Goal: Information Seeking & Learning: Get advice/opinions

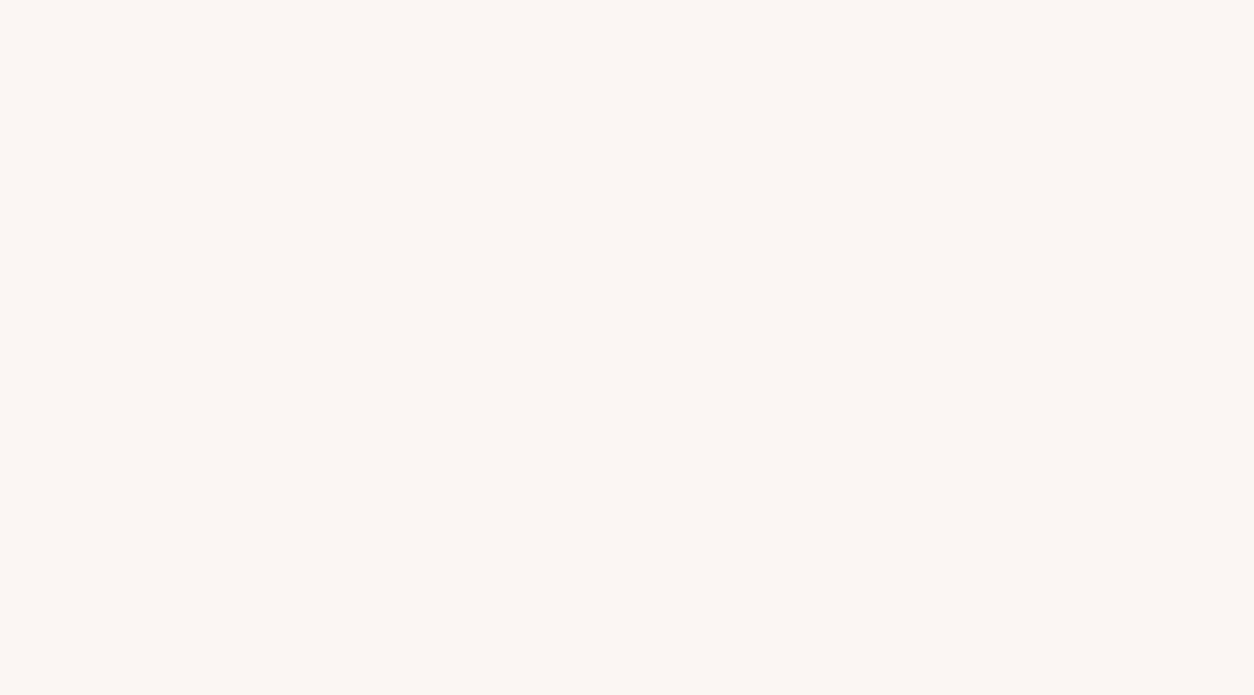
select select "FR"
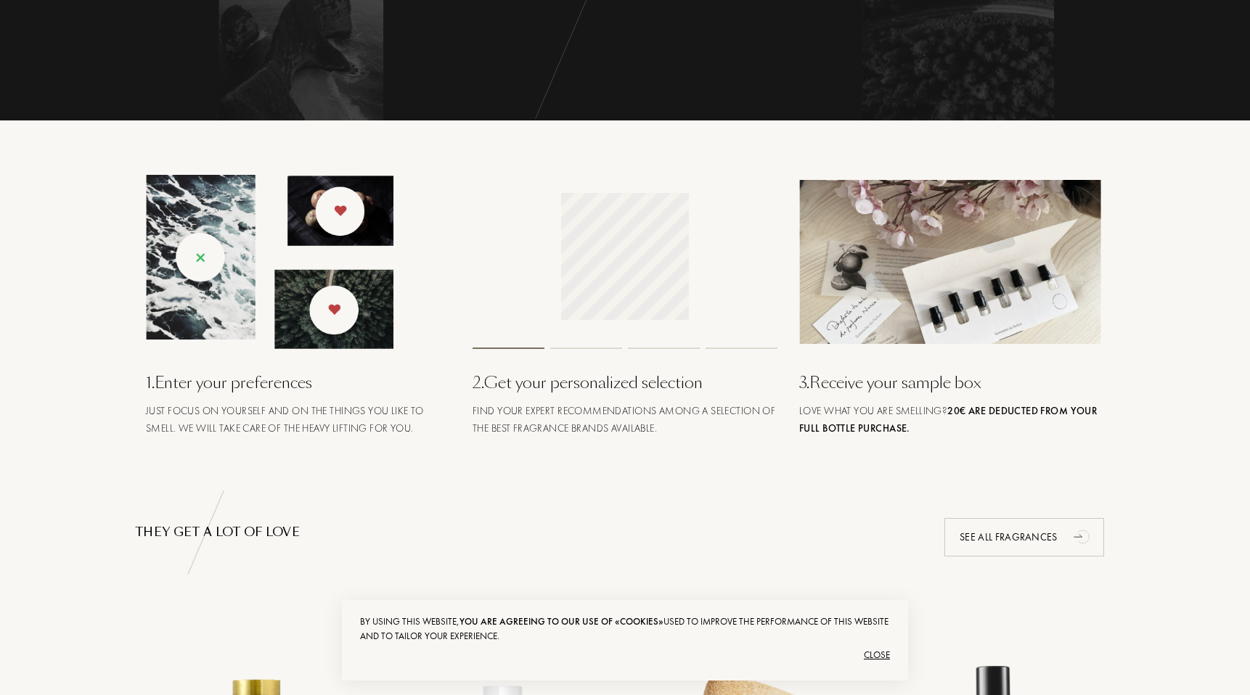
click at [877, 657] on div "Close" at bounding box center [625, 655] width 530 height 23
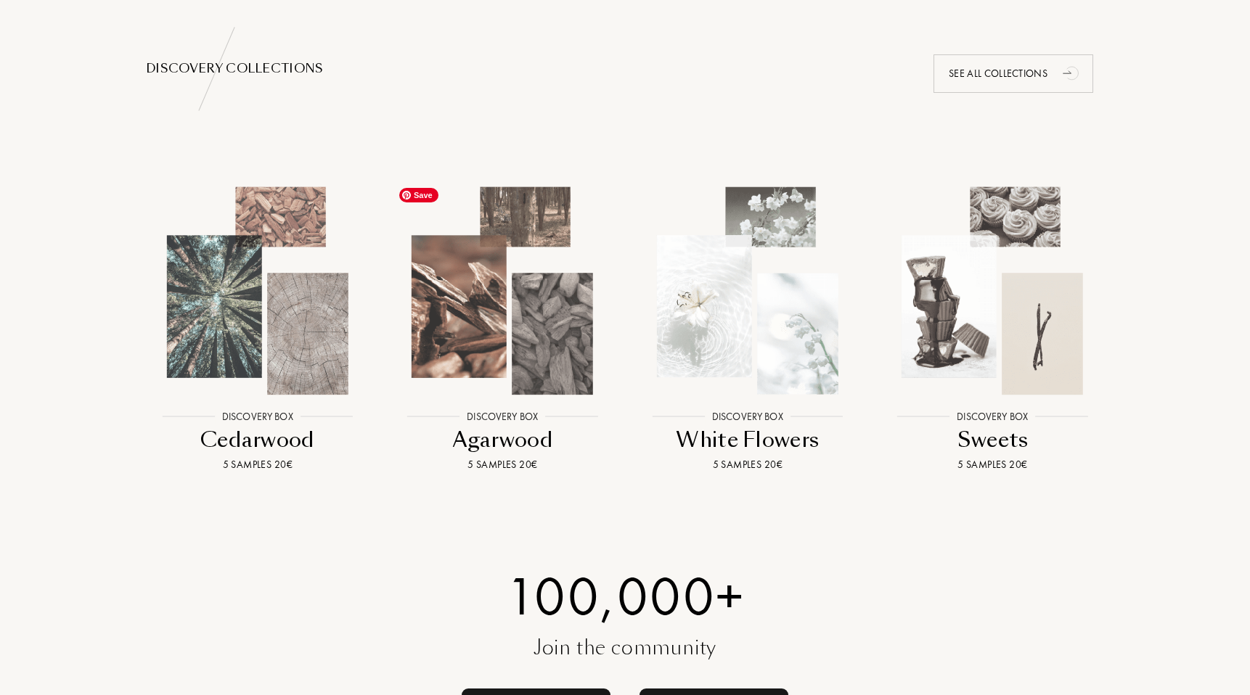
scroll to position [1469, 0]
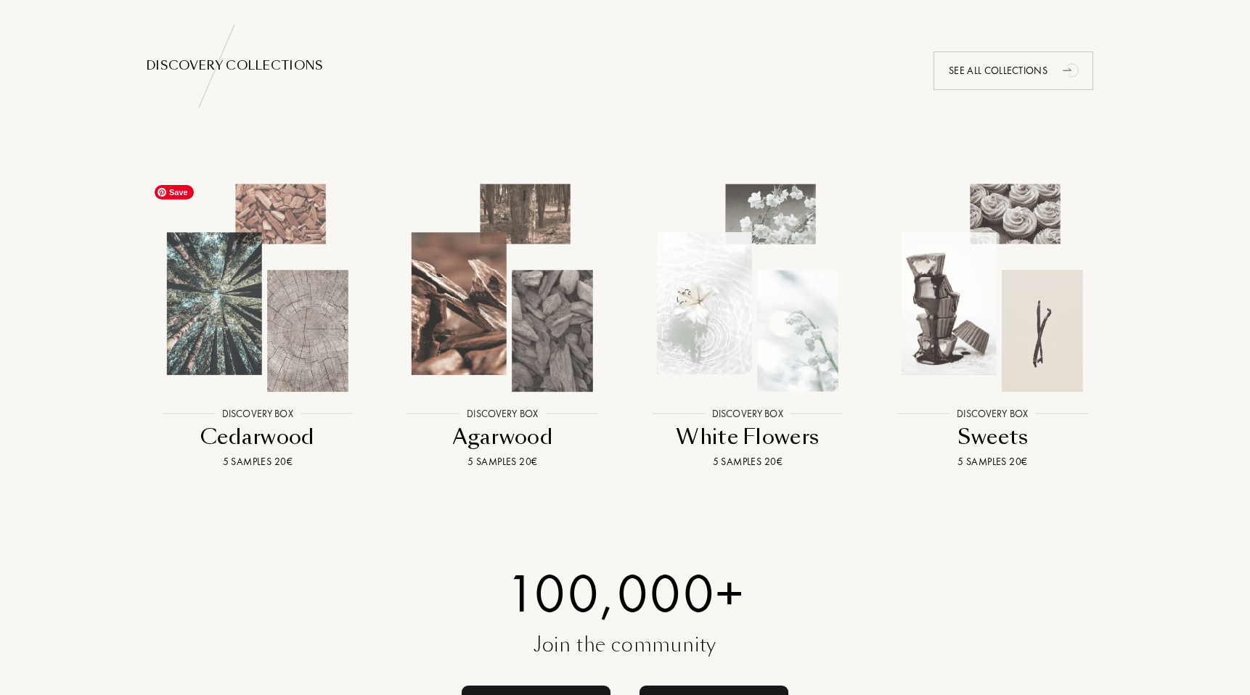
click at [259, 361] on img at bounding box center [257, 288] width 221 height 221
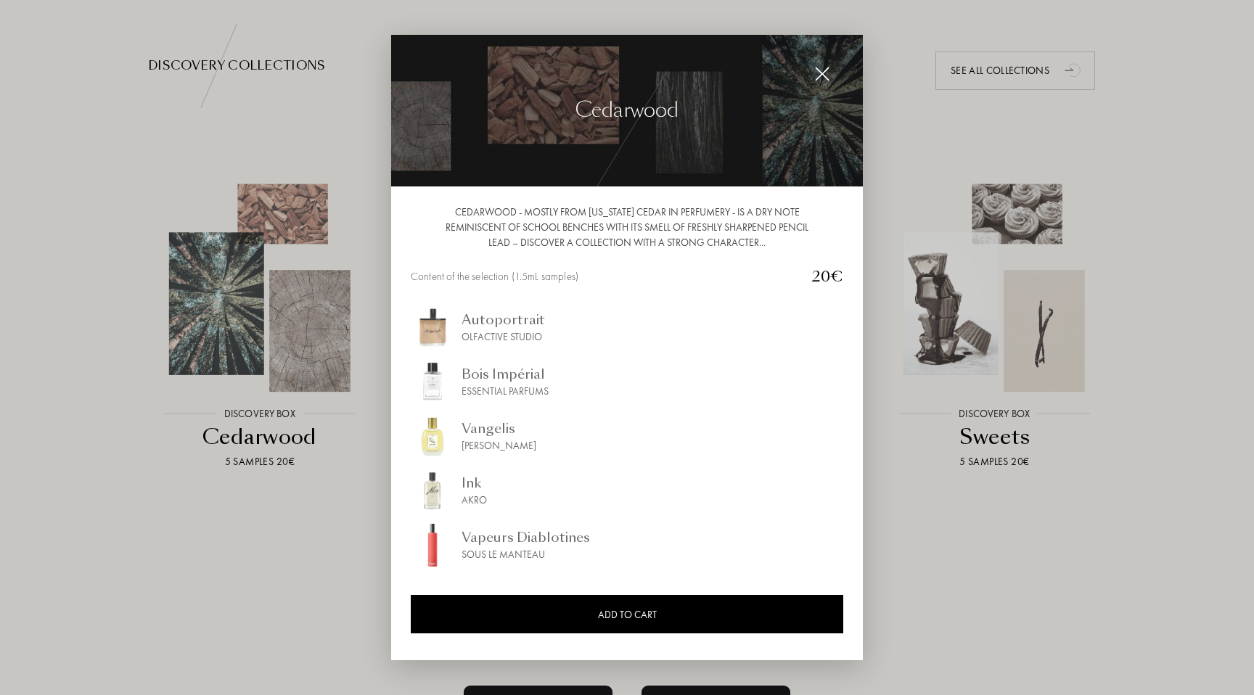
click at [99, 266] on div at bounding box center [627, 347] width 1254 height 695
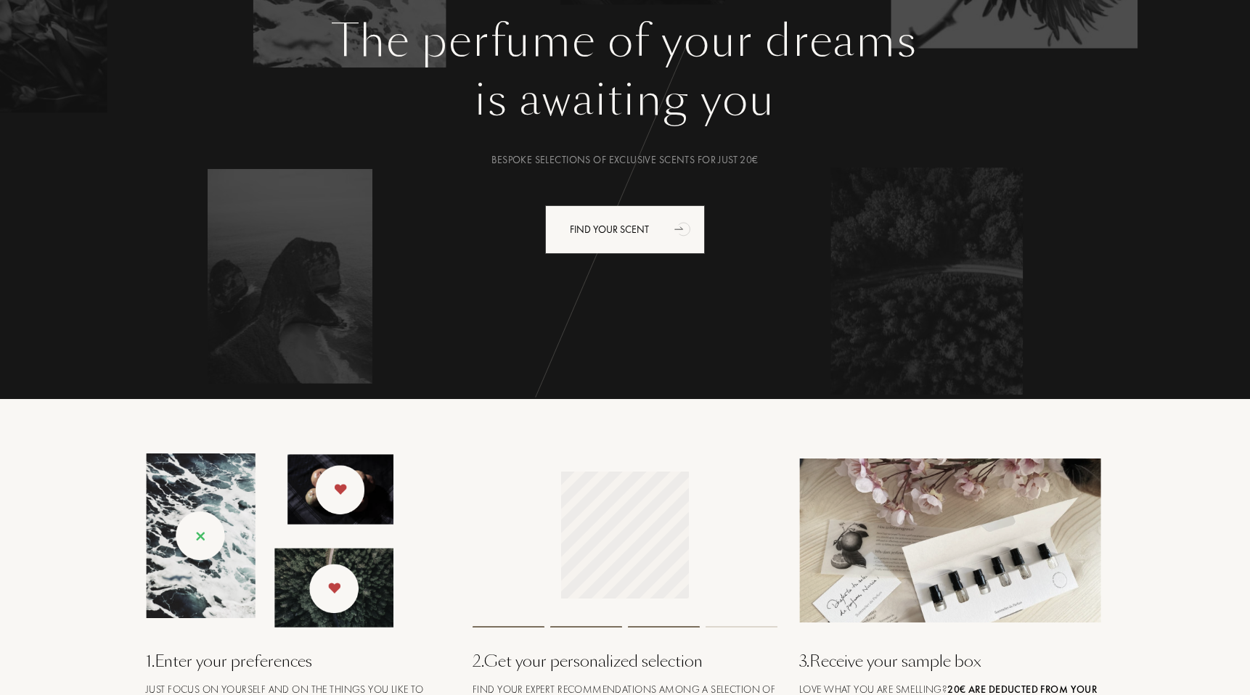
scroll to position [0, 0]
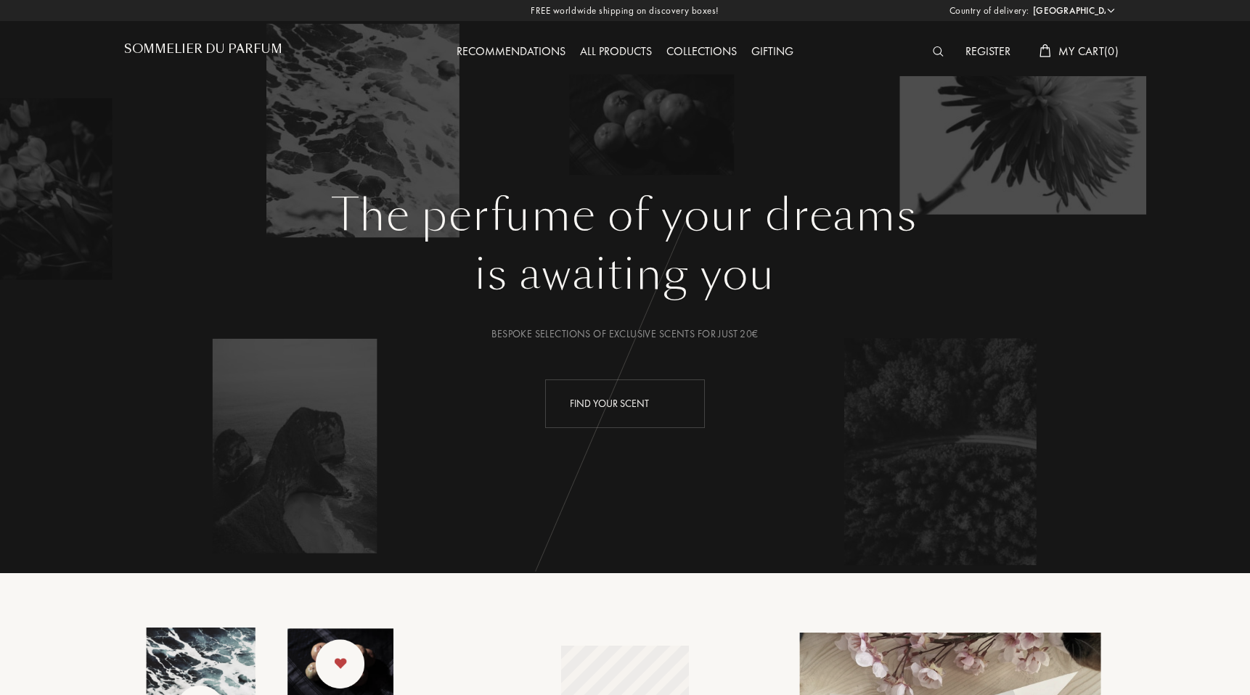
click at [607, 400] on div "Find your scent" at bounding box center [625, 404] width 160 height 49
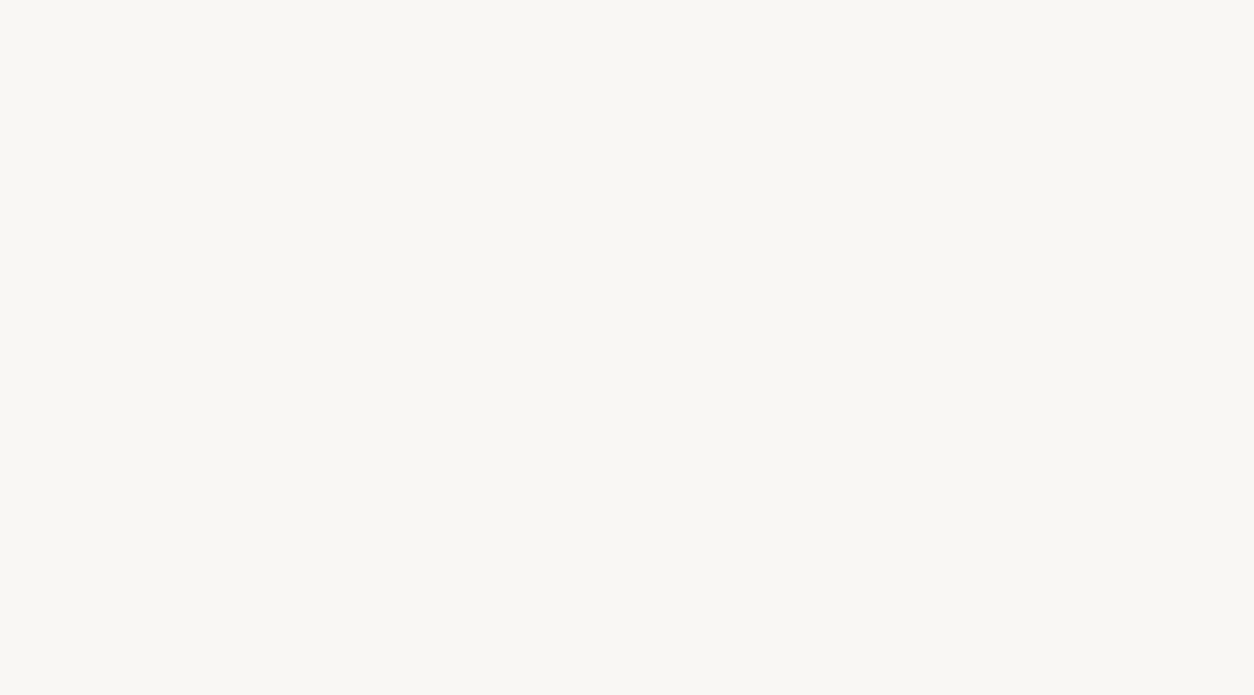
click at [638, 327] on div "o" at bounding box center [639, 319] width 21 height 54
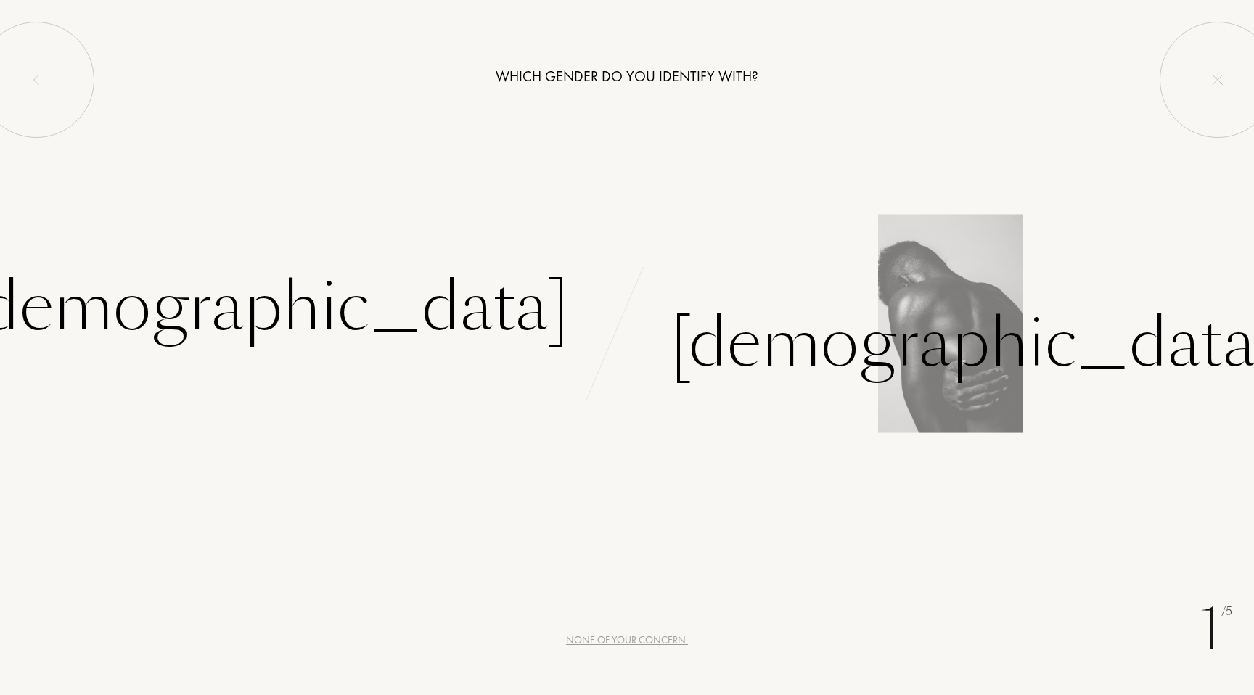
click at [791, 349] on div "[DEMOGRAPHIC_DATA]" at bounding box center [973, 344] width 606 height 98
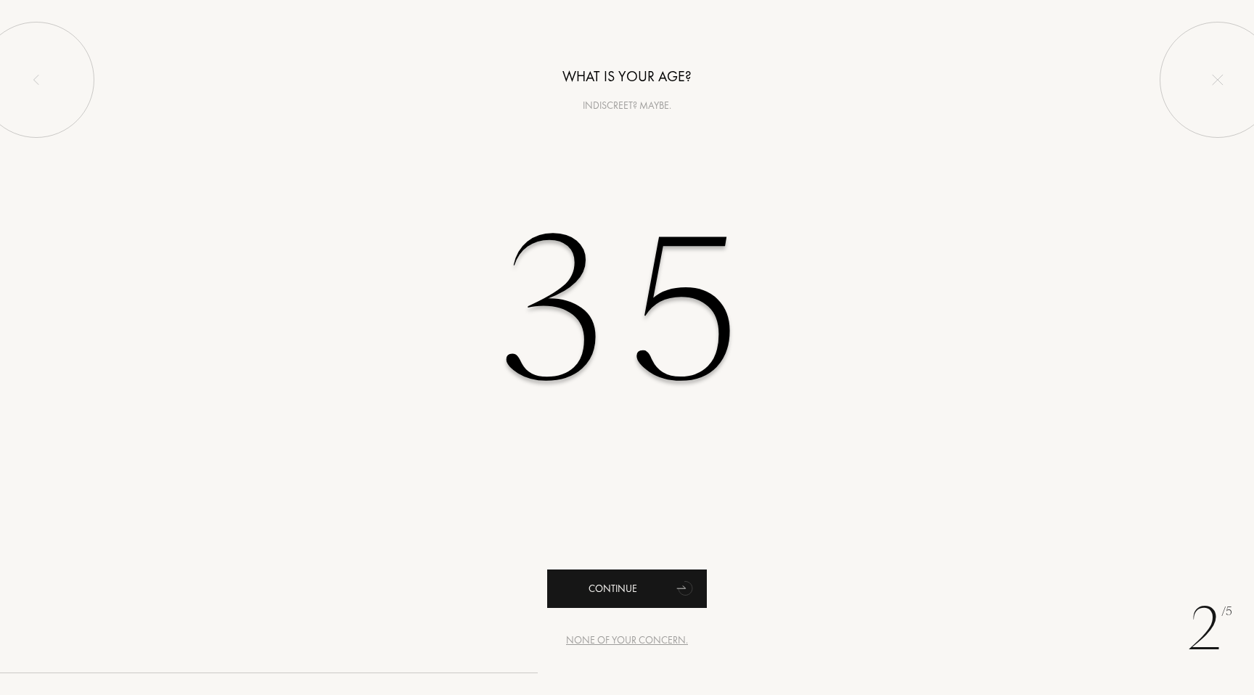
type input "35"
click at [656, 588] on div "Continue" at bounding box center [627, 589] width 160 height 38
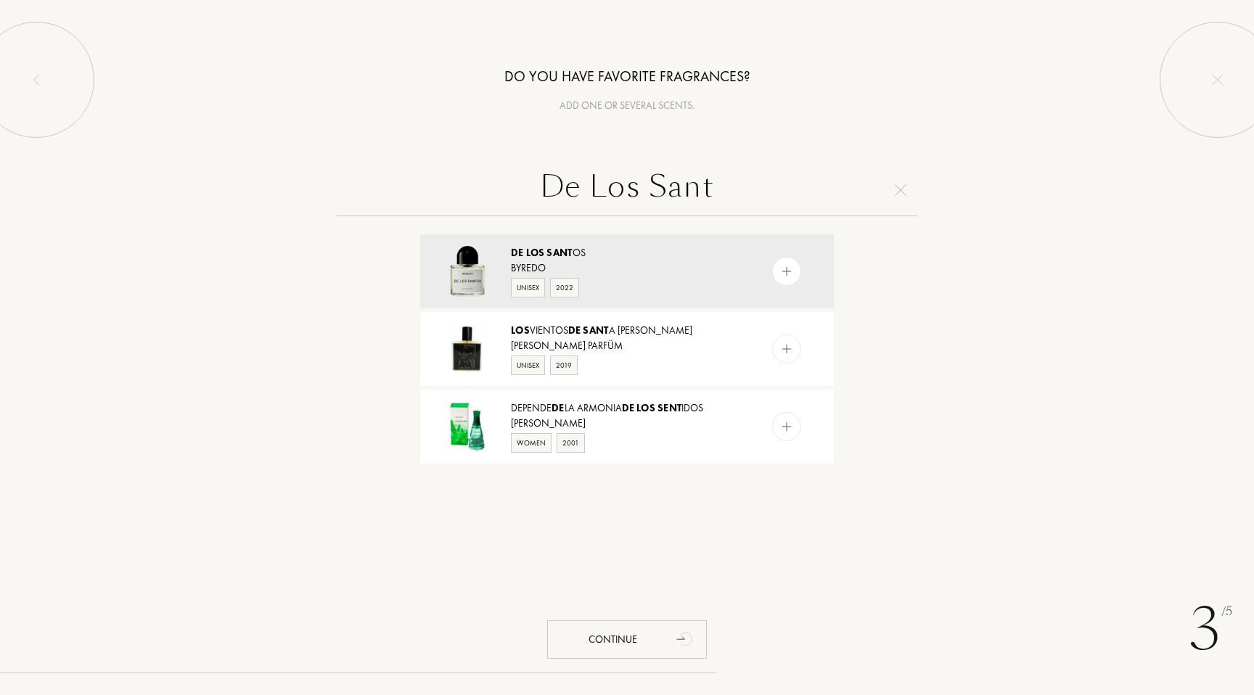
type input "De Los Sant"
click at [570, 258] on span "Sant" at bounding box center [558, 252] width 25 height 13
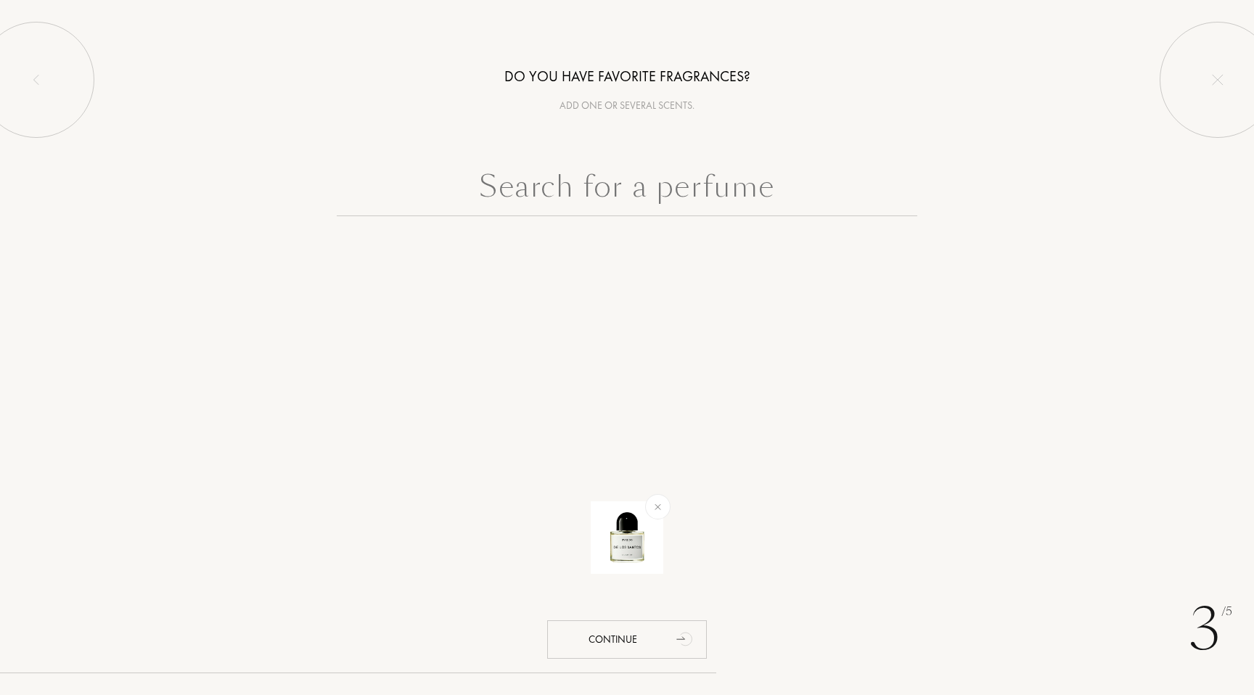
click at [622, 181] on input "text" at bounding box center [627, 190] width 581 height 52
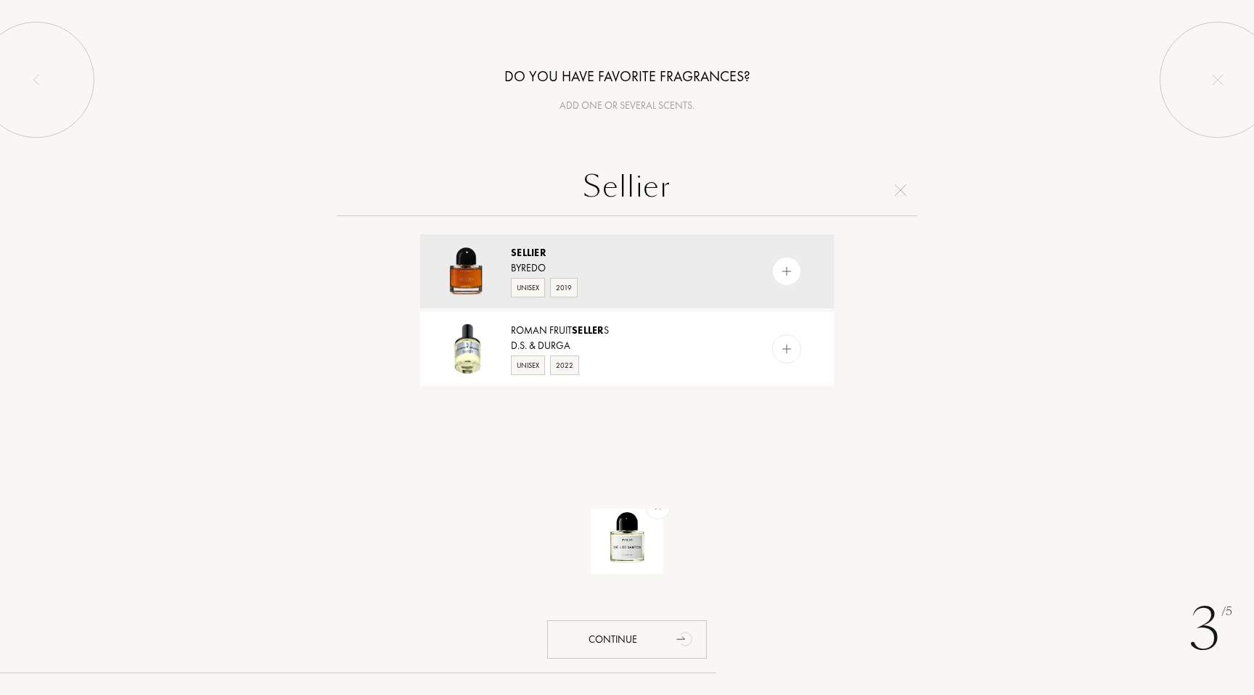
type input "Sellier"
click at [780, 265] on img at bounding box center [787, 272] width 14 height 14
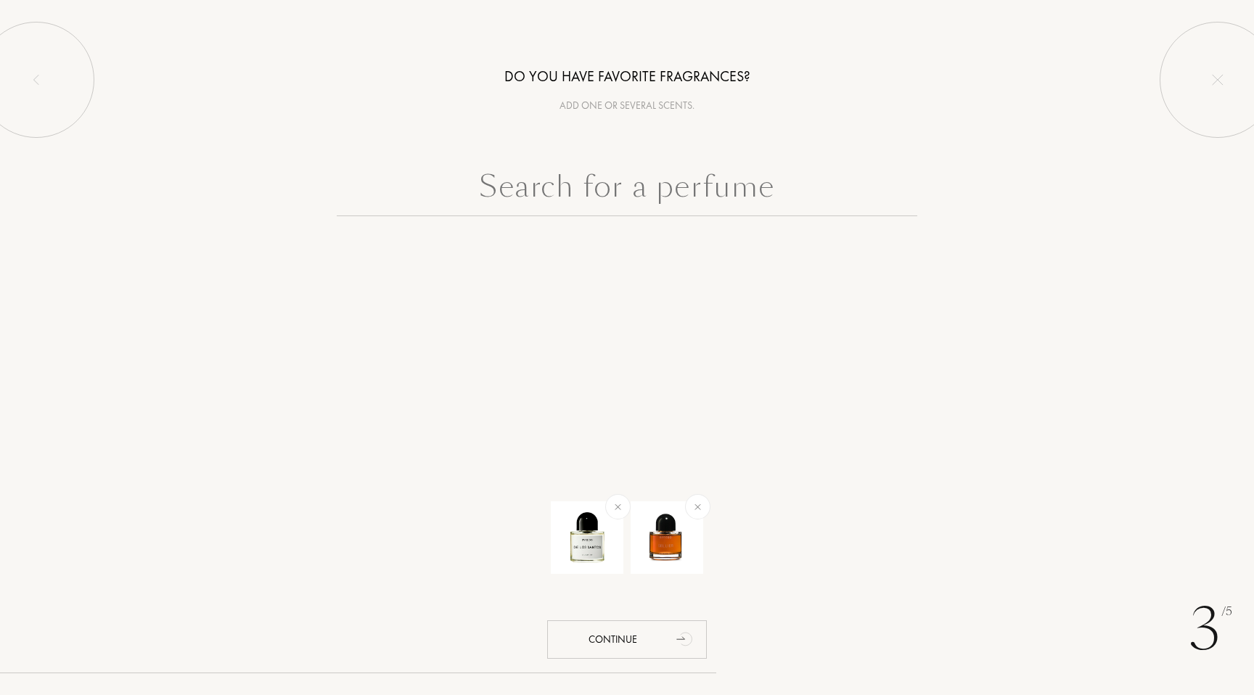
click at [670, 183] on input "text" at bounding box center [627, 190] width 581 height 52
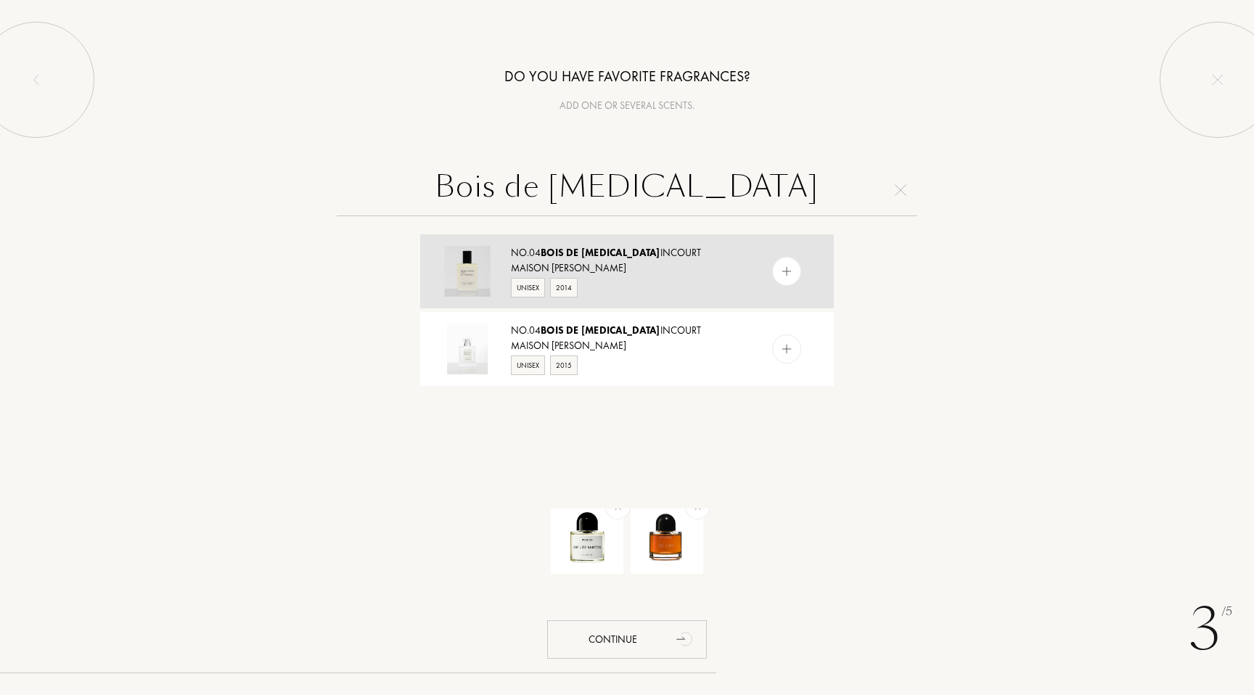
type input "Bois de [MEDICAL_DATA]"
click at [781, 268] on img at bounding box center [787, 272] width 14 height 14
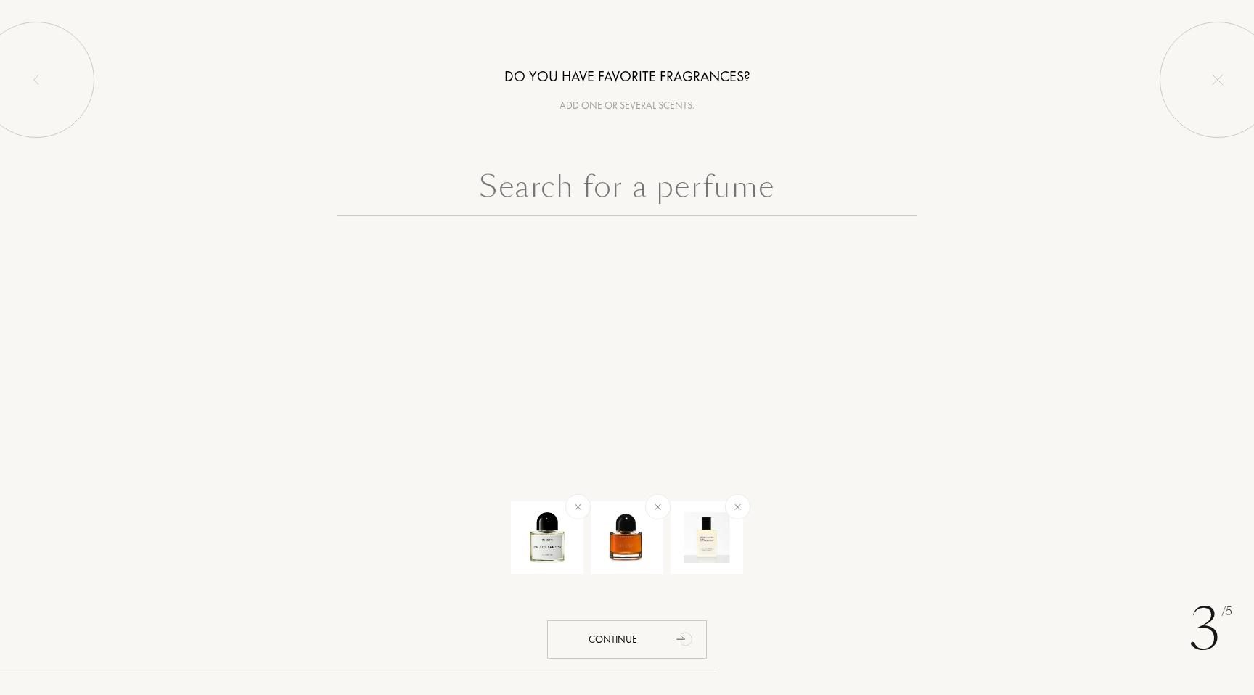
click at [694, 196] on input "text" at bounding box center [627, 190] width 581 height 52
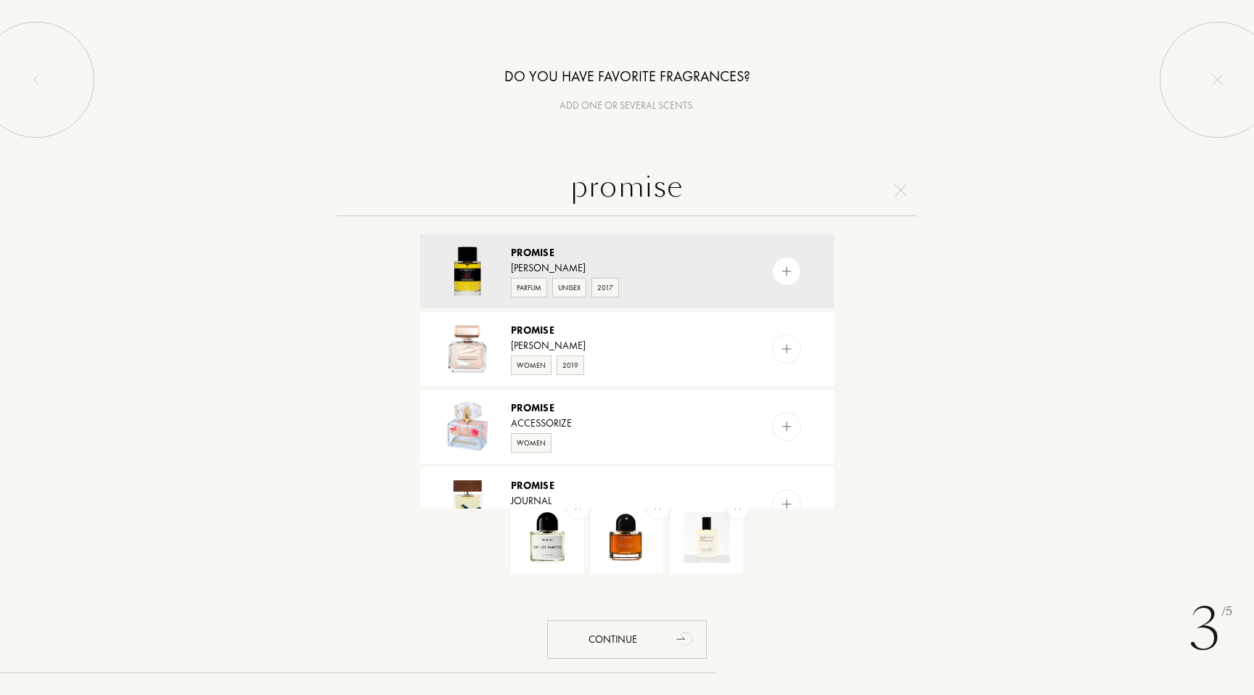
type input "promise"
click at [792, 264] on div at bounding box center [786, 271] width 29 height 29
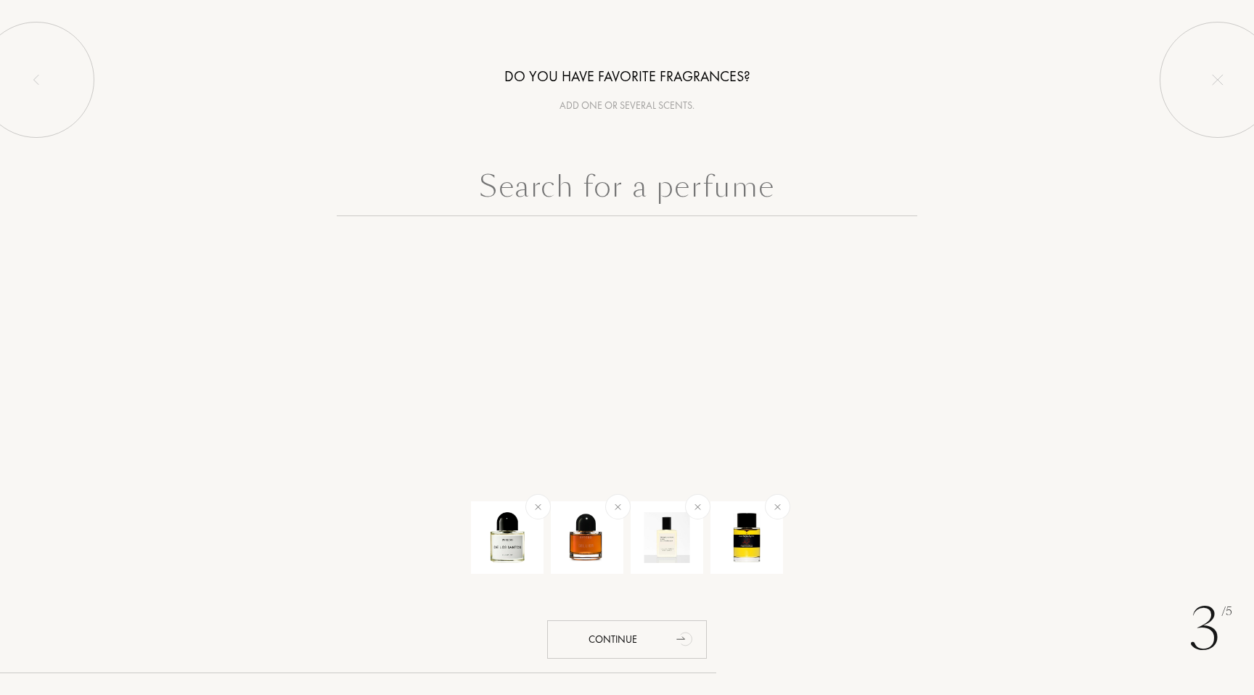
drag, startPoint x: 636, startPoint y: 176, endPoint x: 647, endPoint y: 179, distance: 12.0
click at [636, 176] on input "text" at bounding box center [627, 190] width 581 height 52
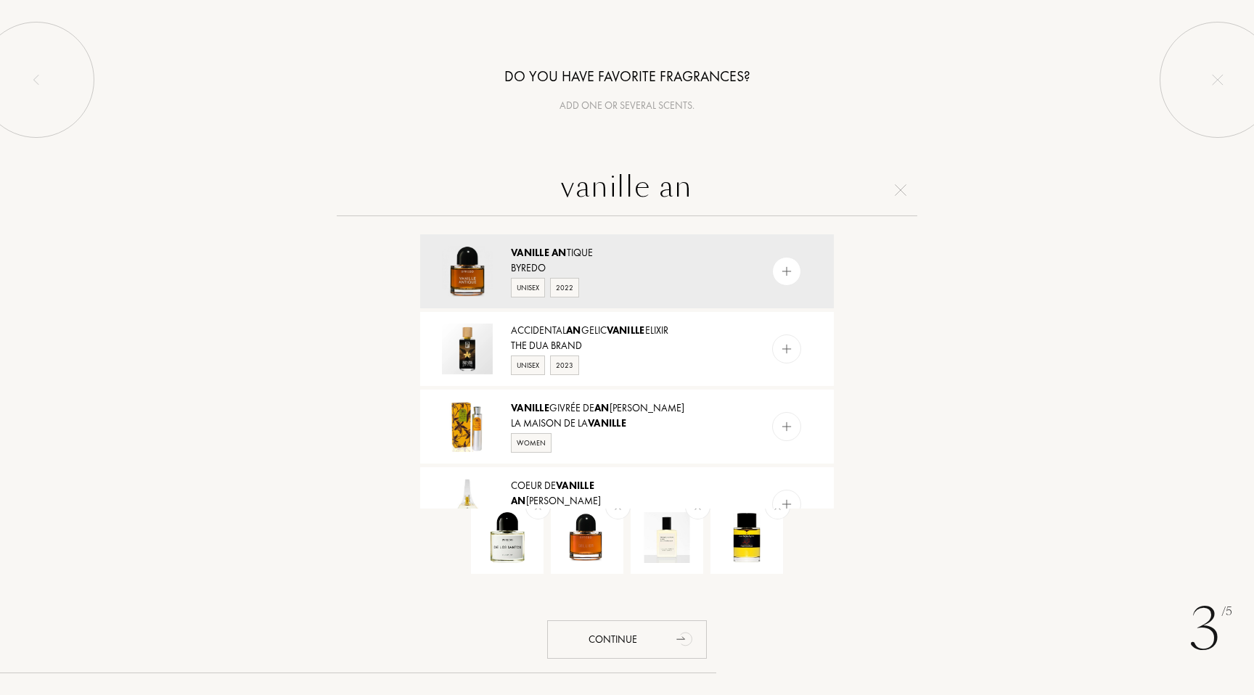
type input "vanille an"
click at [596, 265] on div "Byredo" at bounding box center [626, 267] width 231 height 15
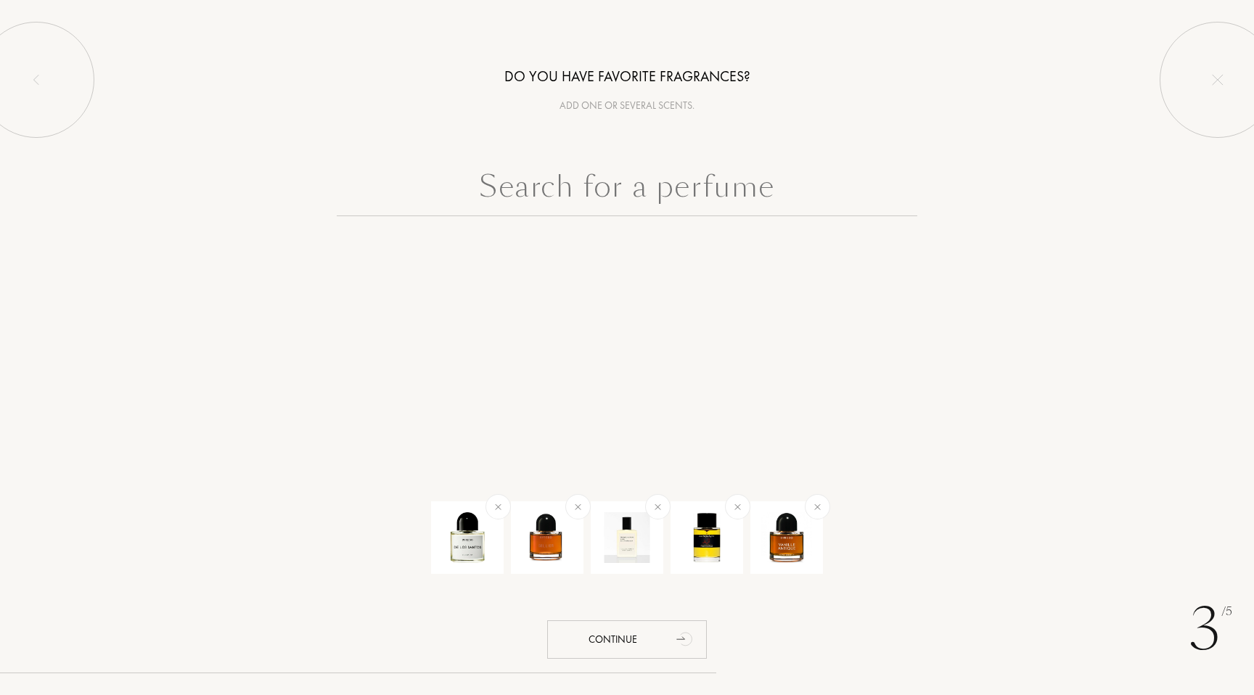
click at [652, 165] on input "text" at bounding box center [627, 190] width 581 height 52
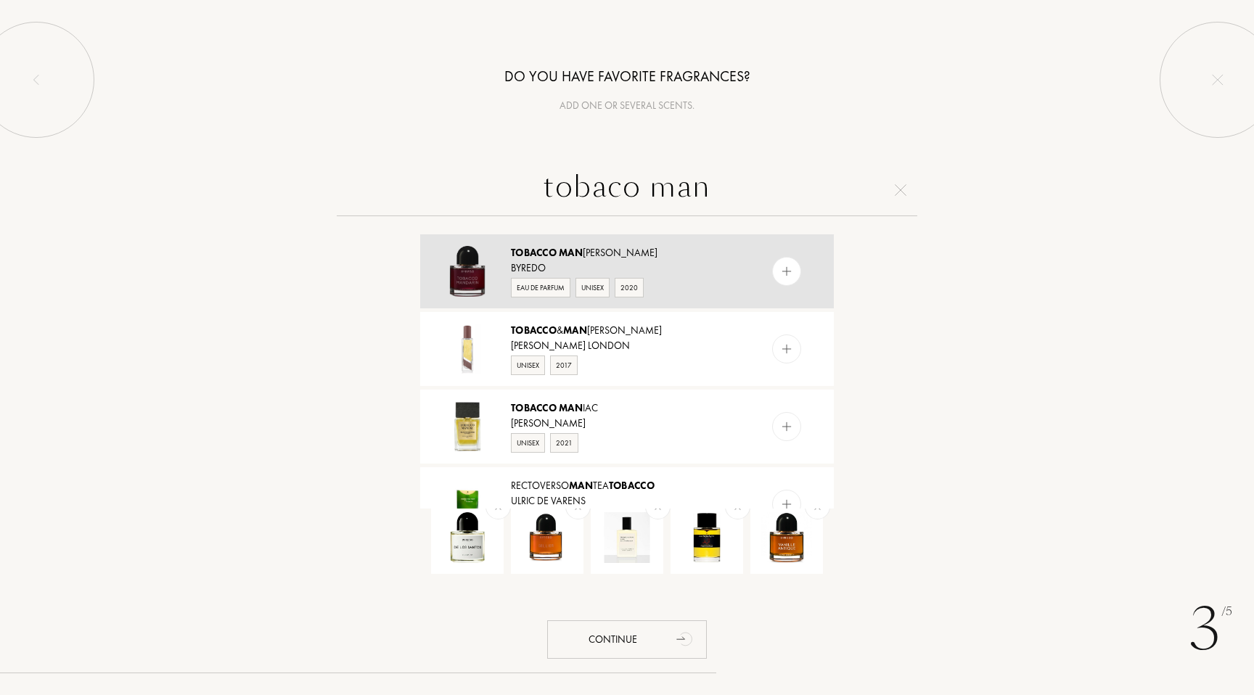
type input "tobaco man"
click at [632, 263] on div "Byredo" at bounding box center [626, 267] width 231 height 15
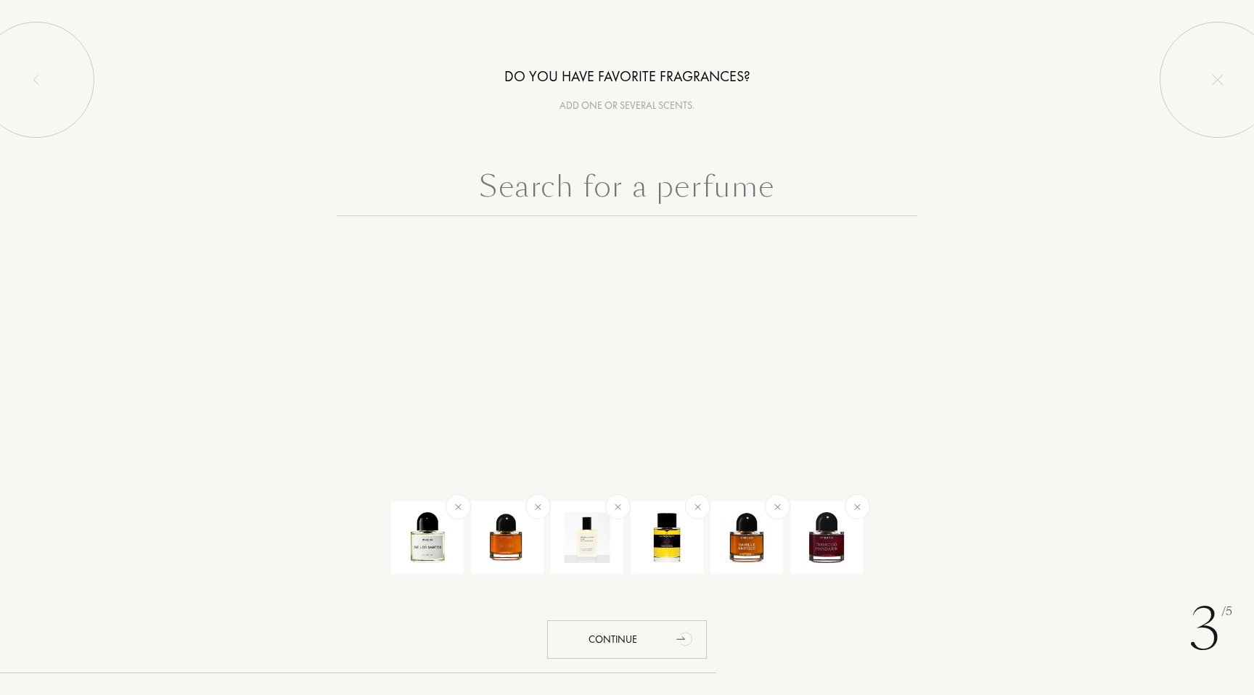
click at [627, 192] on input "text" at bounding box center [627, 190] width 581 height 52
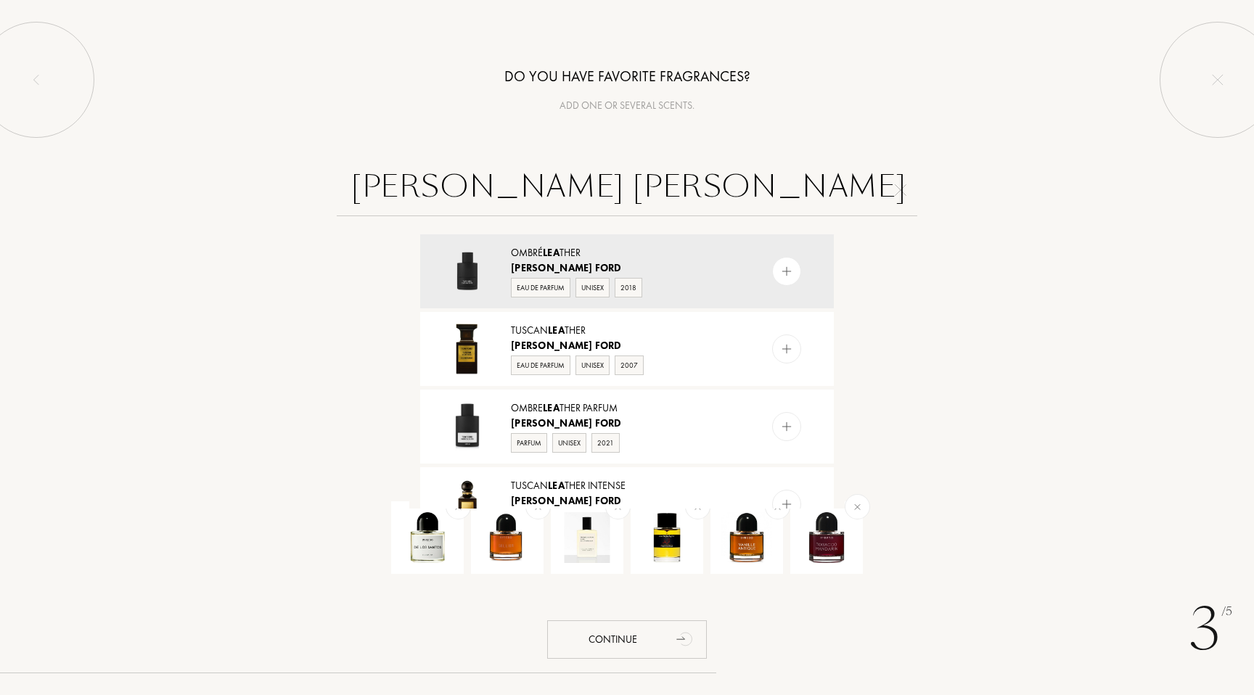
type input "tom ford lea"
click at [782, 428] on img at bounding box center [787, 427] width 14 height 14
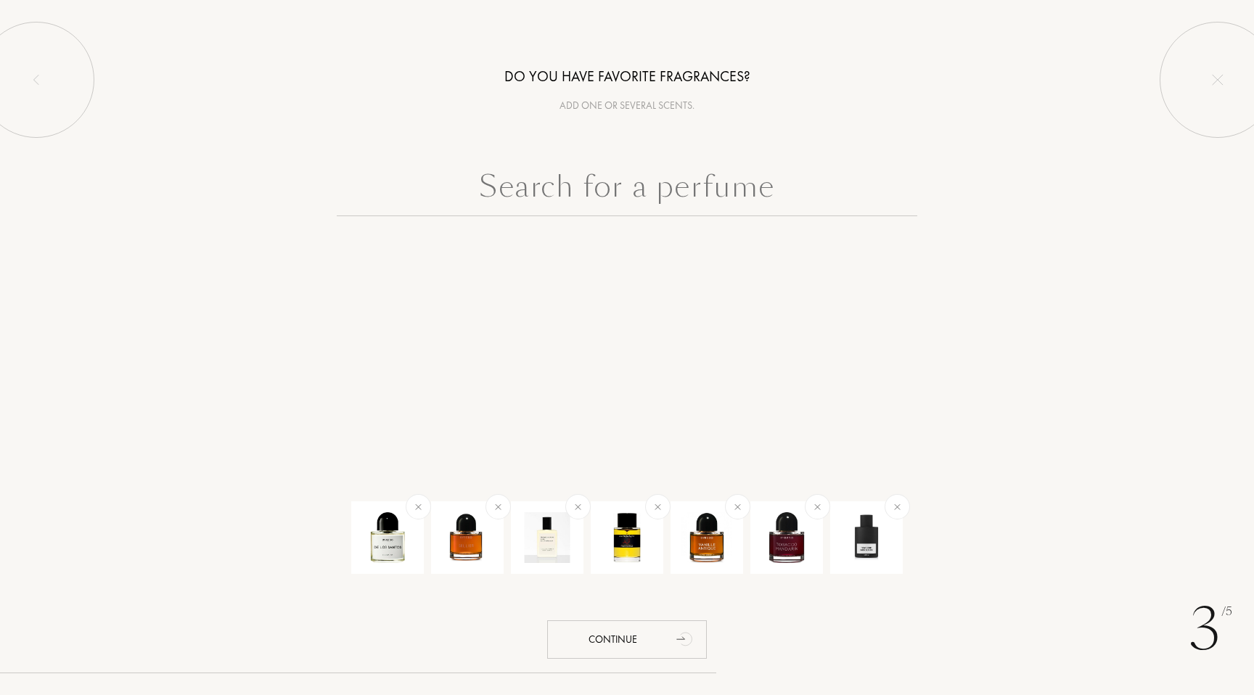
drag, startPoint x: 644, startPoint y: 173, endPoint x: 651, endPoint y: 177, distance: 8.1
click at [644, 173] on input "text" at bounding box center [627, 190] width 581 height 52
click at [612, 186] on input "text" at bounding box center [627, 190] width 581 height 52
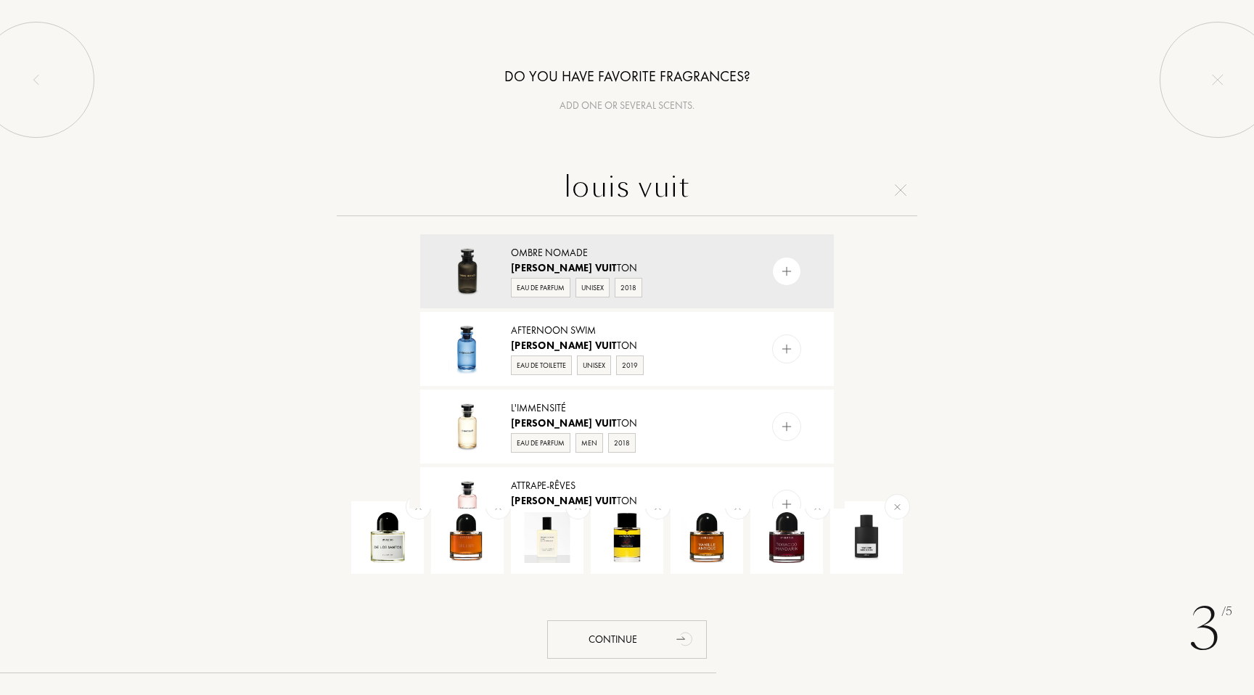
type input "louis vuit"
click at [790, 430] on img at bounding box center [787, 427] width 14 height 14
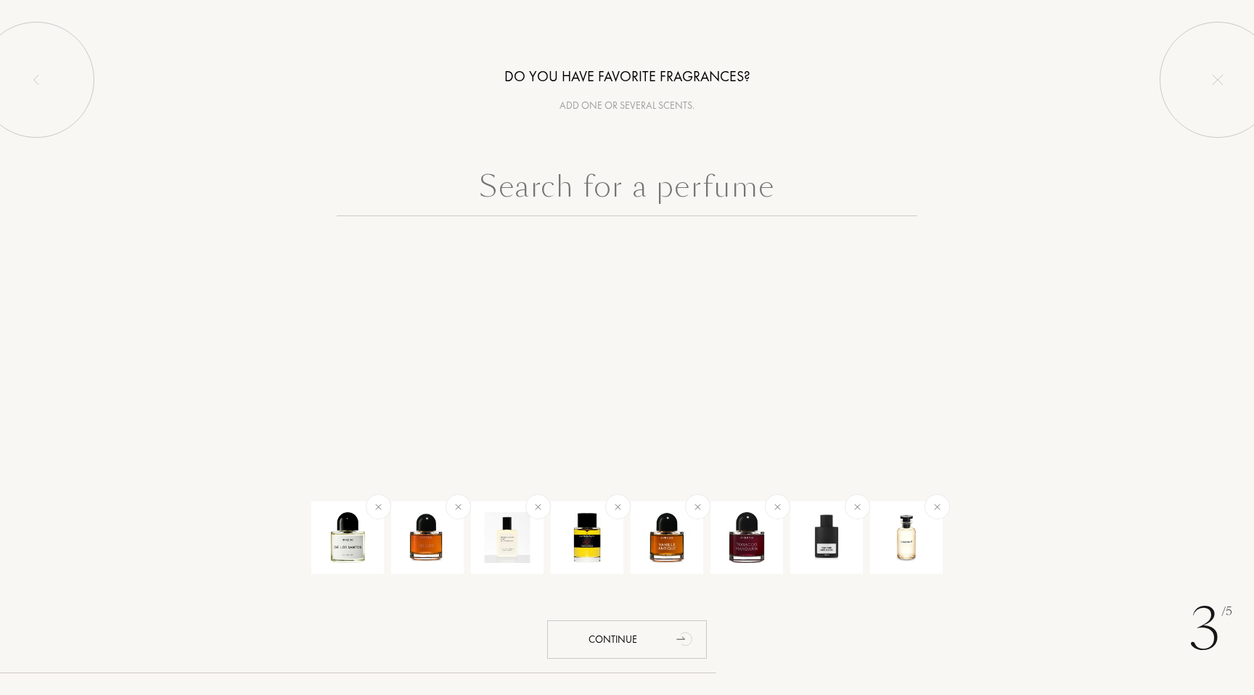
click at [582, 179] on input "text" at bounding box center [627, 190] width 581 height 52
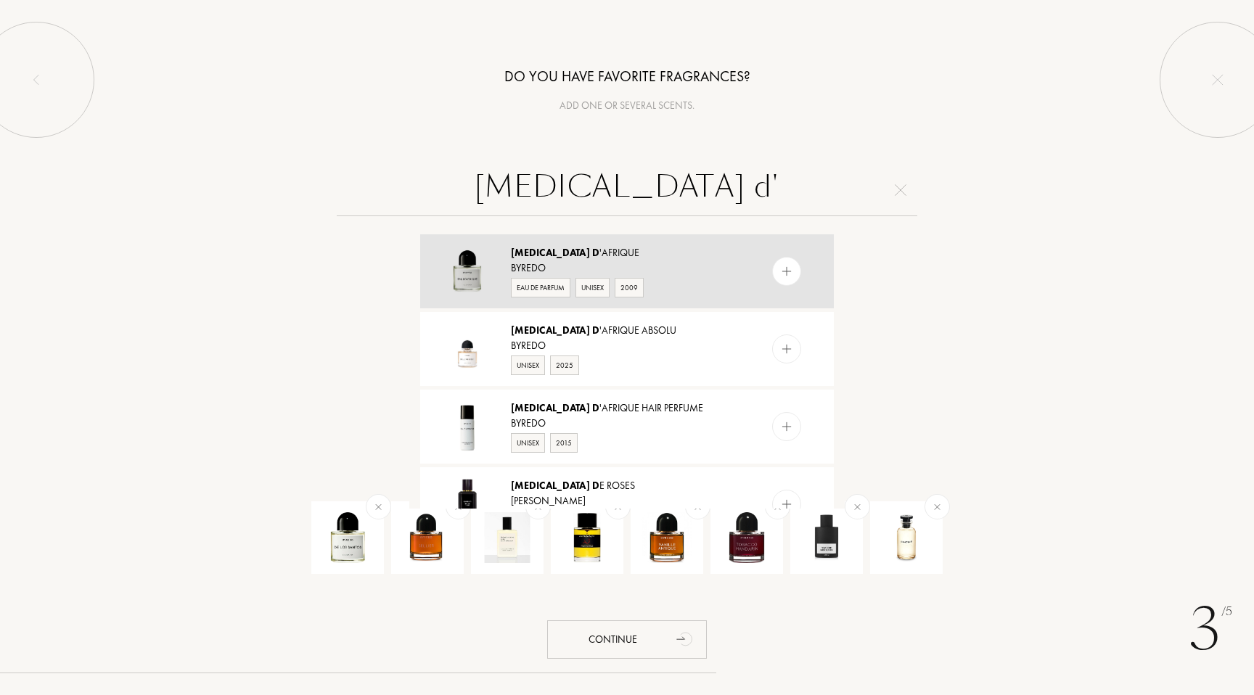
type input "bal d'"
click at [781, 271] on img at bounding box center [787, 272] width 14 height 14
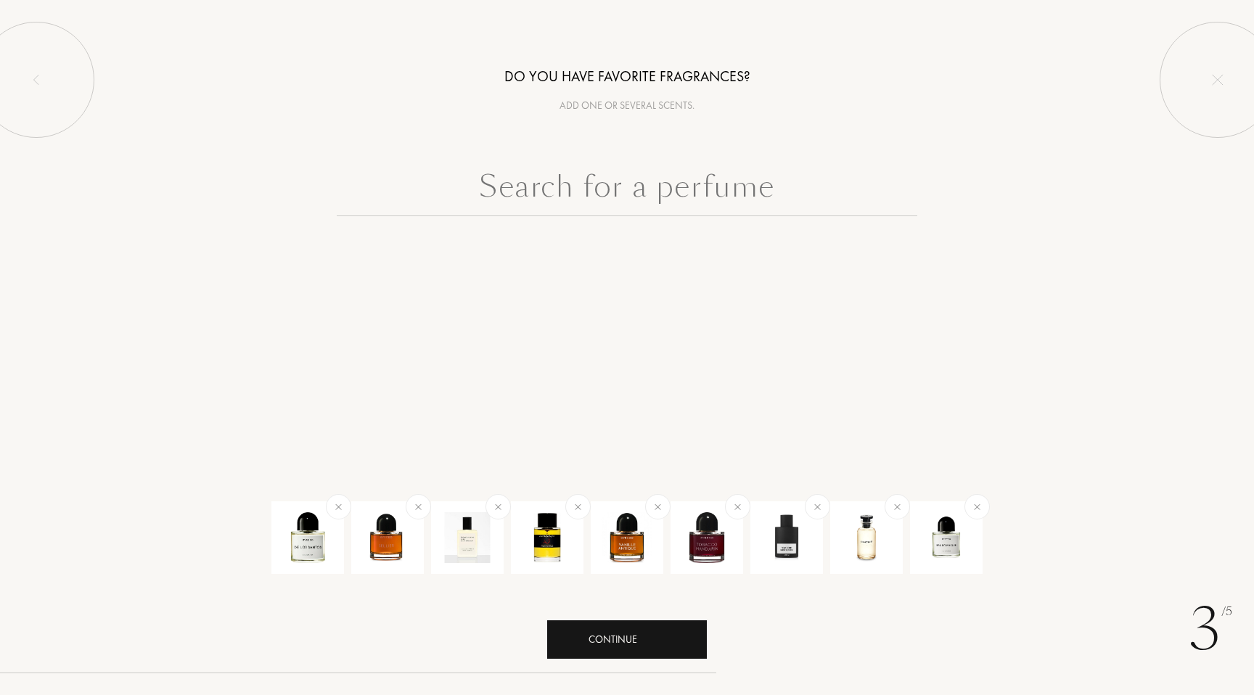
click at [622, 640] on div "Continue" at bounding box center [627, 639] width 160 height 38
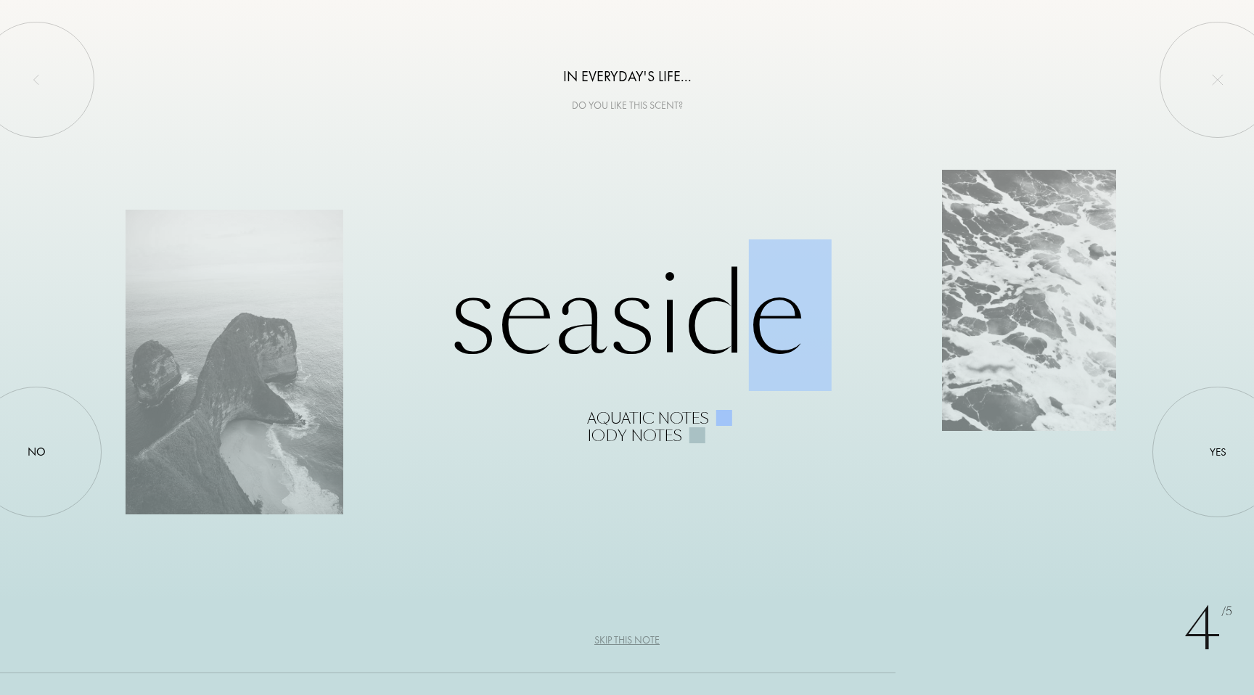
drag, startPoint x: 667, startPoint y: 396, endPoint x: 496, endPoint y: 406, distance: 171.5
click at [499, 406] on div "Seaside Aquatic notes Iody notes" at bounding box center [627, 347] width 1003 height 194
click at [636, 437] on div "Iody notes" at bounding box center [634, 435] width 95 height 17
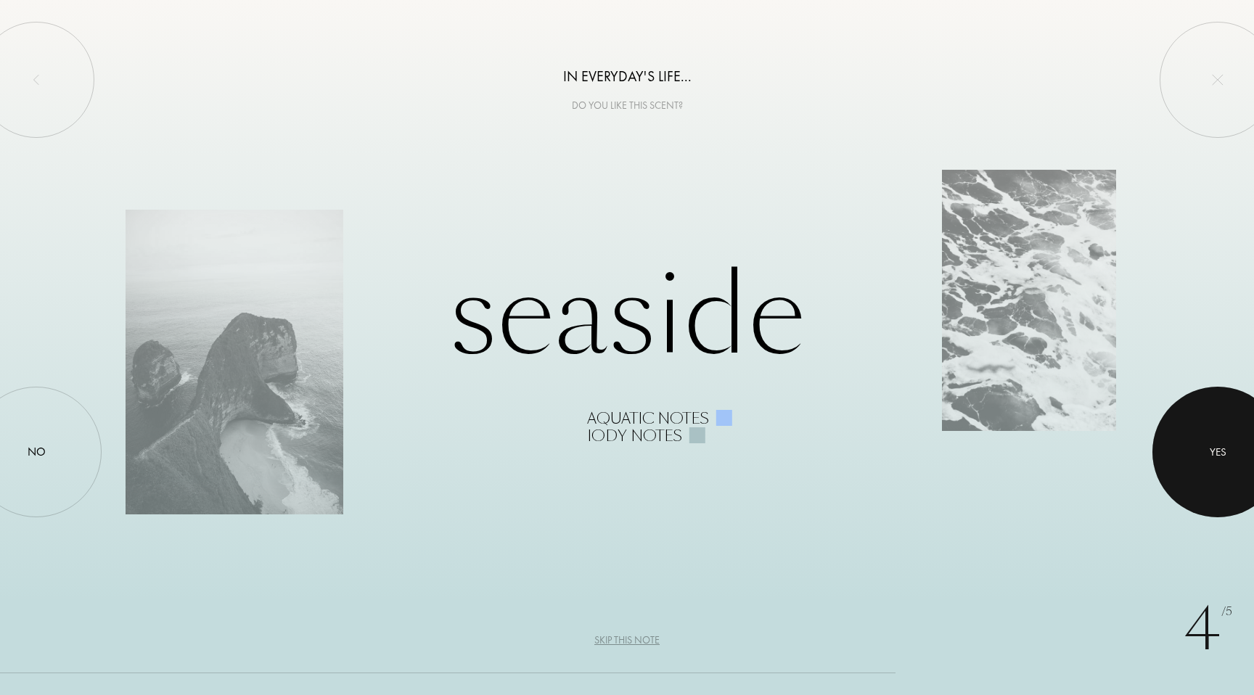
click at [1207, 458] on div at bounding box center [1217, 452] width 131 height 131
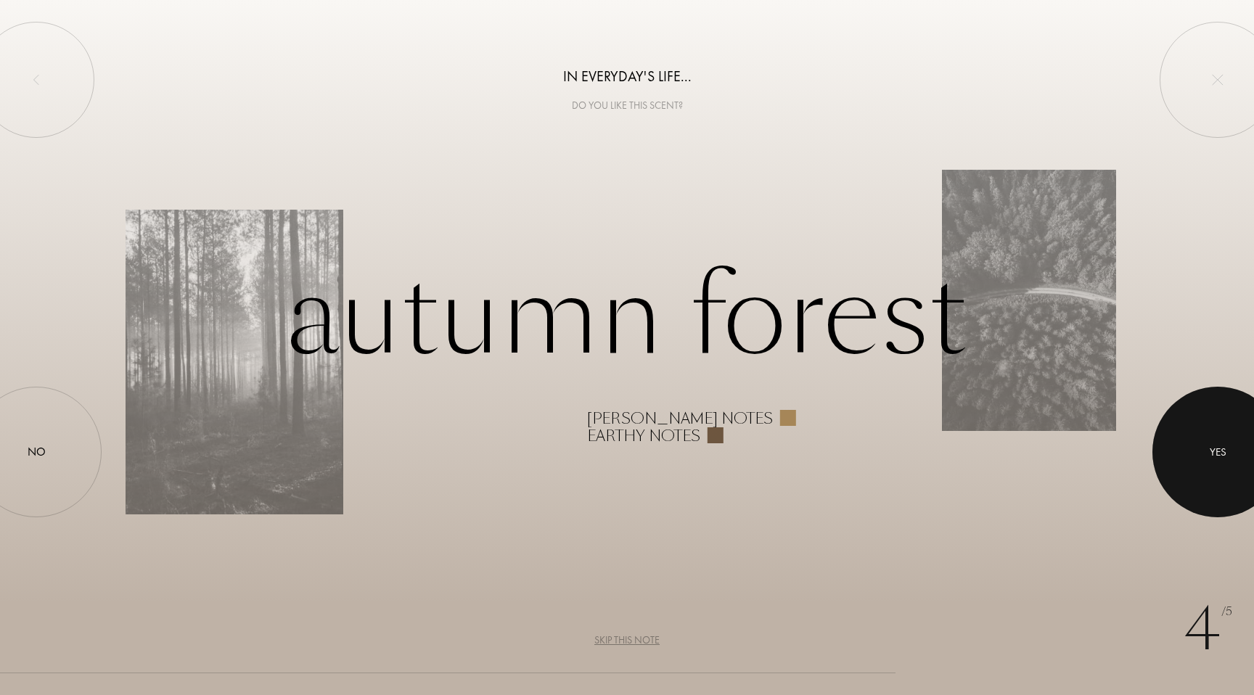
click at [1185, 437] on div at bounding box center [1217, 452] width 131 height 131
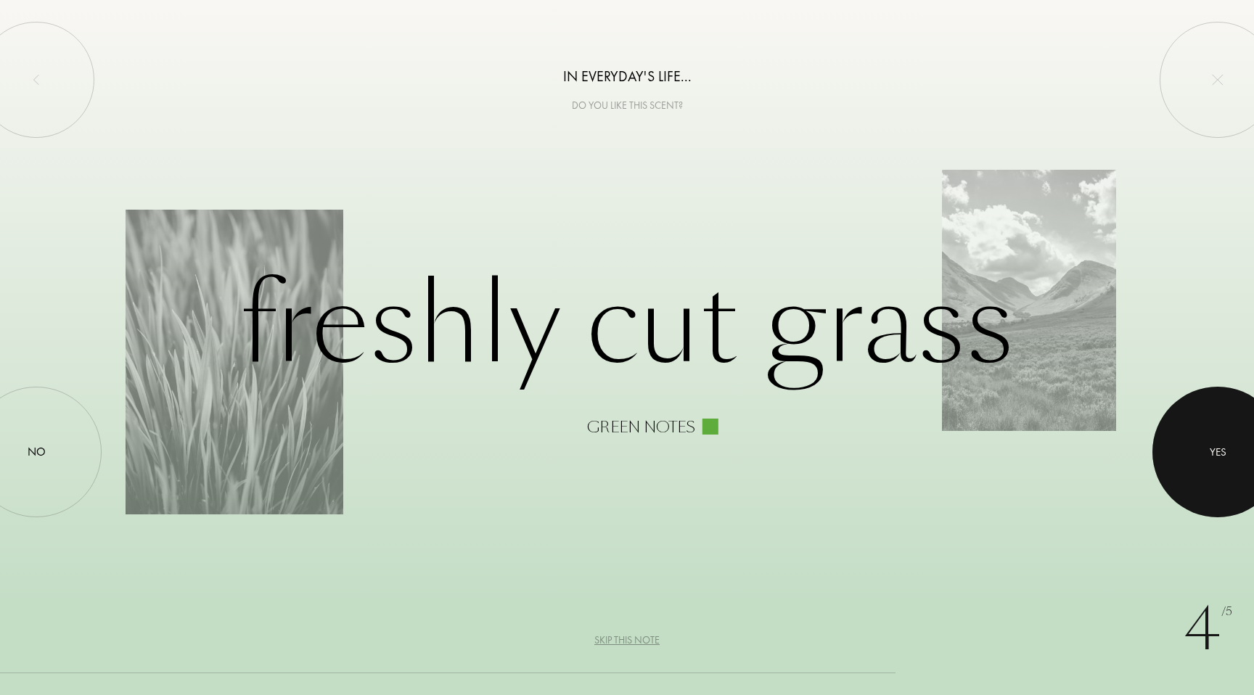
click at [1188, 451] on div at bounding box center [1217, 452] width 131 height 131
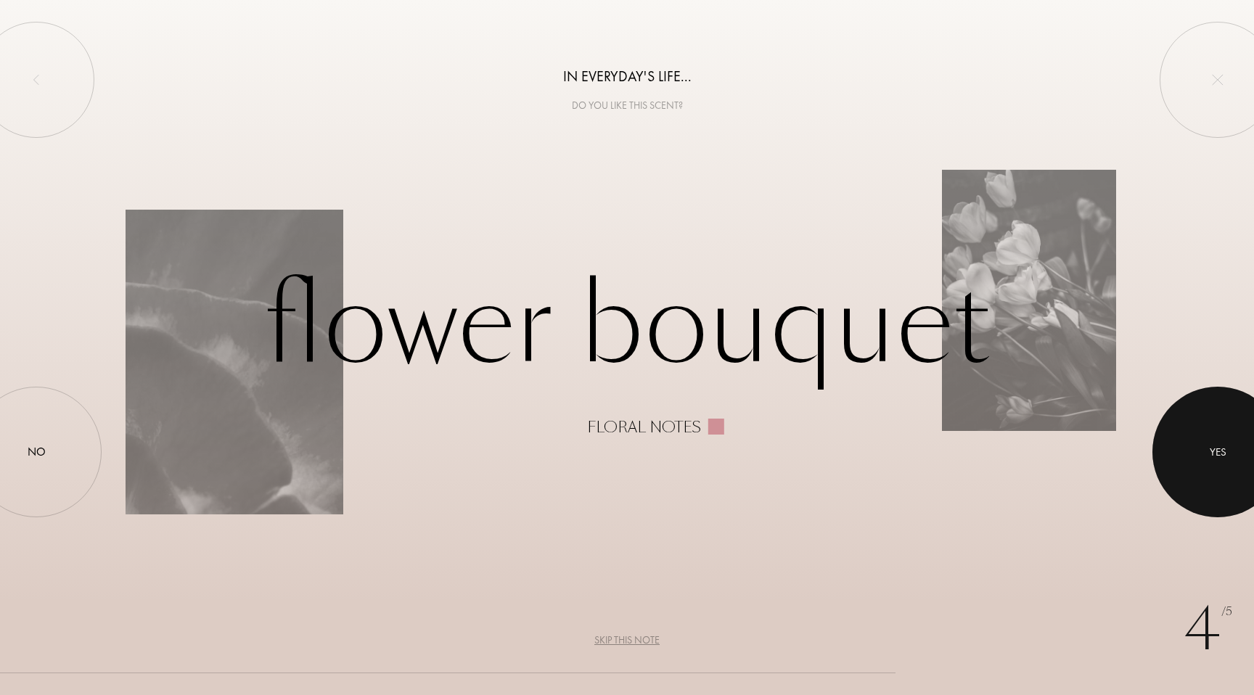
click at [1204, 460] on div at bounding box center [1217, 452] width 131 height 131
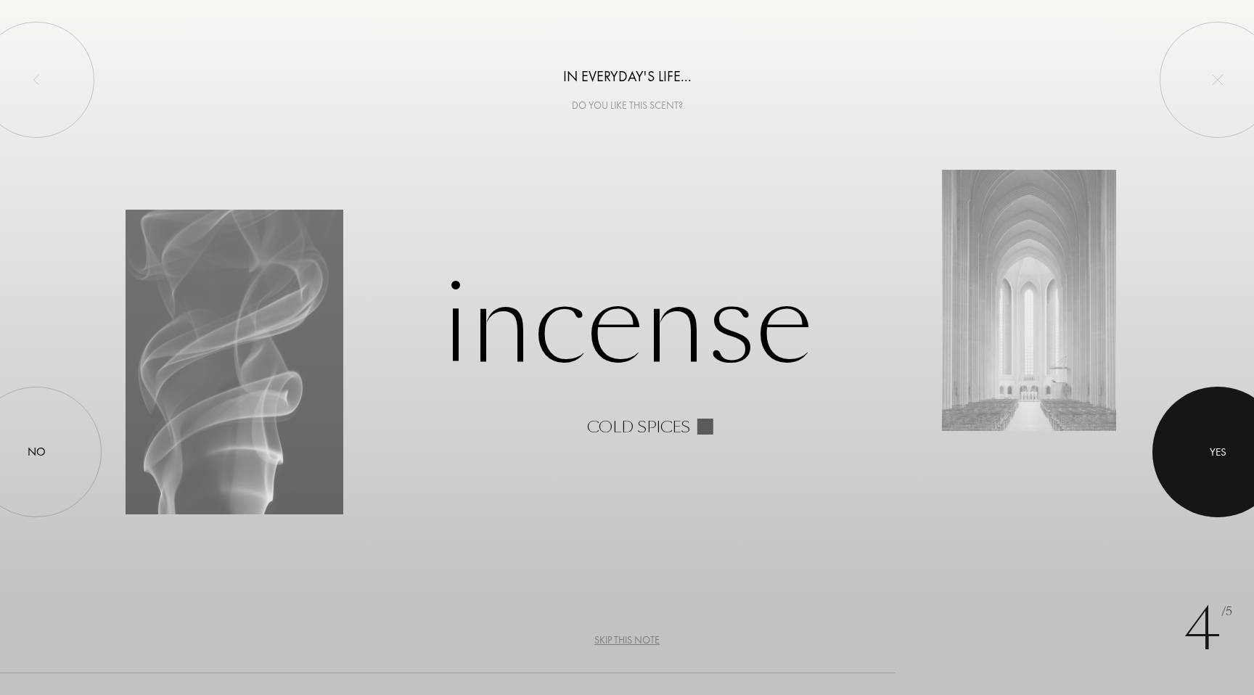
click at [1193, 448] on div at bounding box center [1217, 452] width 131 height 131
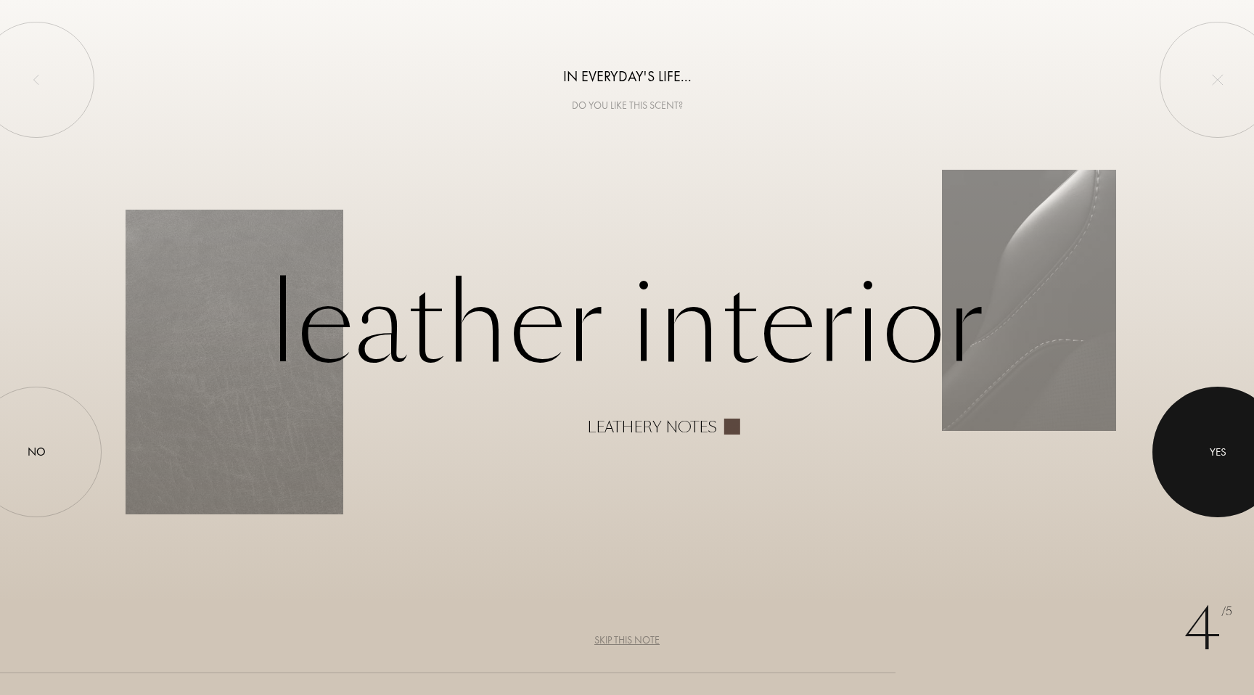
click at [1197, 448] on div at bounding box center [1217, 452] width 131 height 131
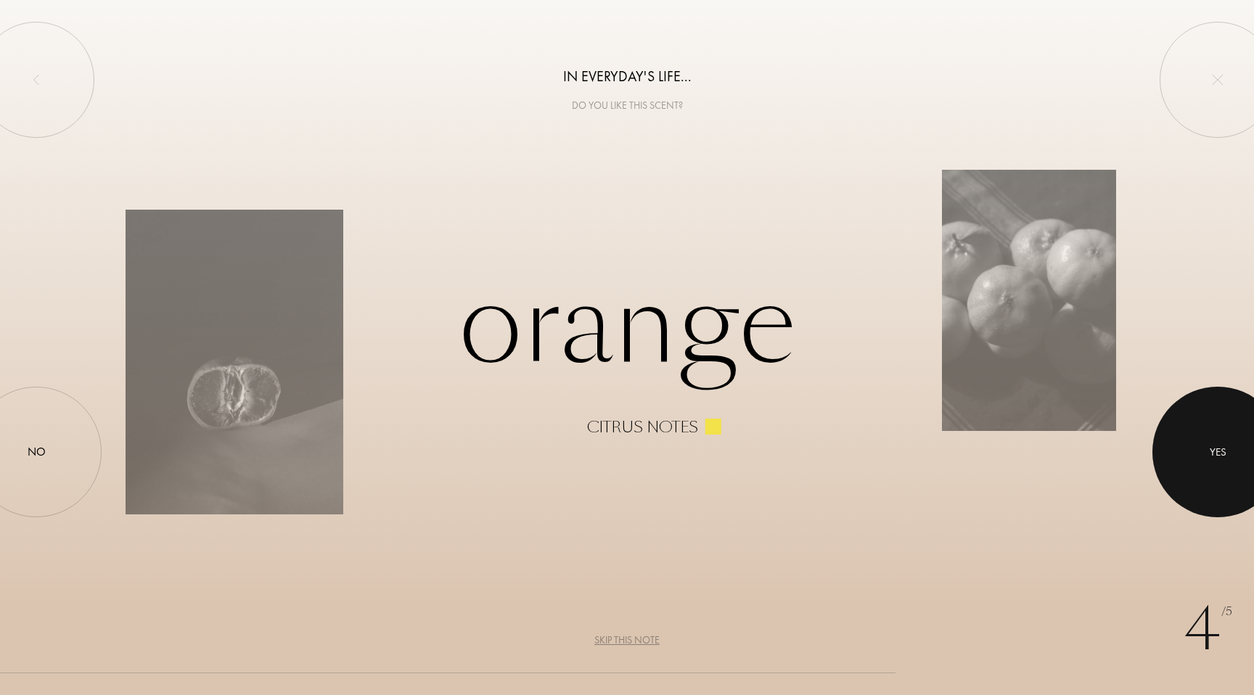
click at [1191, 449] on div at bounding box center [1217, 452] width 131 height 131
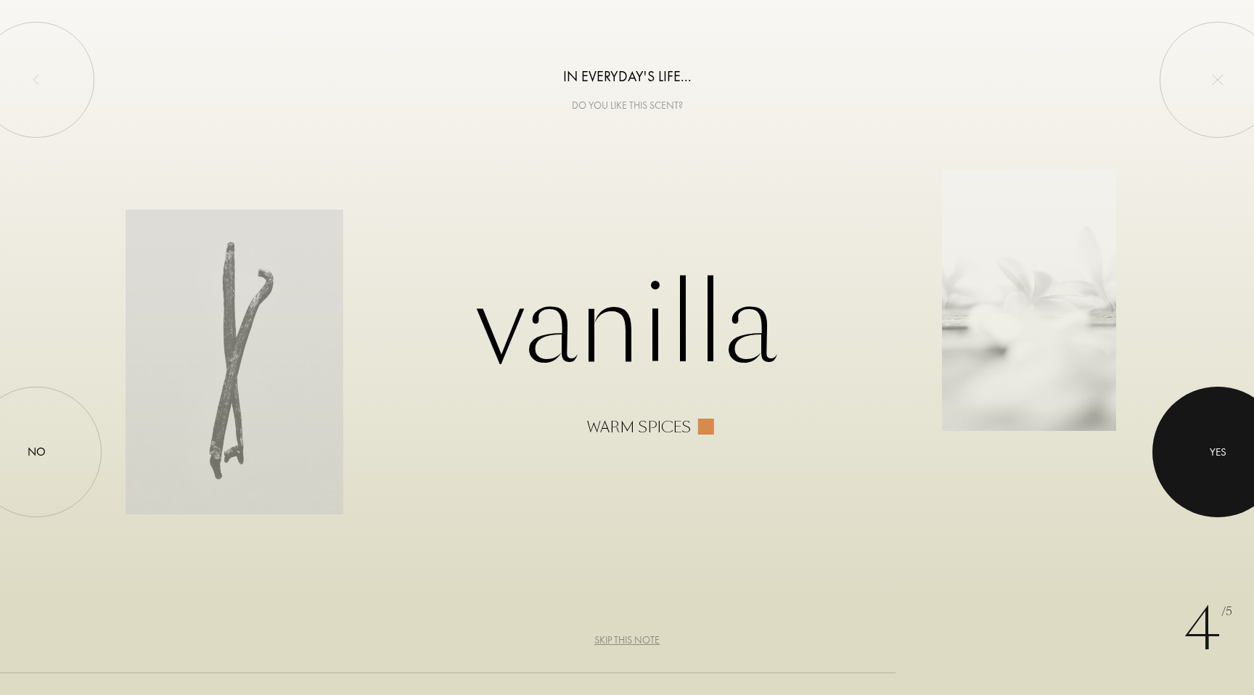
click at [1183, 443] on div at bounding box center [1217, 452] width 131 height 131
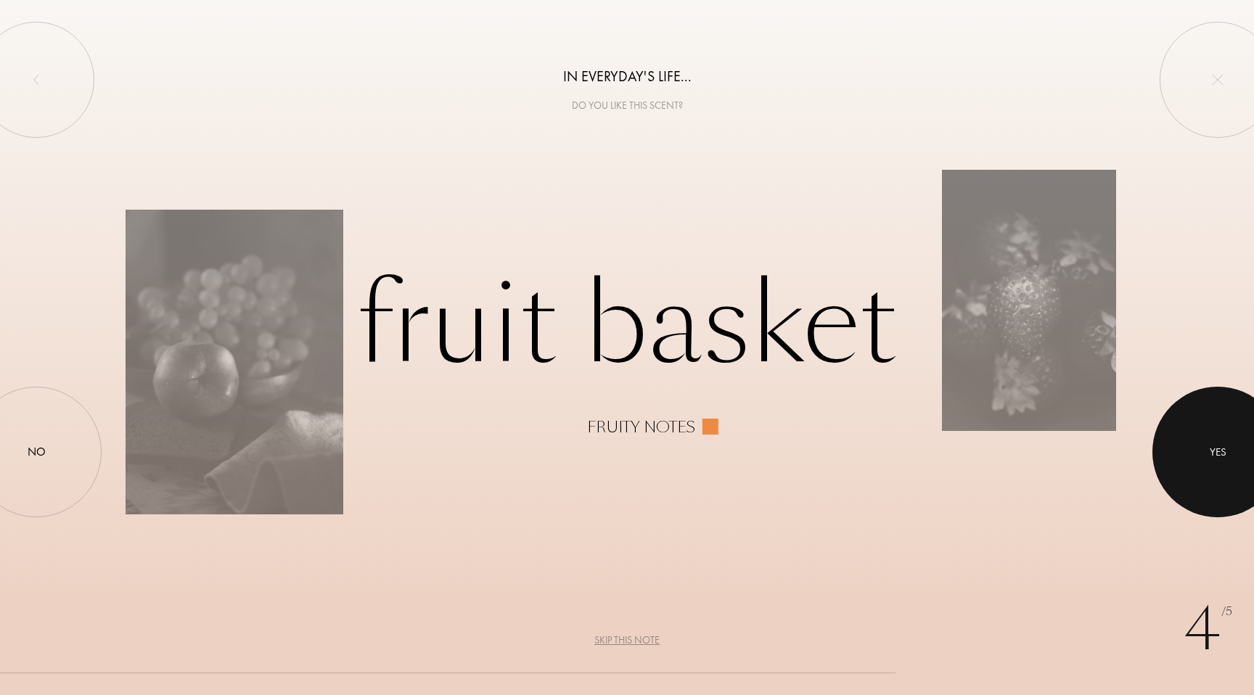
click at [1185, 447] on div at bounding box center [1217, 452] width 131 height 131
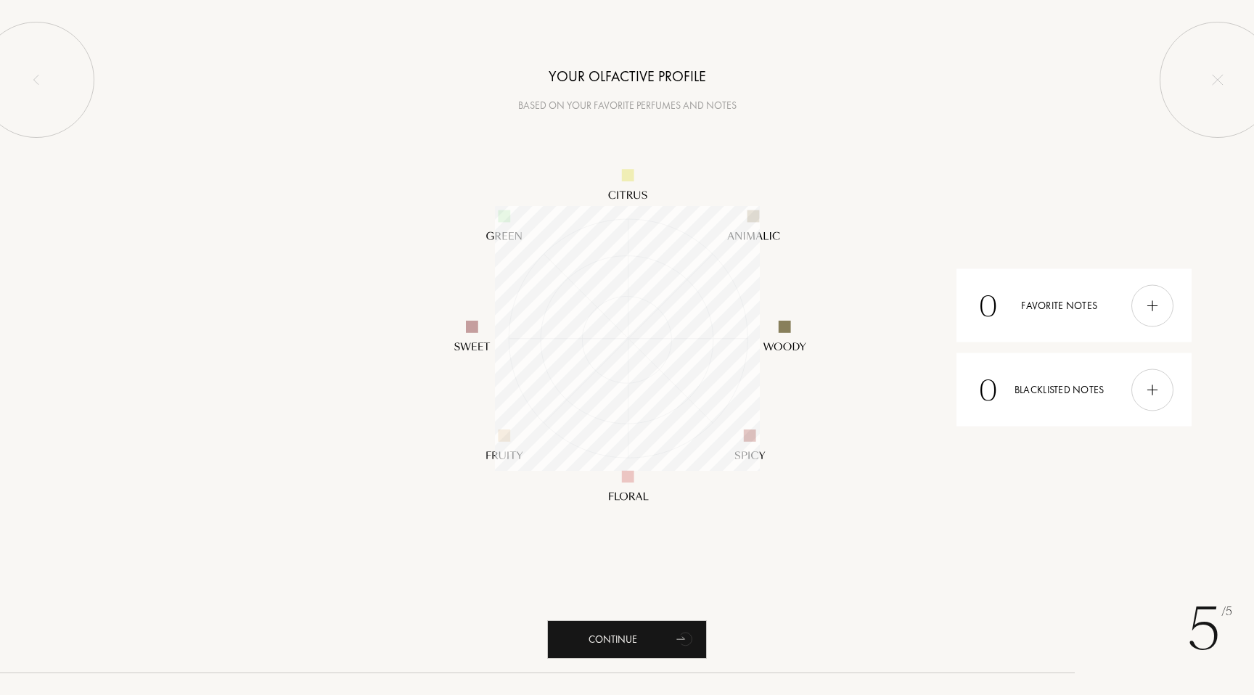
scroll to position [265, 265]
click at [1160, 395] on div at bounding box center [1152, 390] width 42 height 42
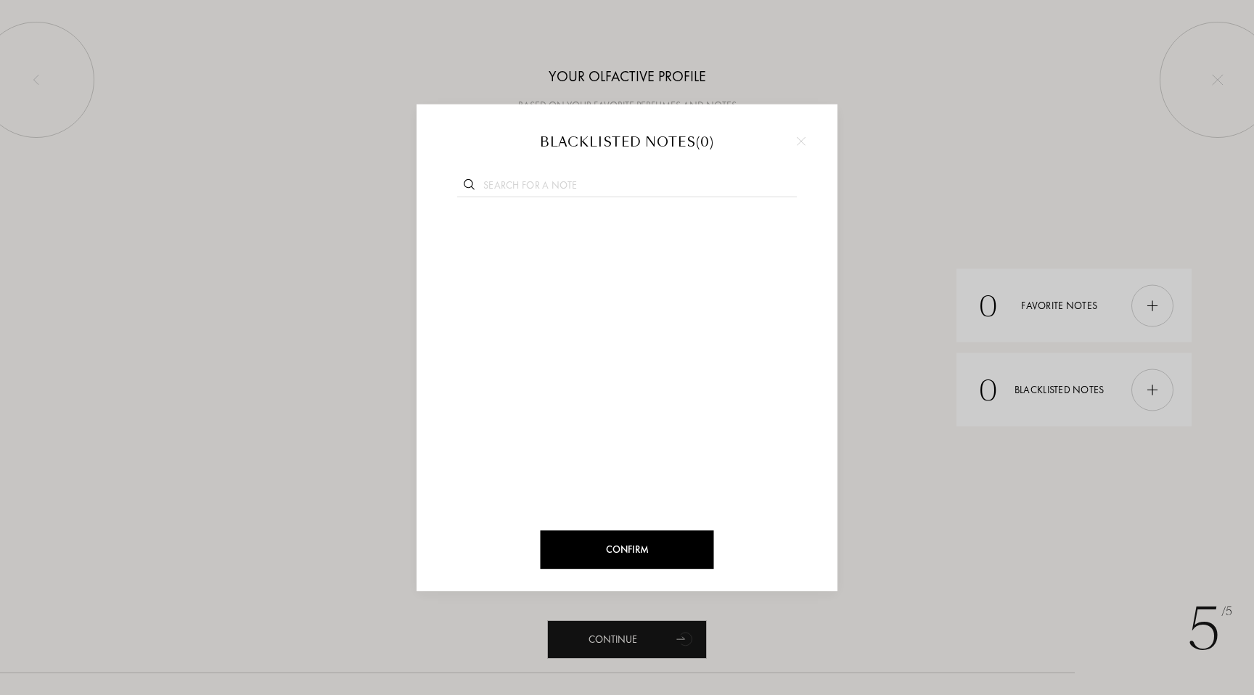
click at [521, 184] on input "text" at bounding box center [627, 187] width 340 height 20
type input "anis"
click at [525, 229] on img at bounding box center [525, 227] width 7 height 7
click at [528, 233] on div at bounding box center [526, 228] width 20 height 20
click at [546, 180] on input "text" at bounding box center [627, 187] width 340 height 20
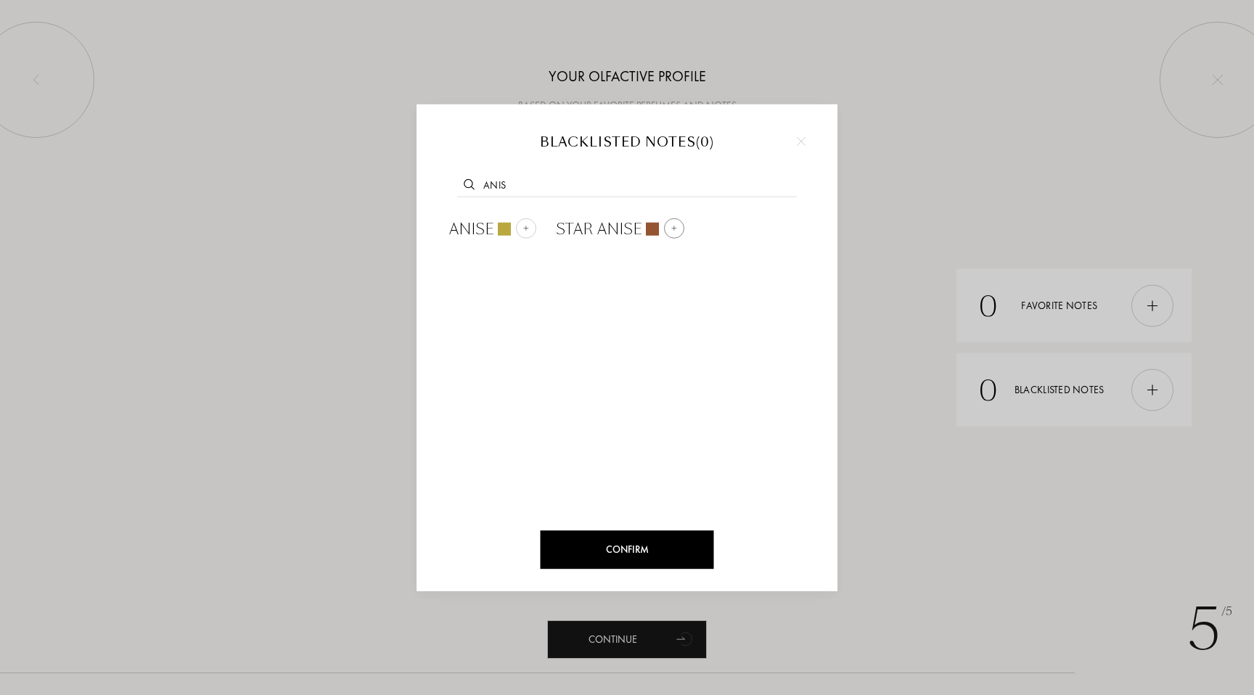
type input "anis"
click at [606, 233] on span "Star Anise" at bounding box center [599, 229] width 86 height 22
click at [502, 226] on span "Star Anise" at bounding box center [492, 229] width 86 height 22
click at [565, 176] on div at bounding box center [626, 183] width 377 height 56
drag, startPoint x: 583, startPoint y: 186, endPoint x: 599, endPoint y: 187, distance: 15.3
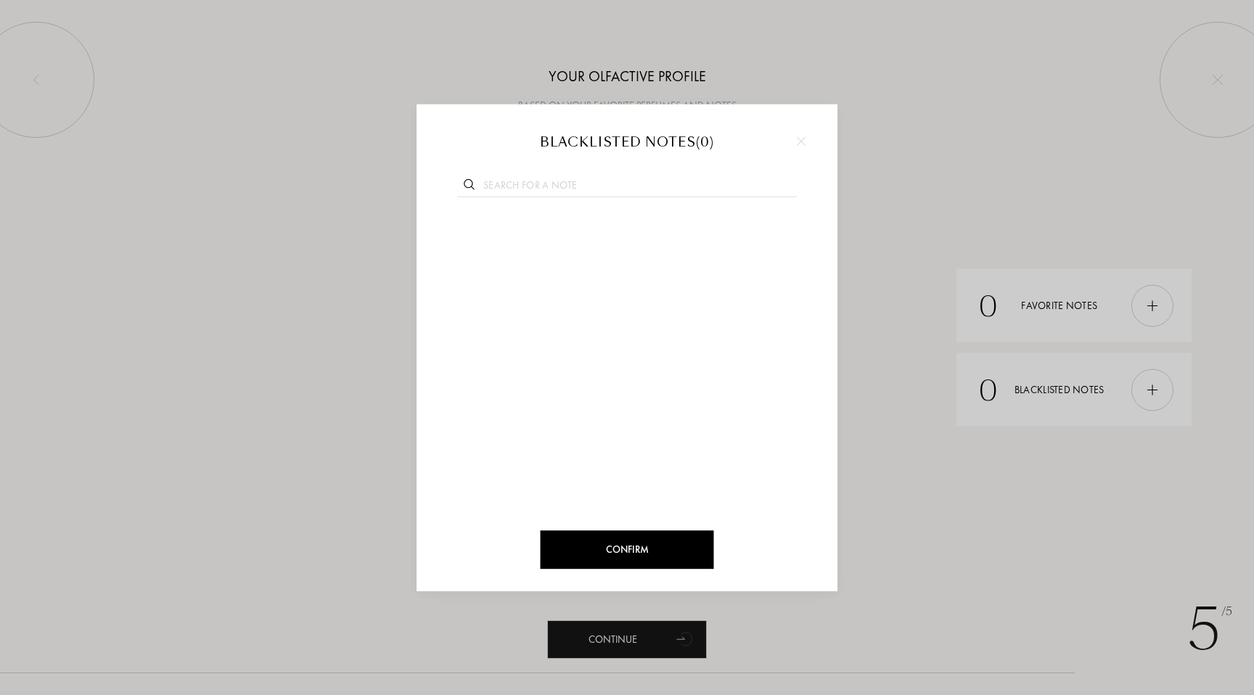
click at [583, 186] on input "text" at bounding box center [627, 187] width 340 height 20
type input "a"
type input "anis"
click at [527, 232] on div at bounding box center [526, 228] width 20 height 20
click at [569, 182] on input "text" at bounding box center [627, 187] width 340 height 20
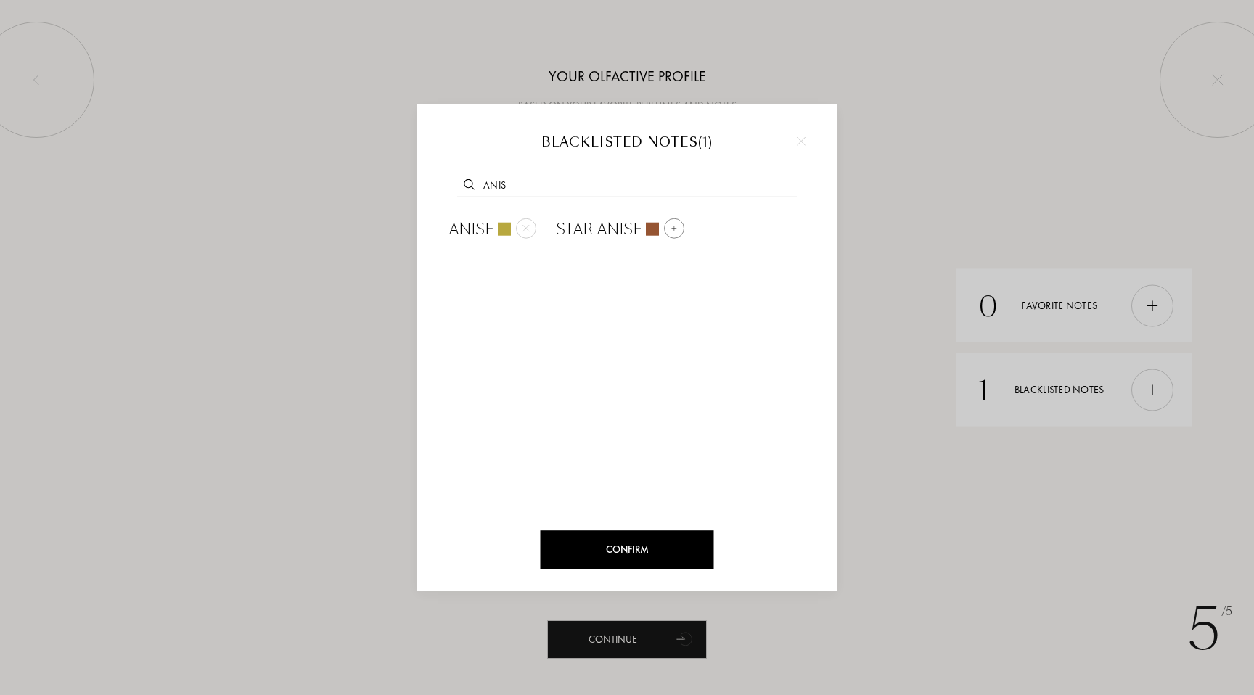
type input "anis"
click at [678, 229] on div at bounding box center [674, 228] width 20 height 20
drag, startPoint x: 615, startPoint y: 179, endPoint x: 618, endPoint y: 169, distance: 9.9
click at [615, 179] on input "text" at bounding box center [627, 187] width 340 height 20
type input "cori"
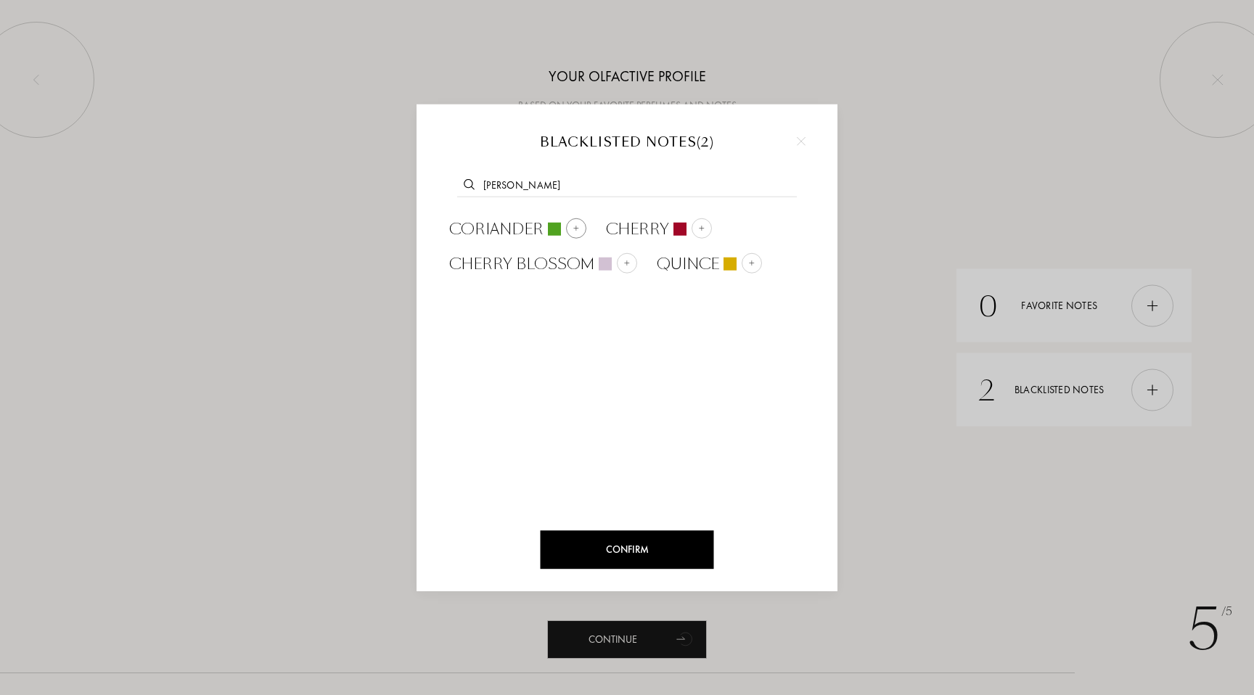
click at [573, 229] on img at bounding box center [576, 227] width 7 height 7
click at [802, 135] on div at bounding box center [801, 142] width 22 height 22
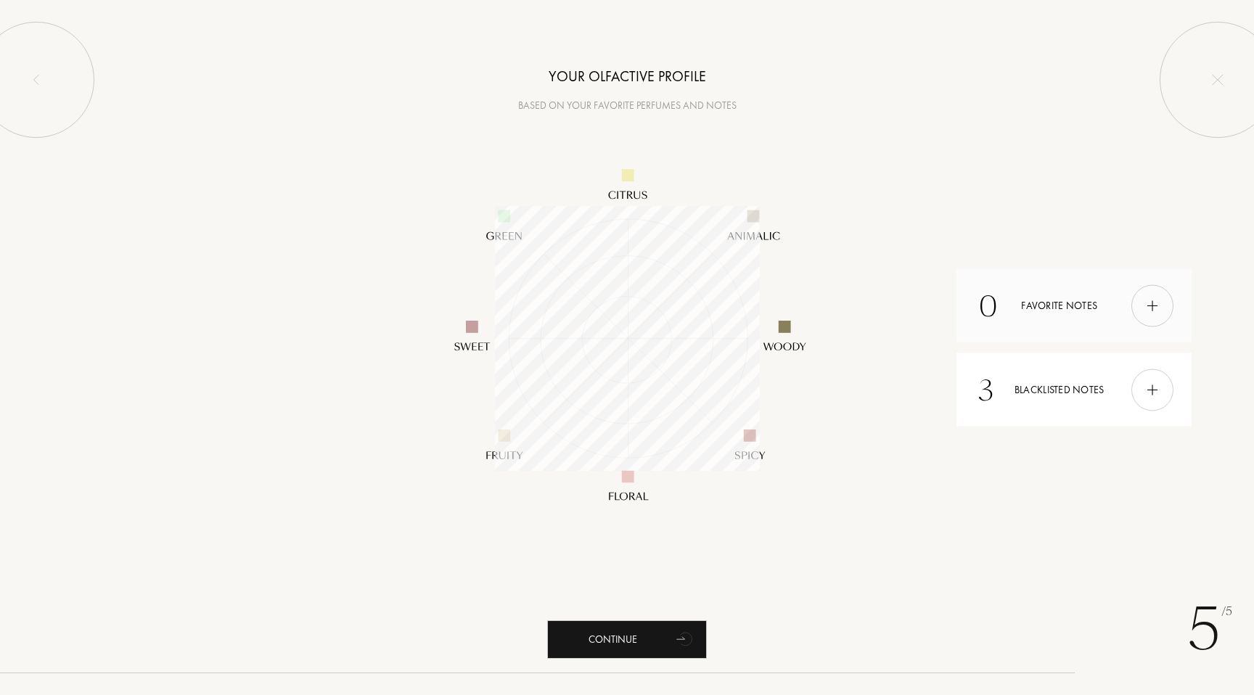
click at [1154, 305] on img at bounding box center [1152, 306] width 16 height 16
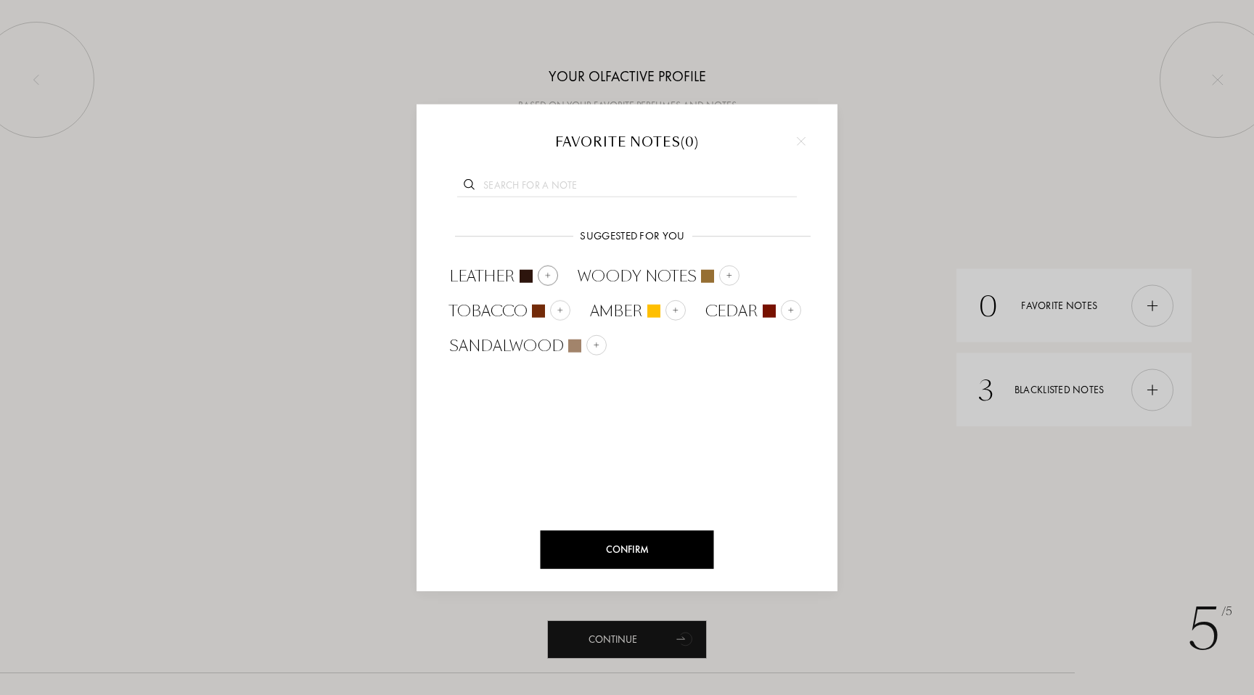
click at [547, 278] on img at bounding box center [547, 275] width 7 height 7
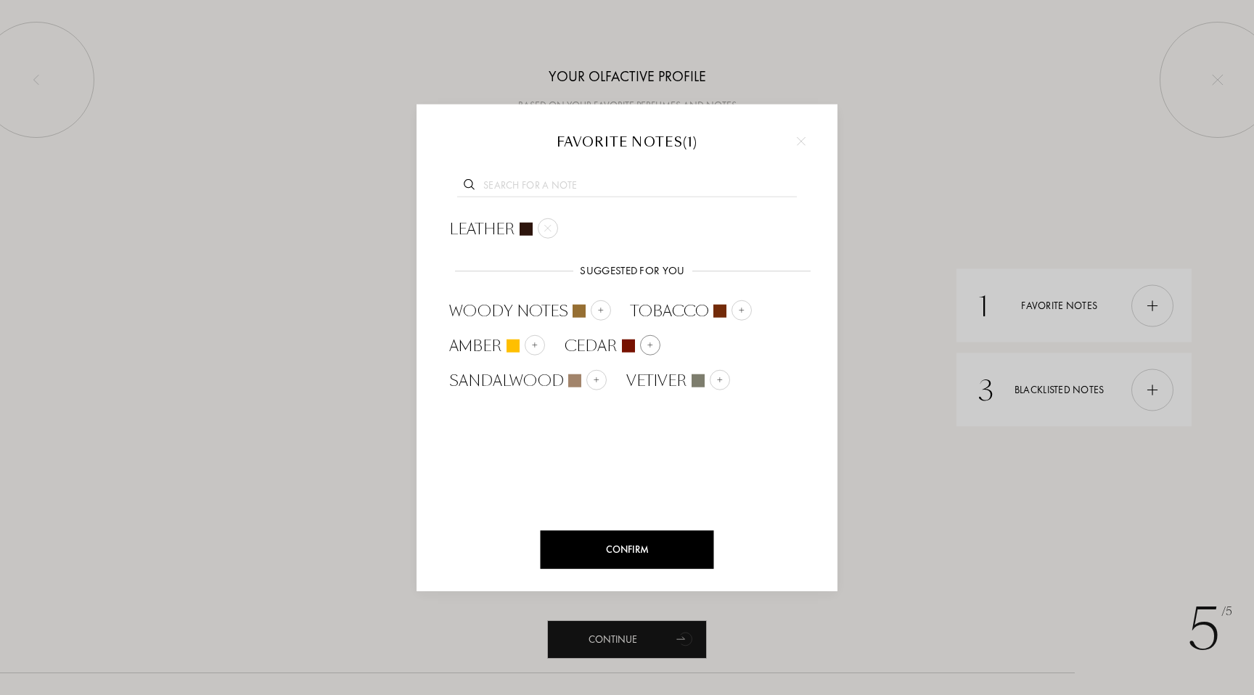
click at [651, 345] on img at bounding box center [650, 345] width 7 height 7
click at [538, 348] on img at bounding box center [534, 345] width 7 height 7
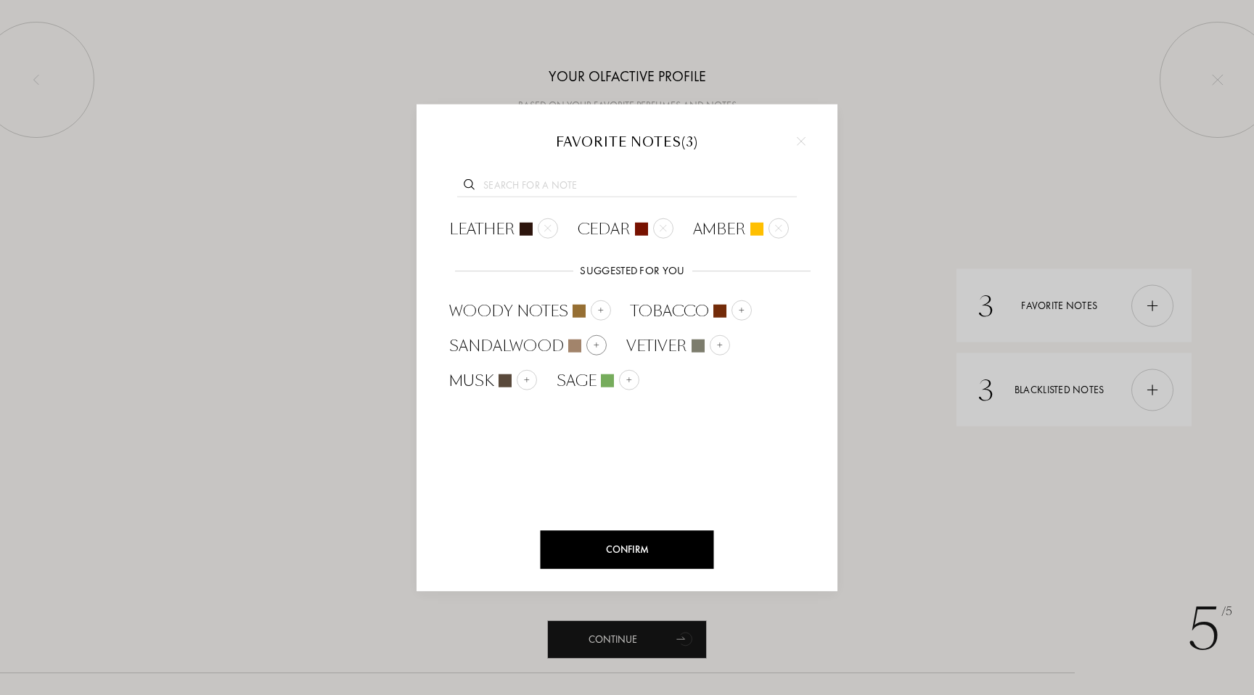
click at [597, 346] on img at bounding box center [596, 345] width 7 height 7
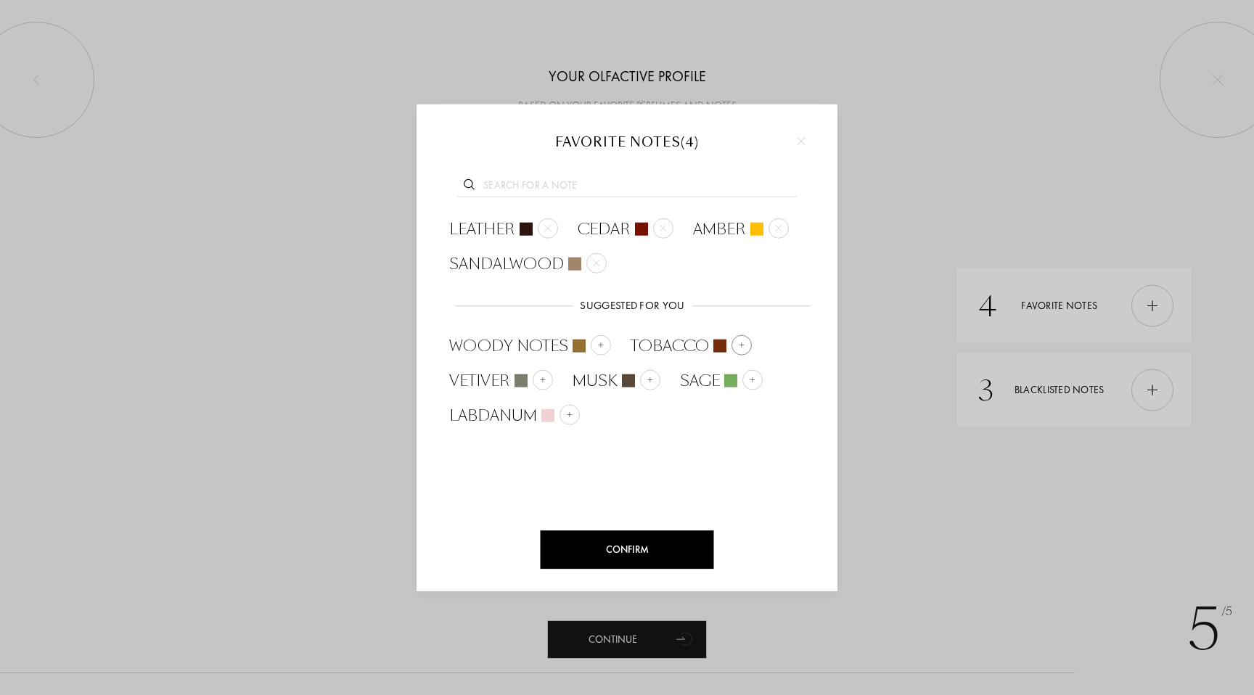
click at [597, 348] on img at bounding box center [600, 345] width 7 height 7
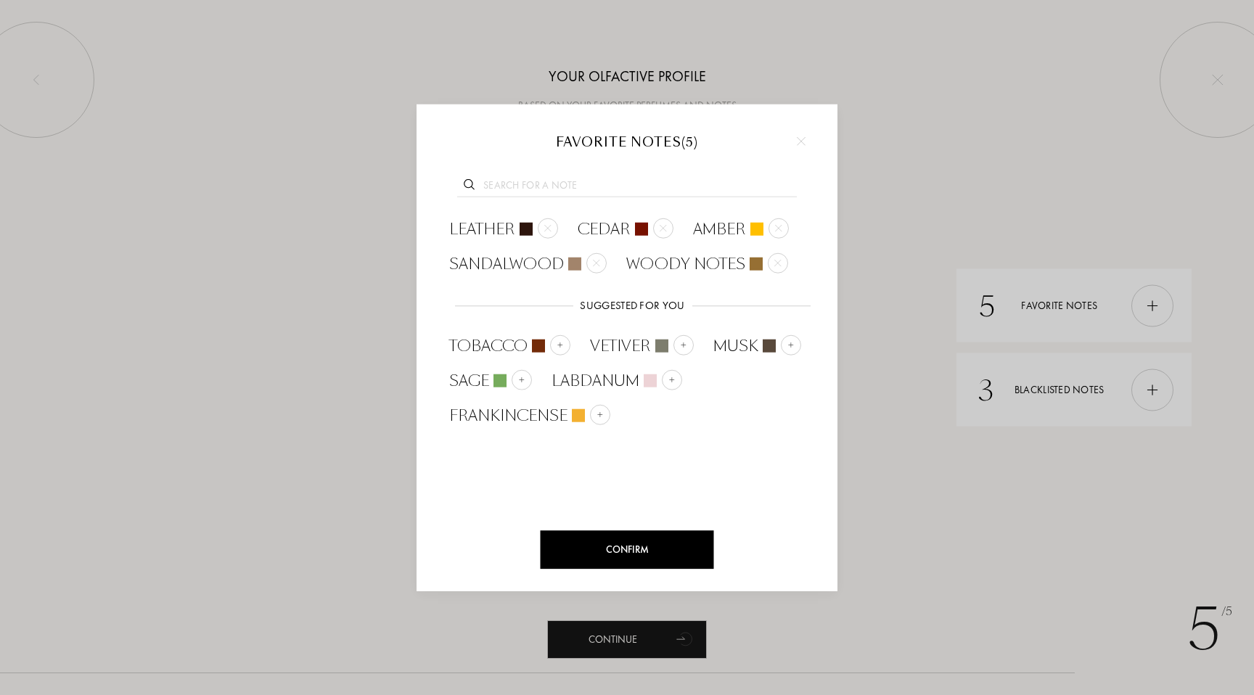
click at [557, 350] on div at bounding box center [560, 345] width 20 height 20
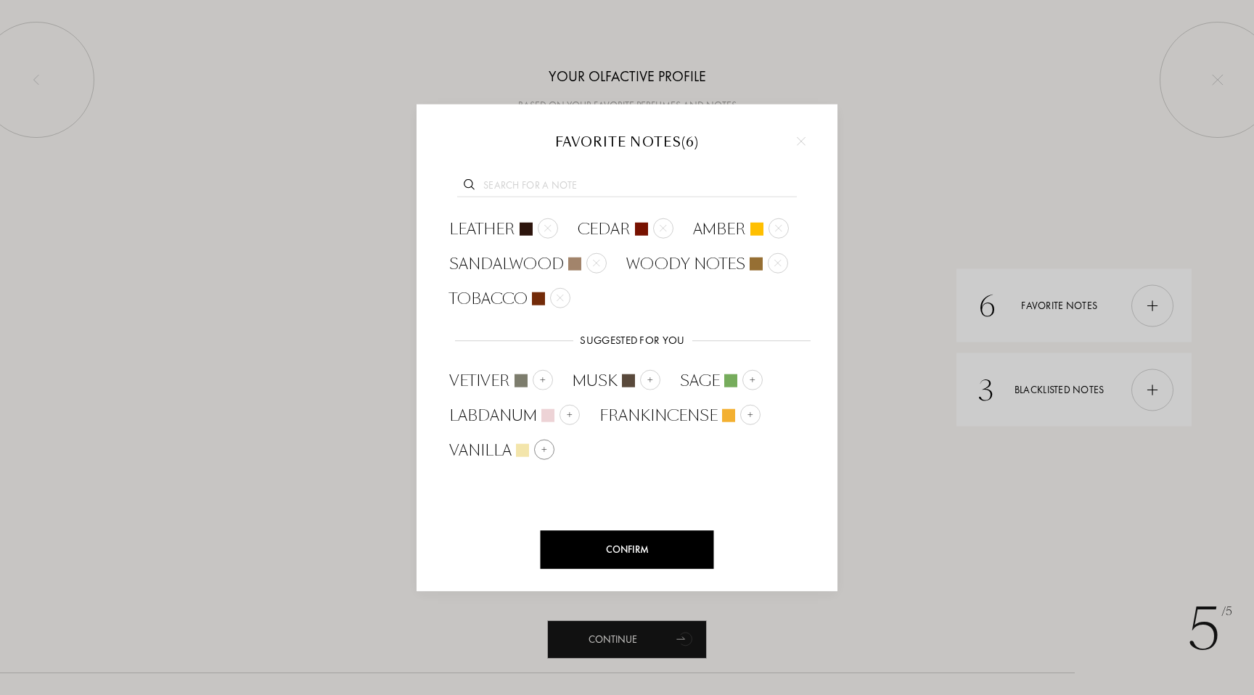
click at [548, 446] on div at bounding box center [544, 450] width 20 height 20
click at [567, 413] on img at bounding box center [569, 414] width 7 height 7
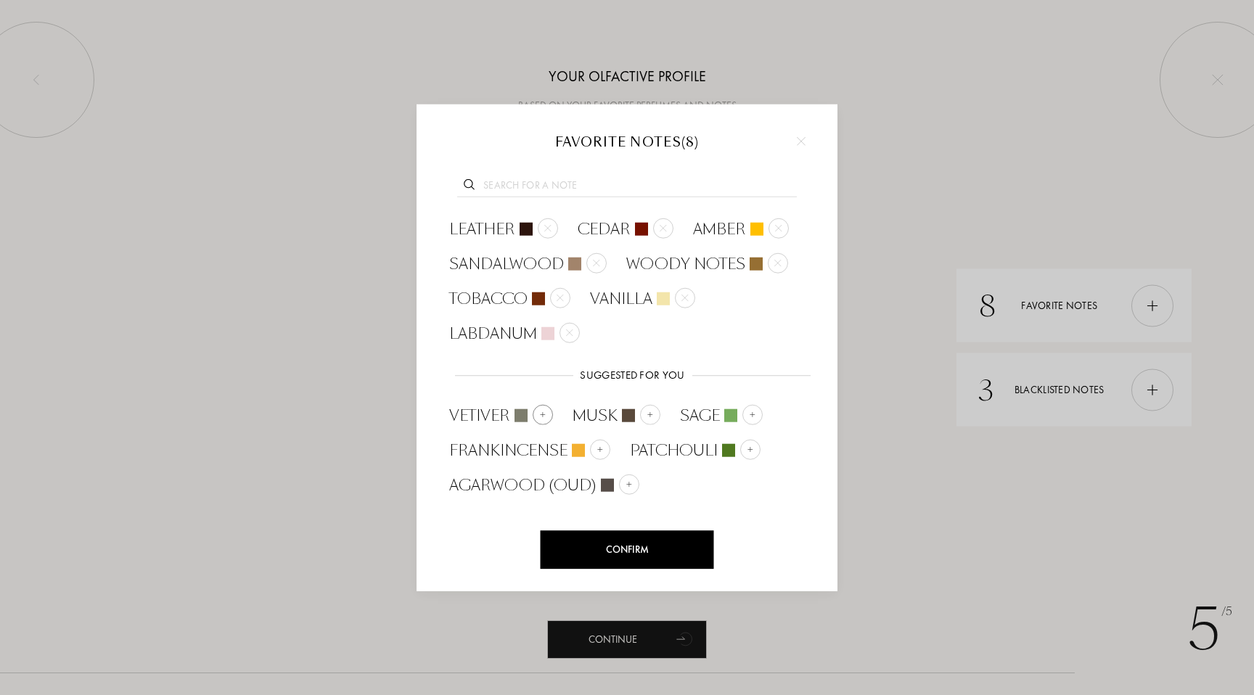
click at [541, 414] on img at bounding box center [542, 414] width 7 height 7
click at [533, 413] on div at bounding box center [527, 415] width 20 height 20
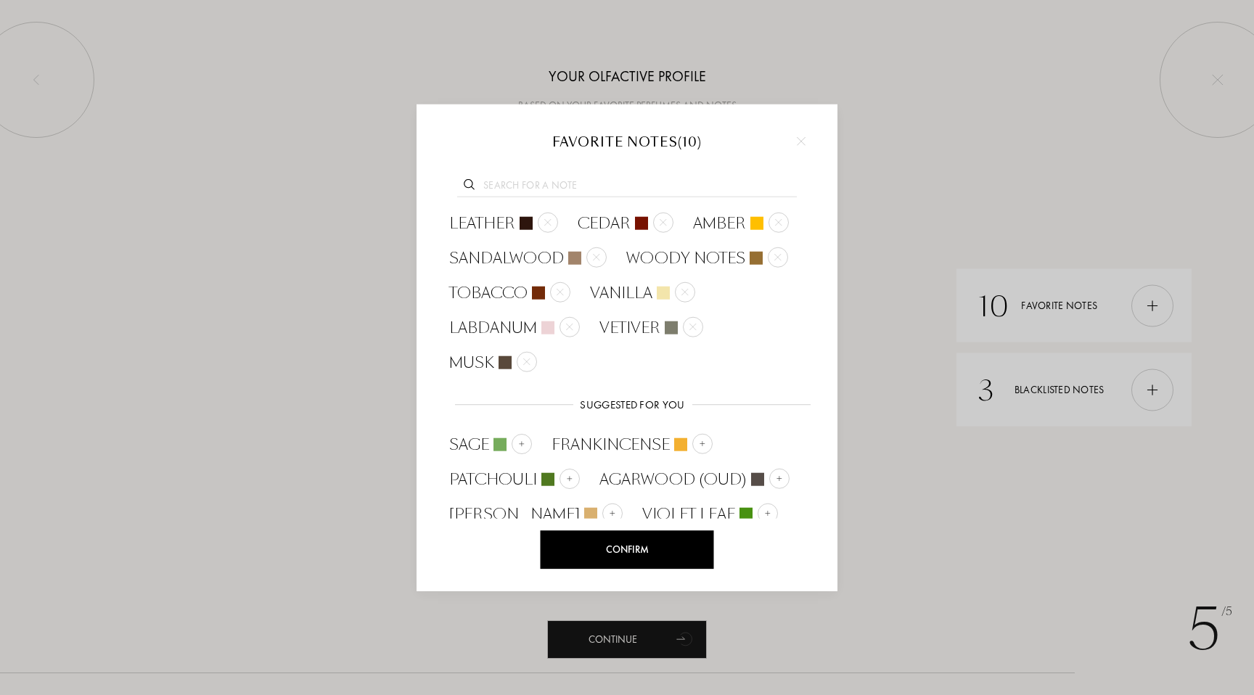
scroll to position [14, 0]
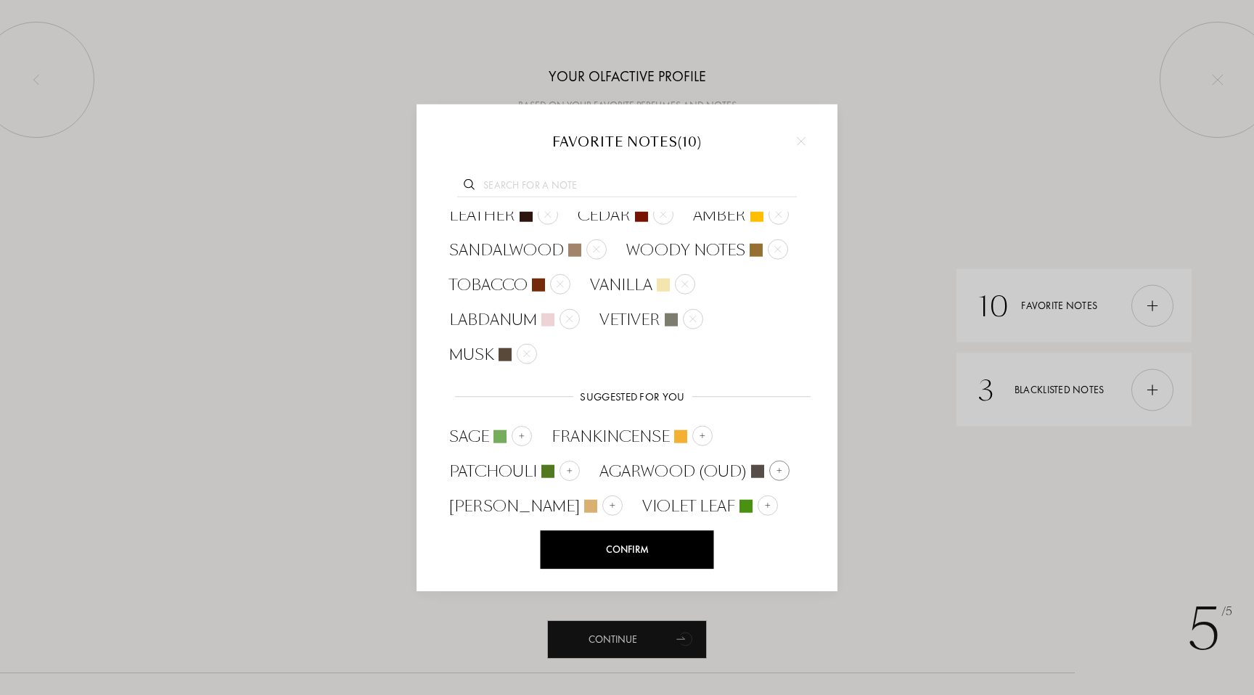
click at [773, 466] on div at bounding box center [779, 471] width 20 height 20
click at [622, 546] on div "Confirm" at bounding box center [627, 549] width 173 height 38
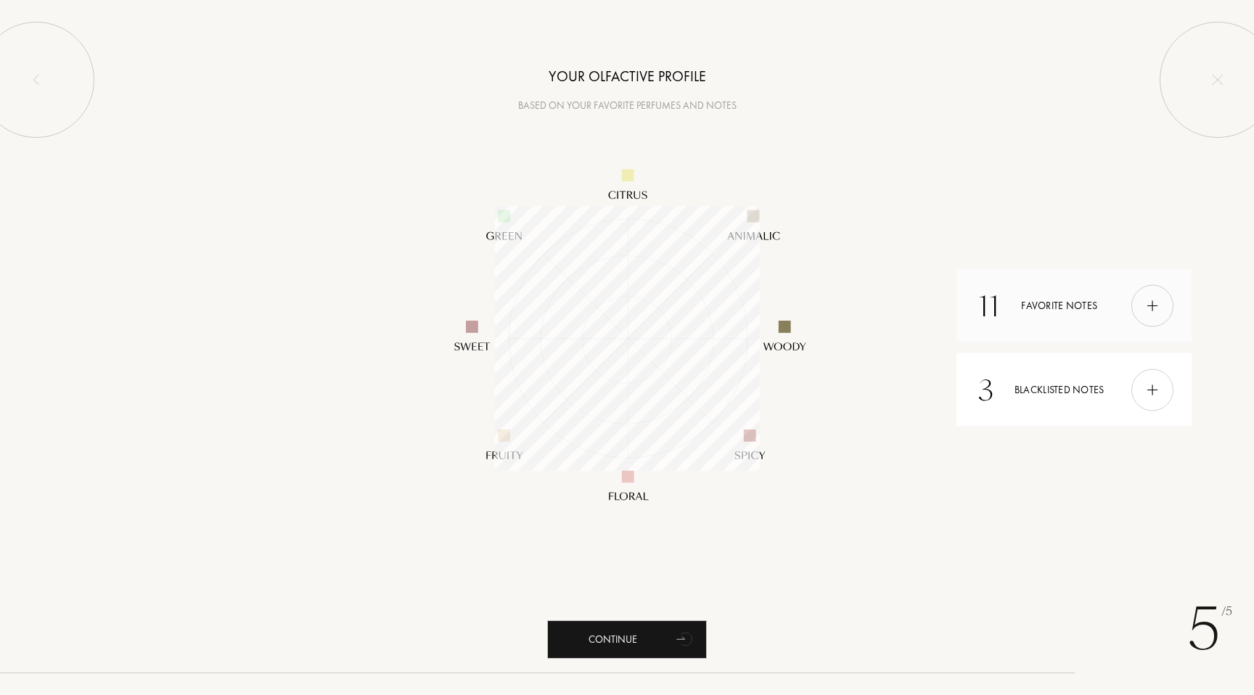
click at [1035, 300] on div "11 Favorite notes" at bounding box center [1073, 305] width 235 height 73
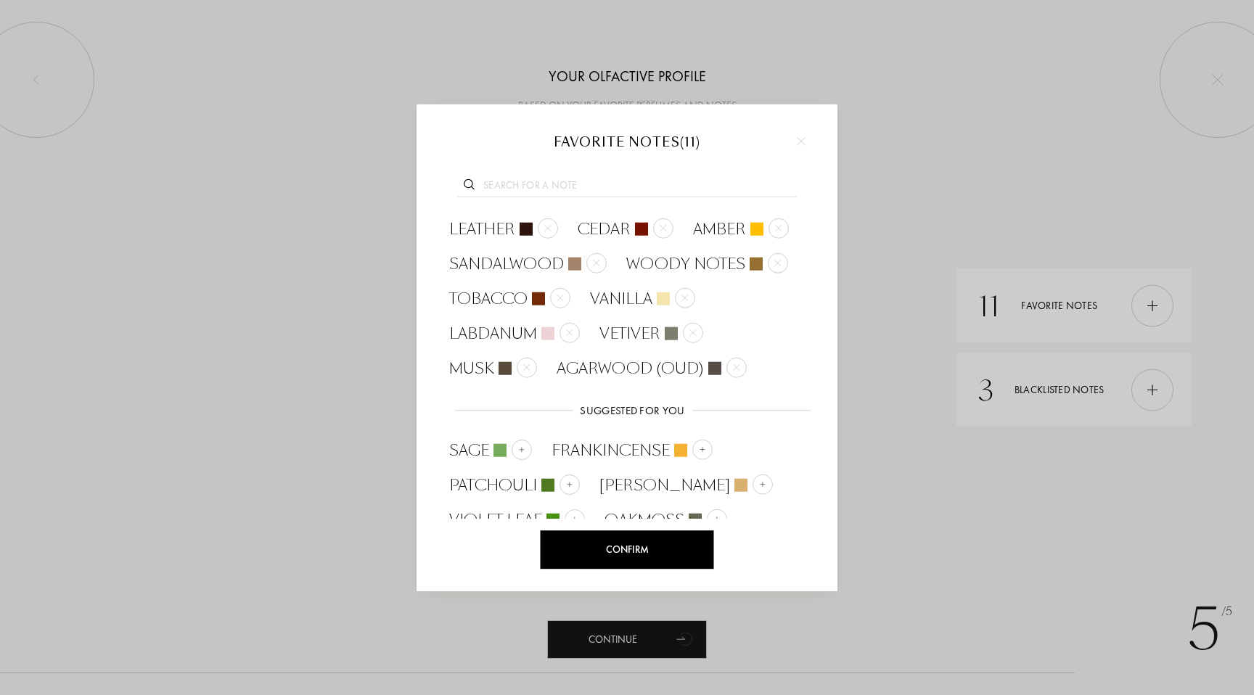
click at [678, 551] on div "Confirm" at bounding box center [627, 549] width 173 height 38
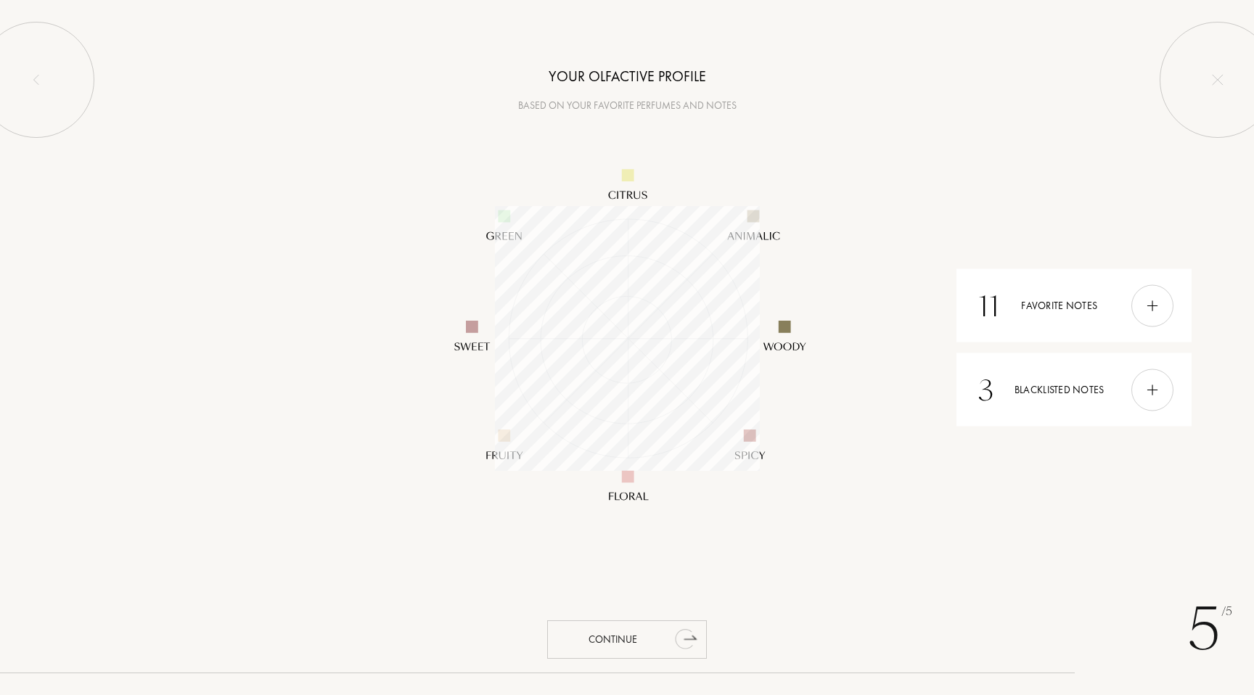
click at [635, 632] on div "Continue" at bounding box center [627, 639] width 160 height 38
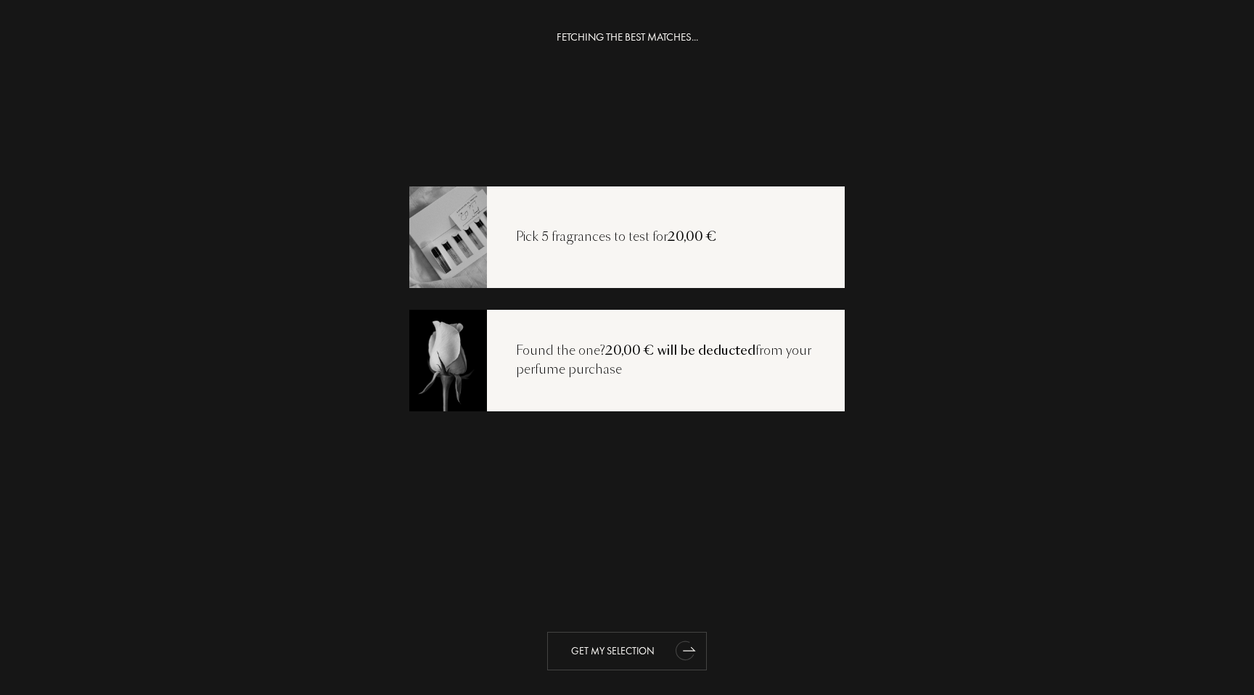
click at [678, 650] on icon "animation" at bounding box center [684, 652] width 20 height 22
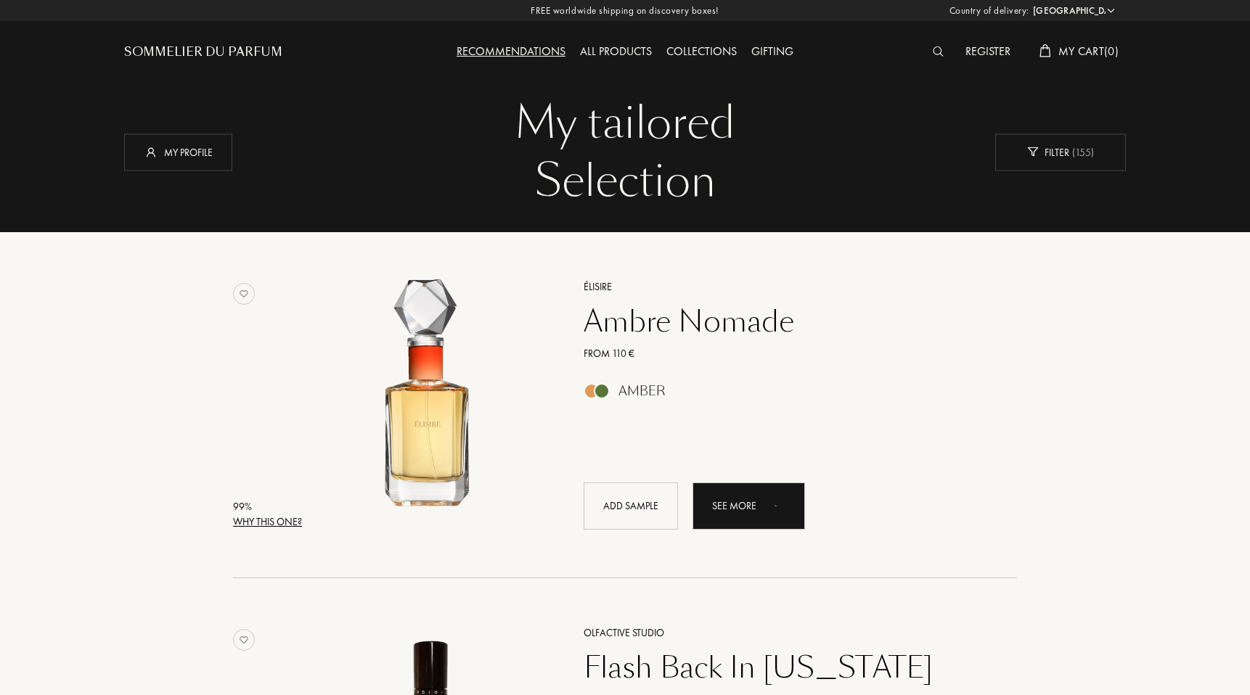
select select "FR"
click at [279, 521] on div "Why this one?" at bounding box center [267, 521] width 69 height 15
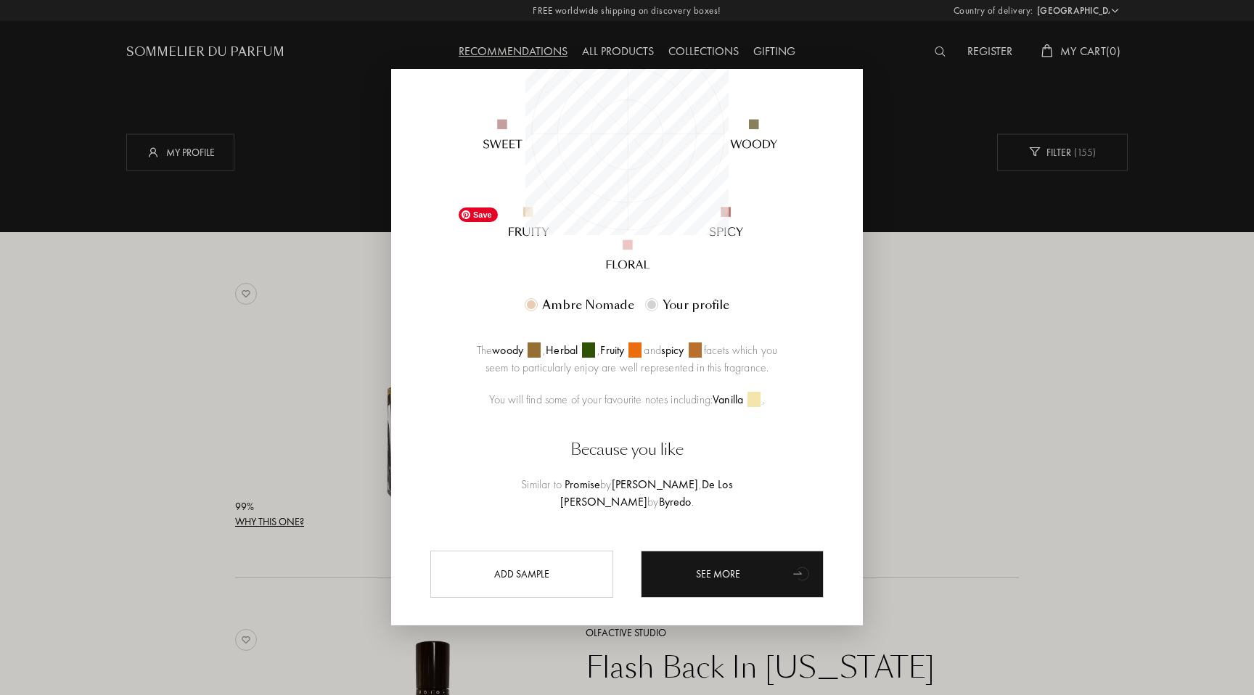
scroll to position [243, 0]
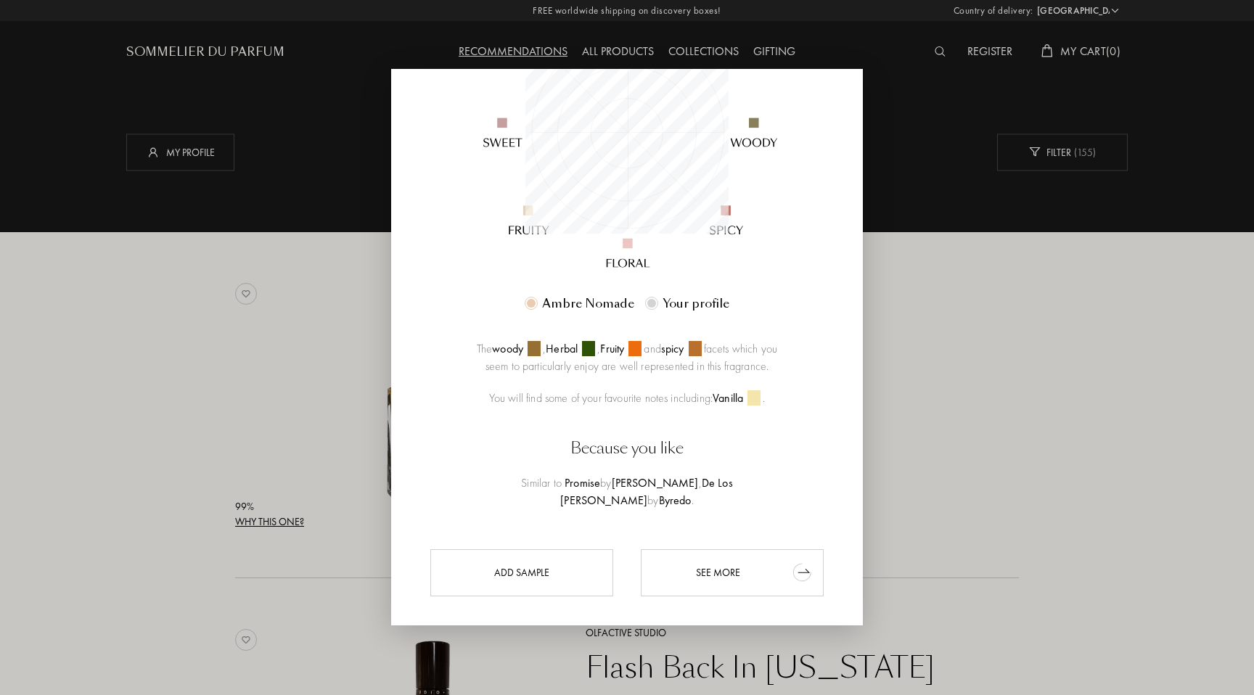
click at [720, 557] on div "See more" at bounding box center [732, 572] width 183 height 47
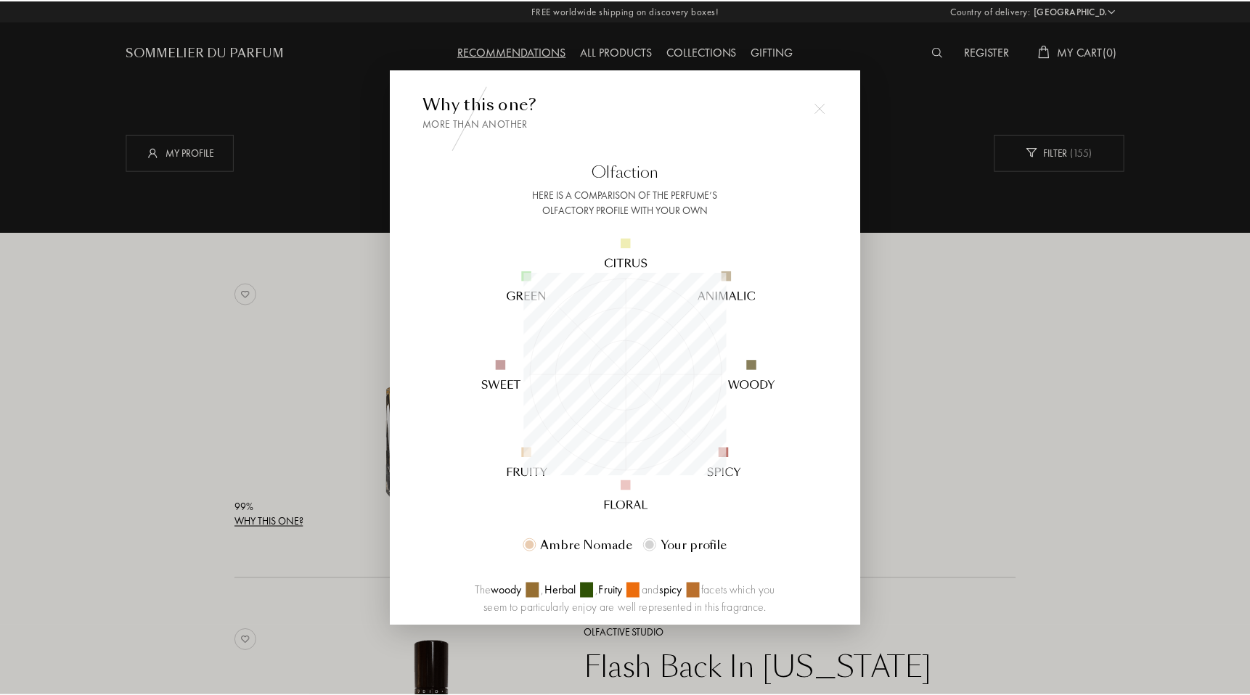
scroll to position [0, 0]
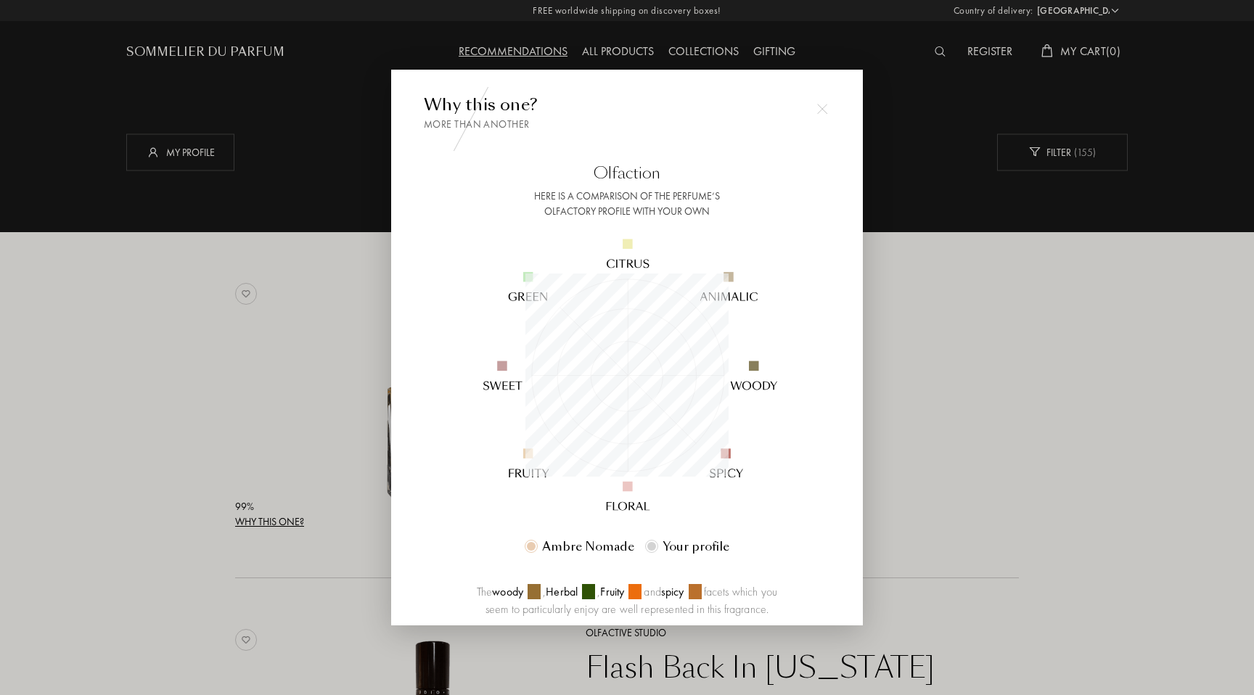
click at [822, 110] on img at bounding box center [822, 109] width 10 height 10
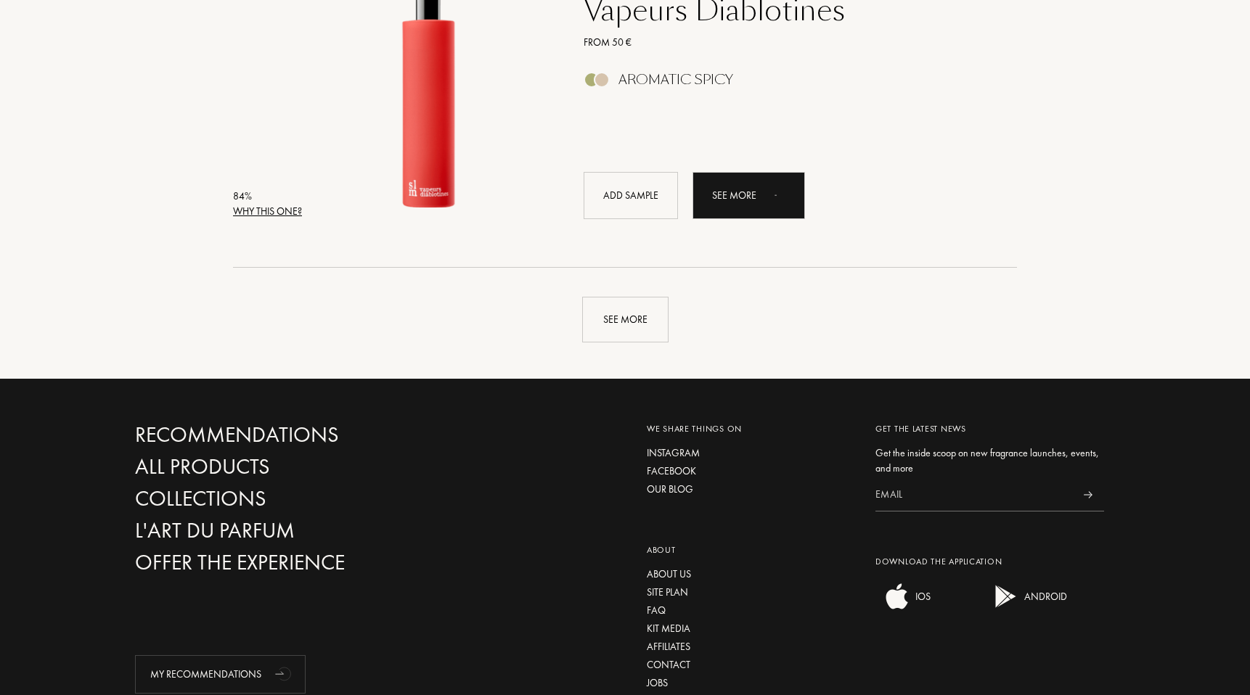
scroll to position [3454, 0]
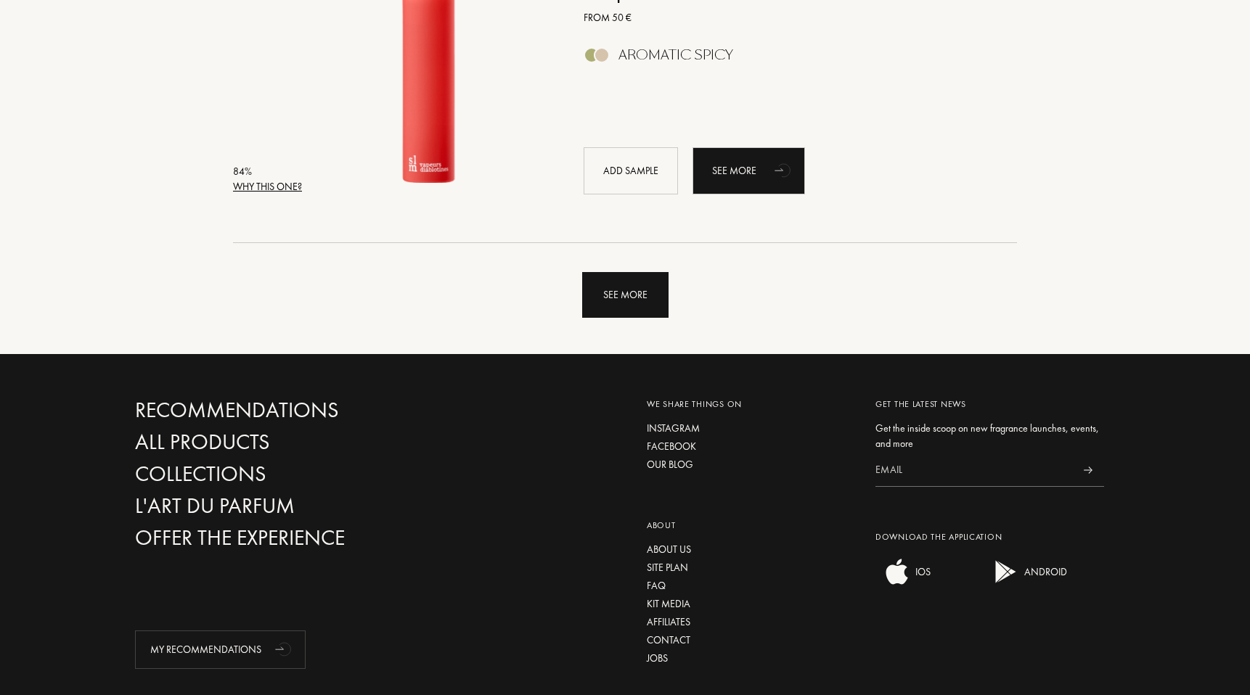
click at [628, 305] on div "See more" at bounding box center [625, 295] width 86 height 46
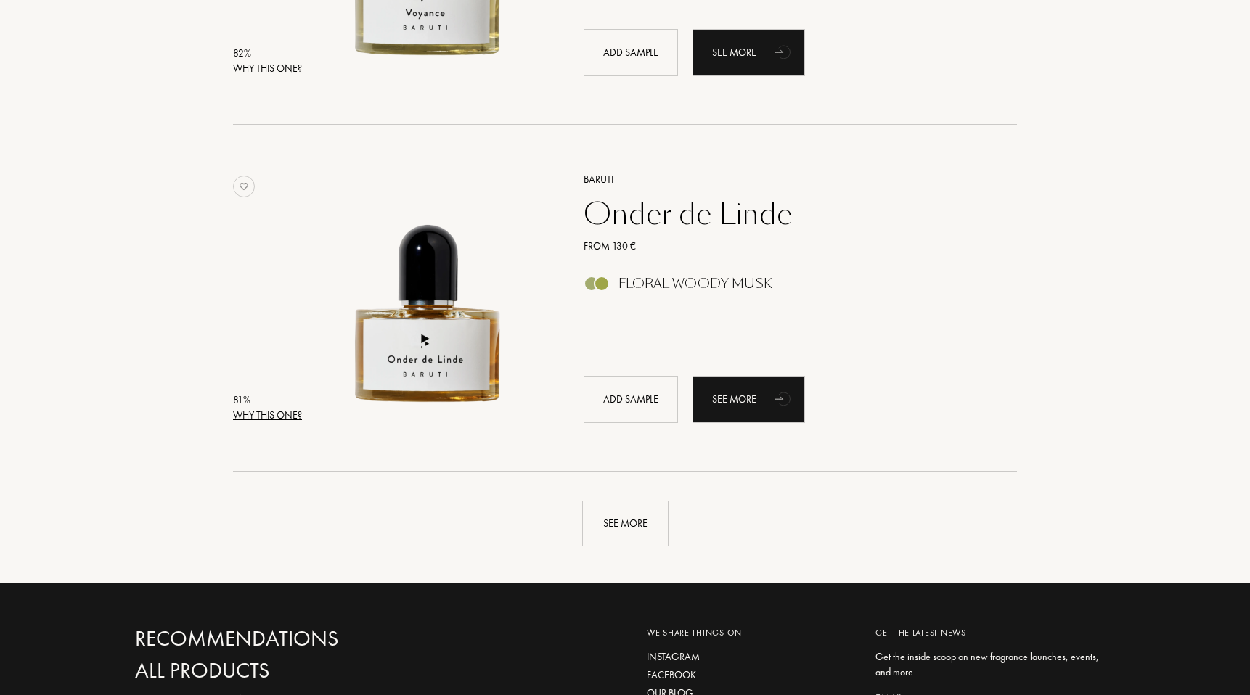
scroll to position [6751, 0]
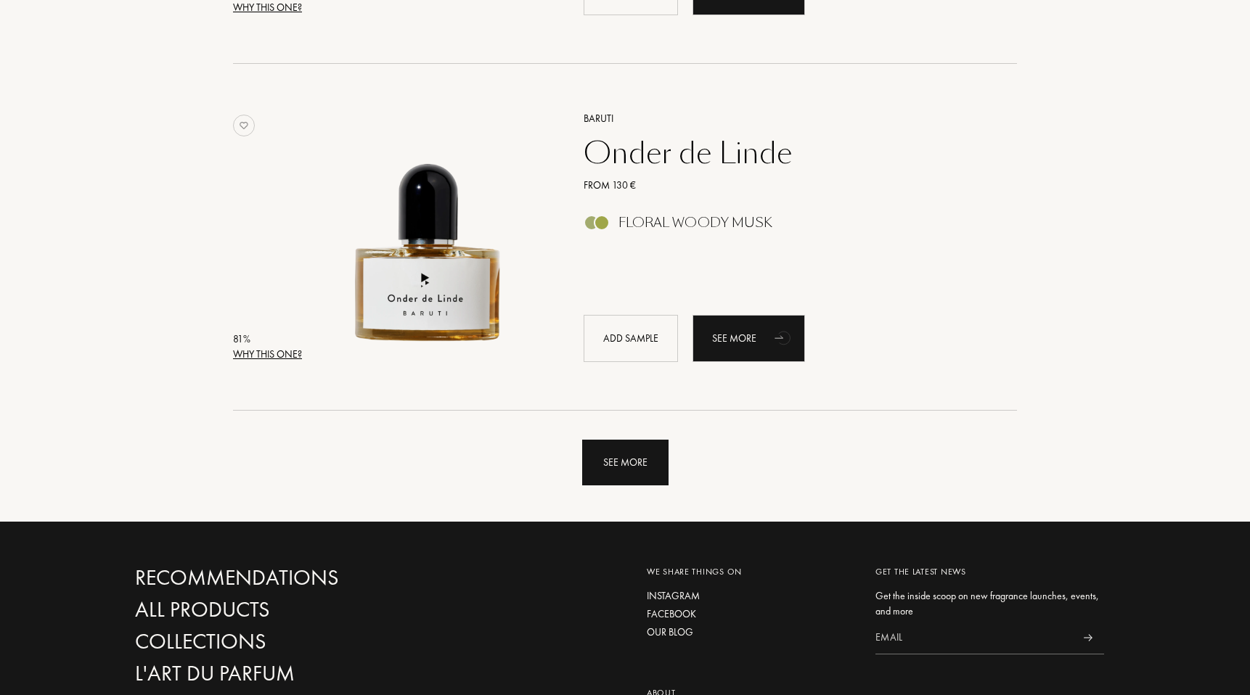
click at [641, 466] on div "See more" at bounding box center [625, 463] width 86 height 46
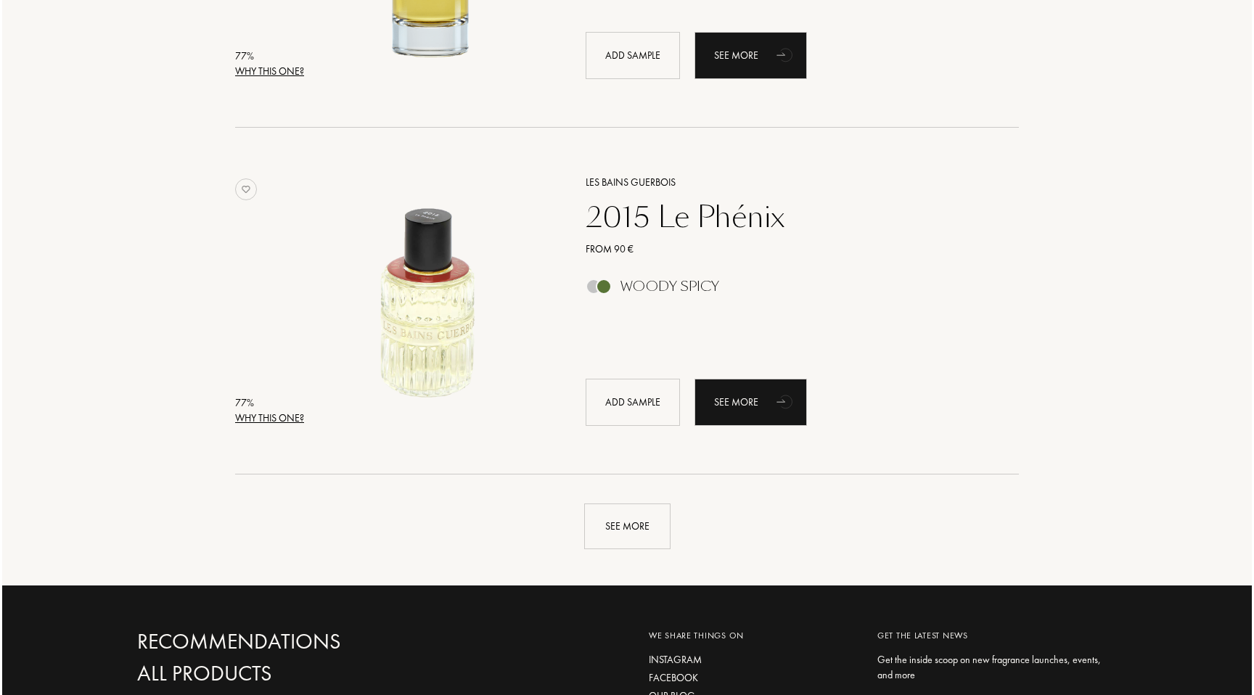
scroll to position [10207, 0]
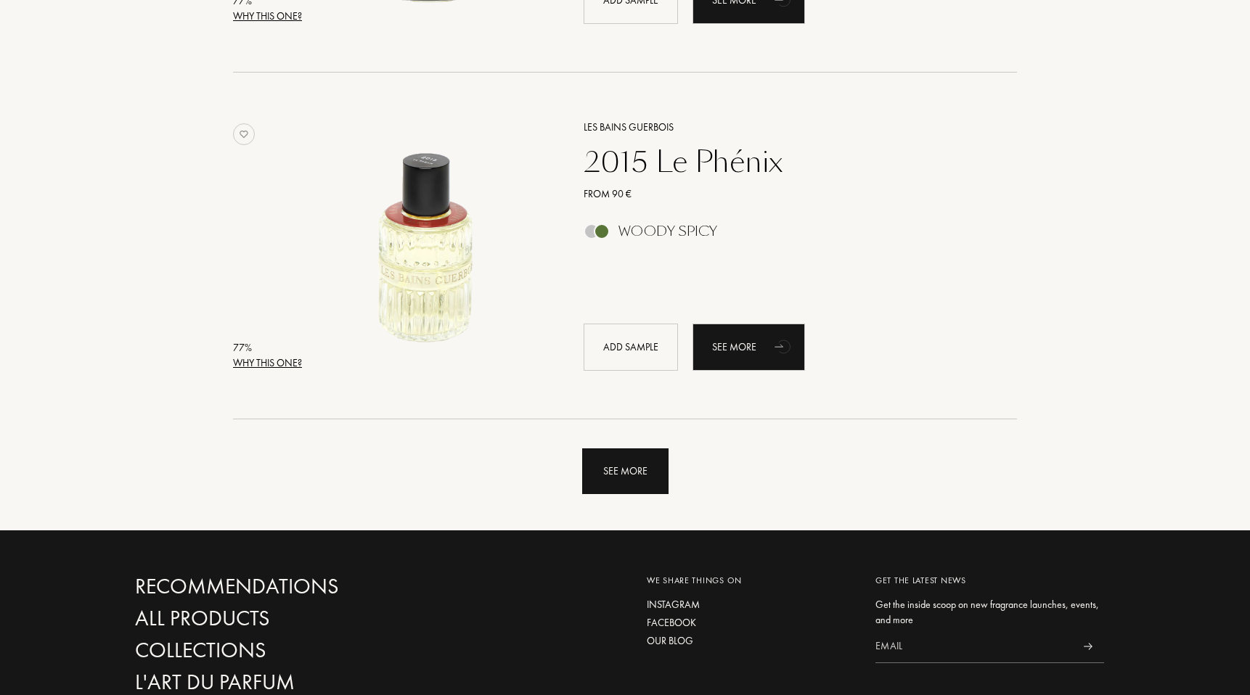
click at [616, 479] on div "See more" at bounding box center [625, 471] width 86 height 46
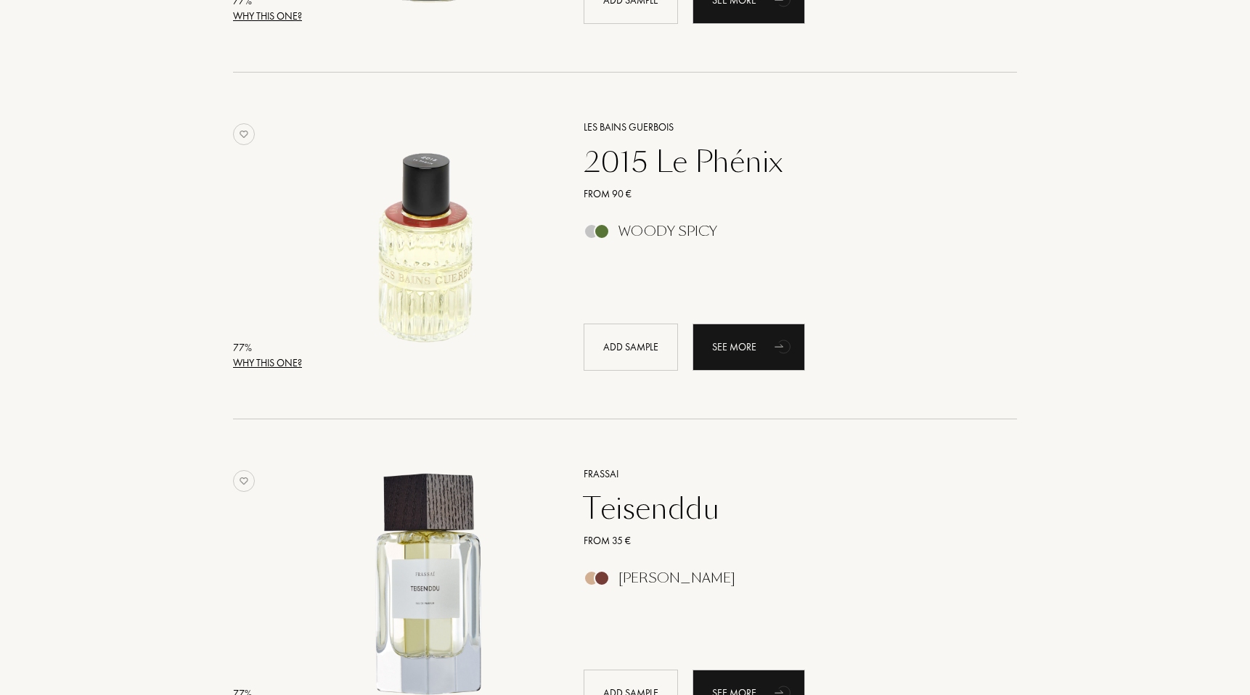
click at [271, 361] on div "Why this one?" at bounding box center [267, 363] width 69 height 15
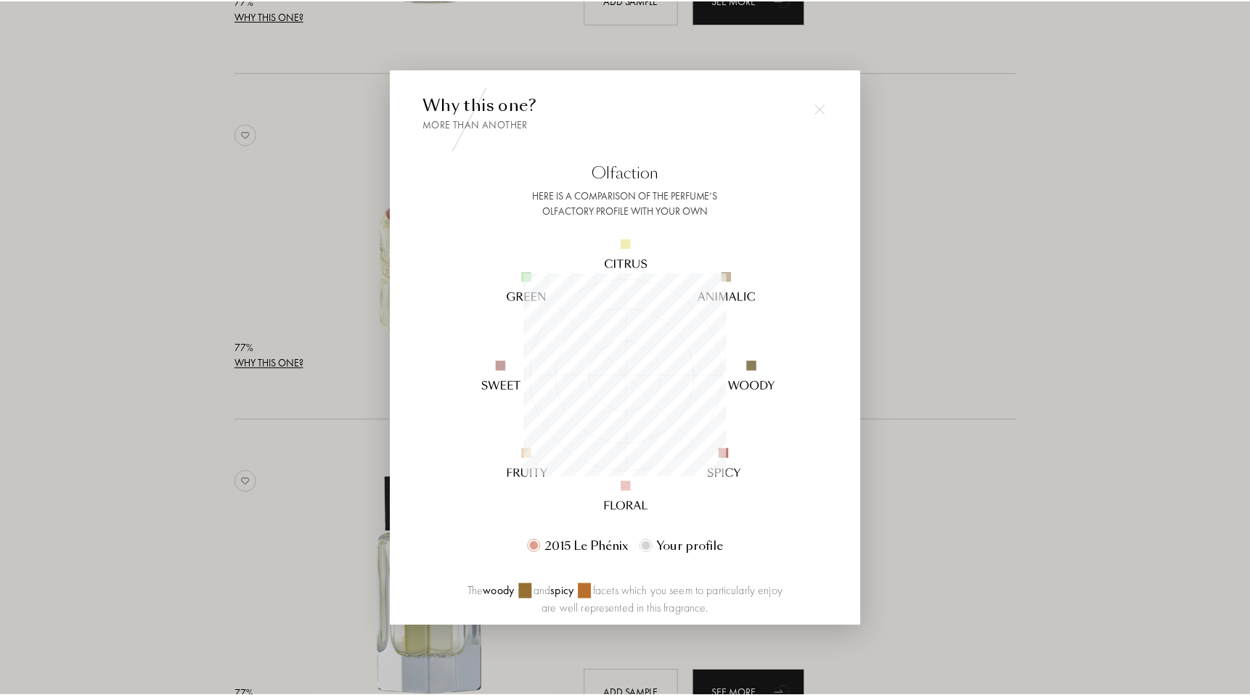
scroll to position [203, 203]
click at [168, 337] on div at bounding box center [627, 347] width 1254 height 695
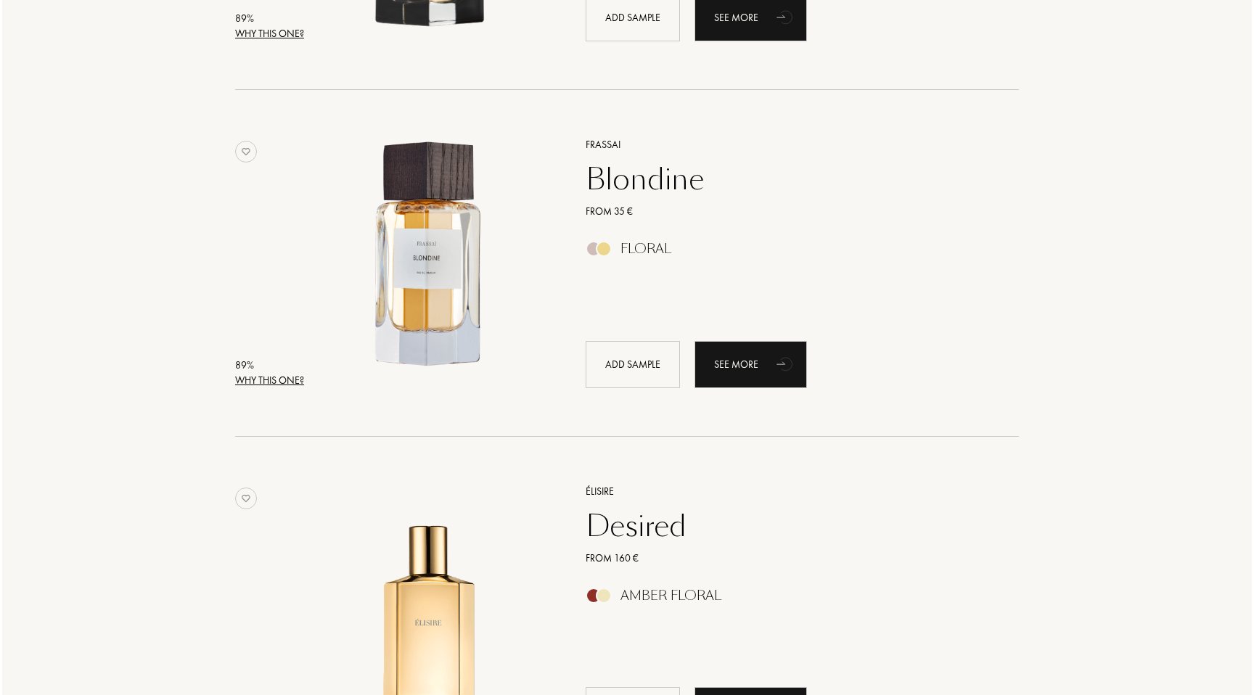
scroll to position [972, 0]
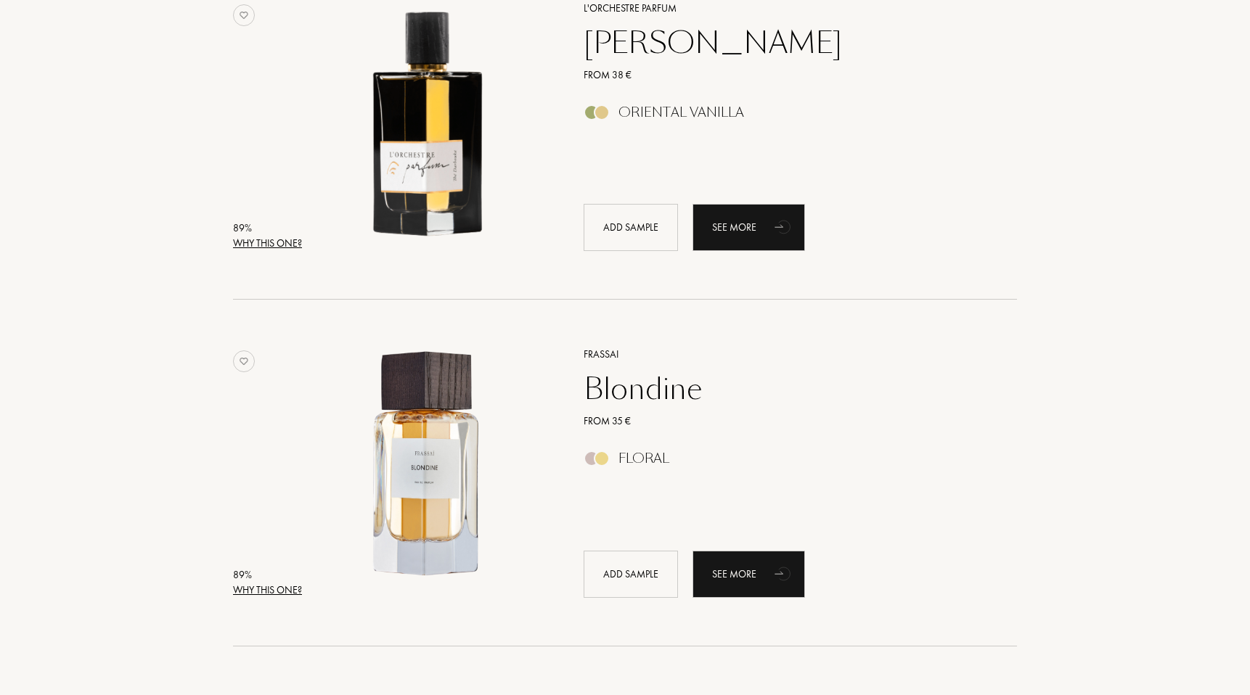
click at [284, 247] on div "Why this one?" at bounding box center [267, 243] width 69 height 15
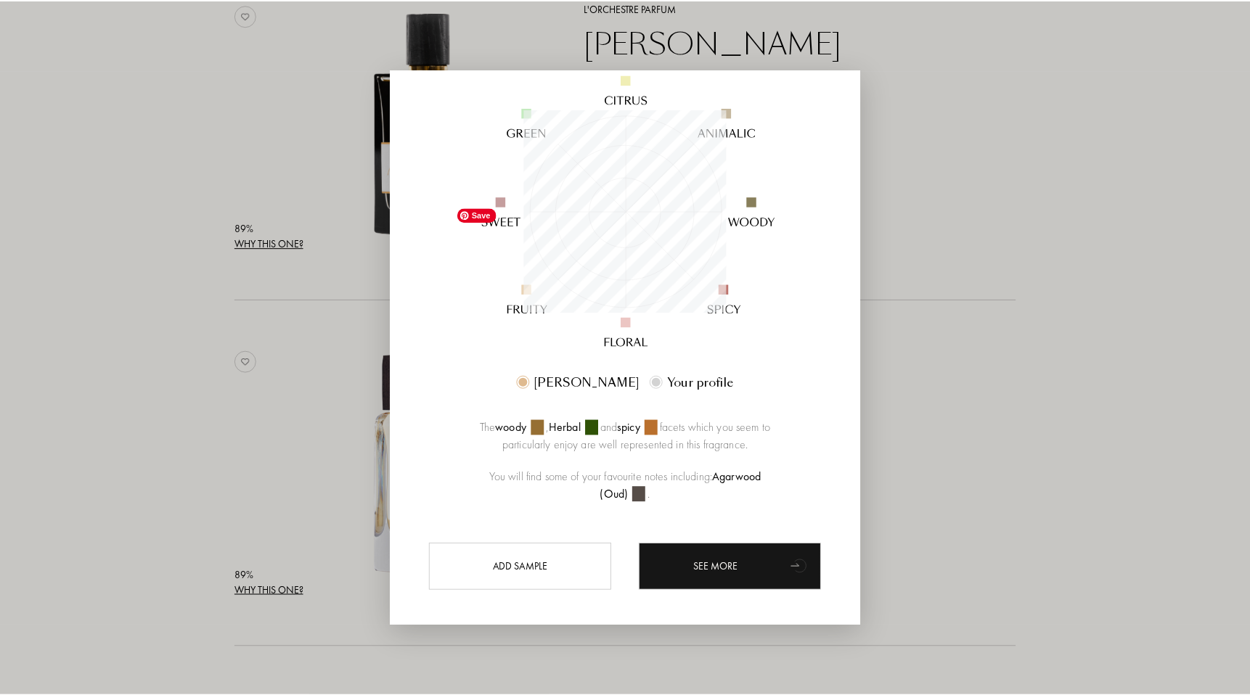
scroll to position [176, 0]
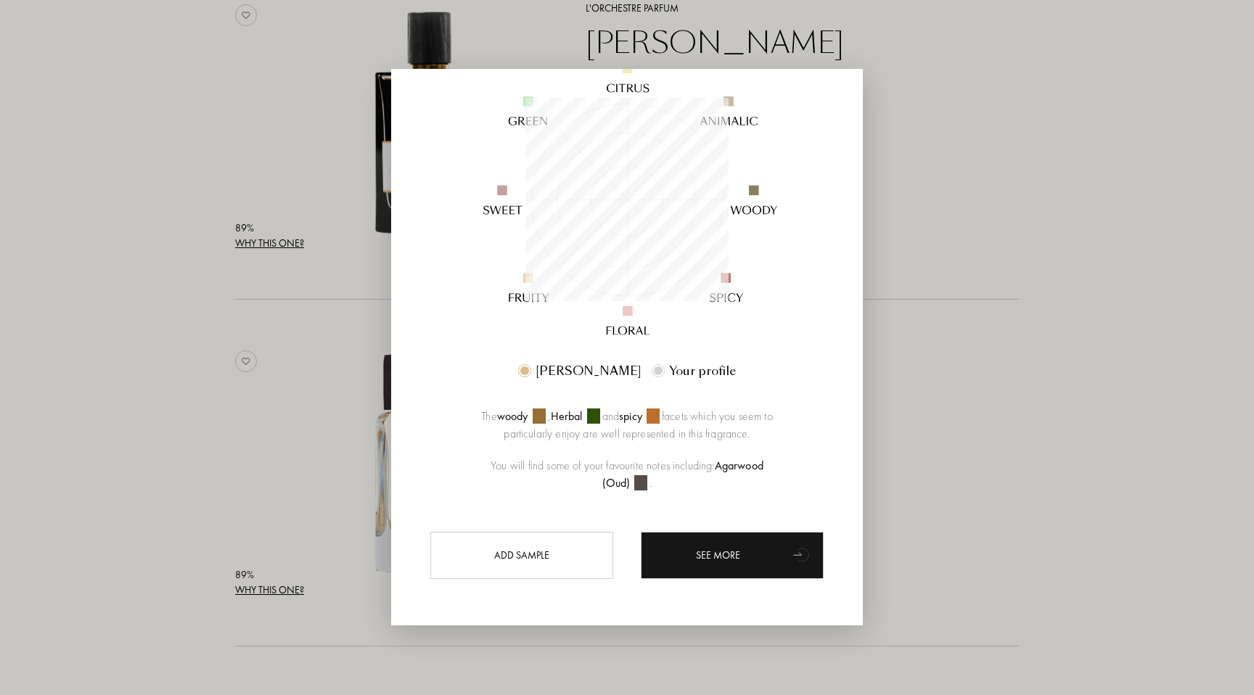
click at [210, 340] on div at bounding box center [627, 347] width 1254 height 695
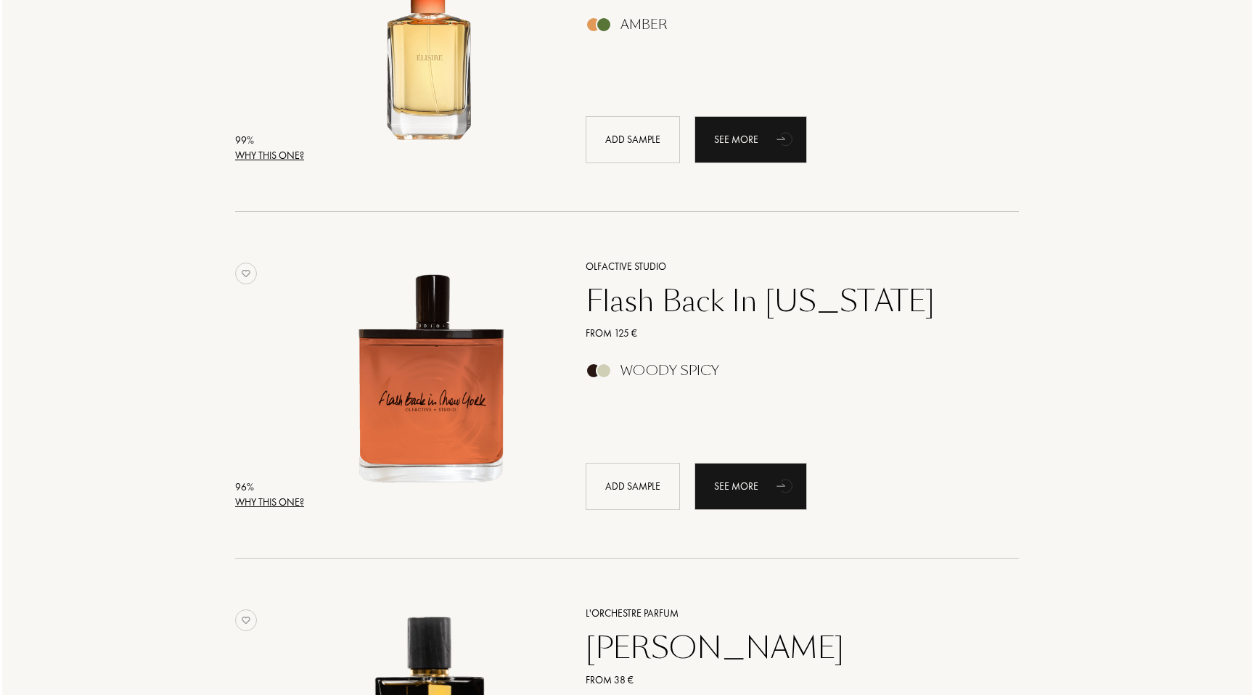
scroll to position [365, 0]
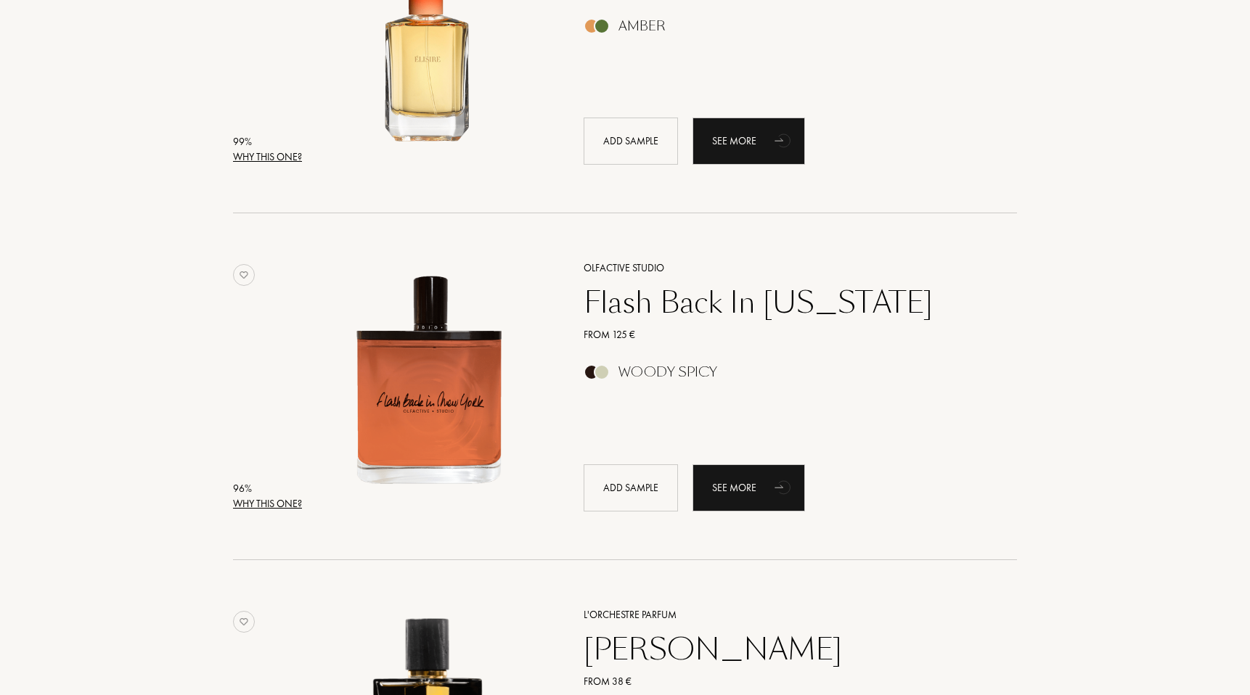
click at [261, 508] on div "Why this one?" at bounding box center [267, 503] width 69 height 15
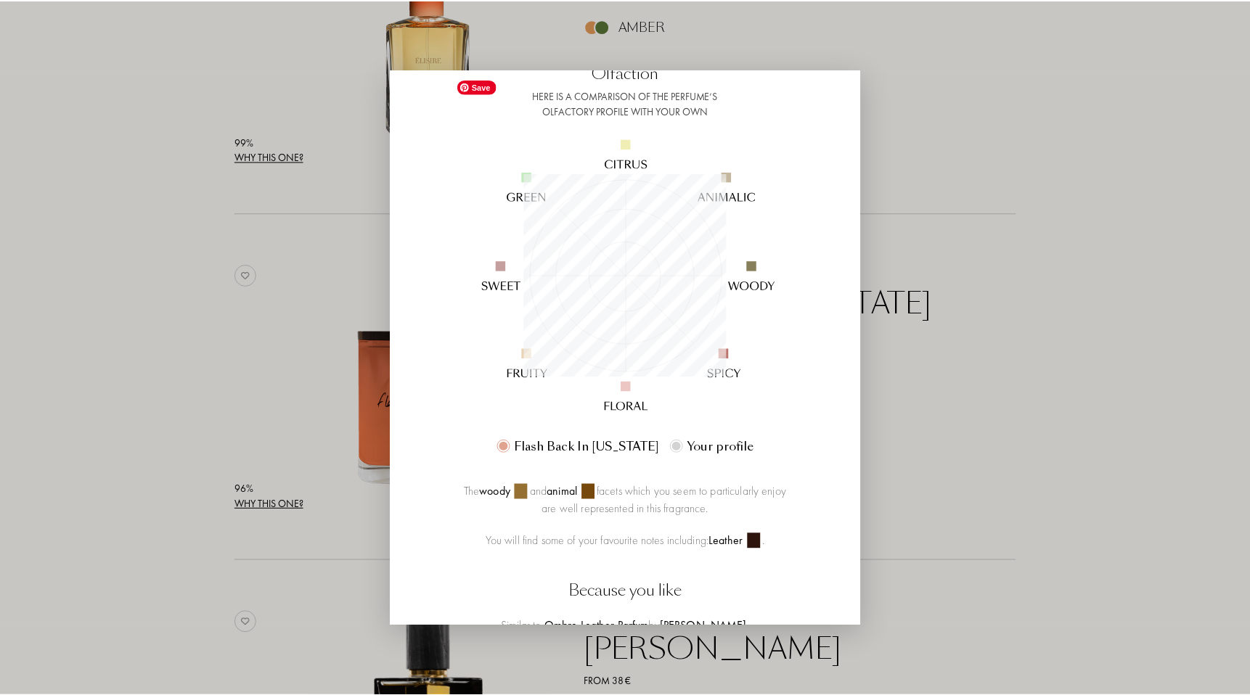
scroll to position [243, 0]
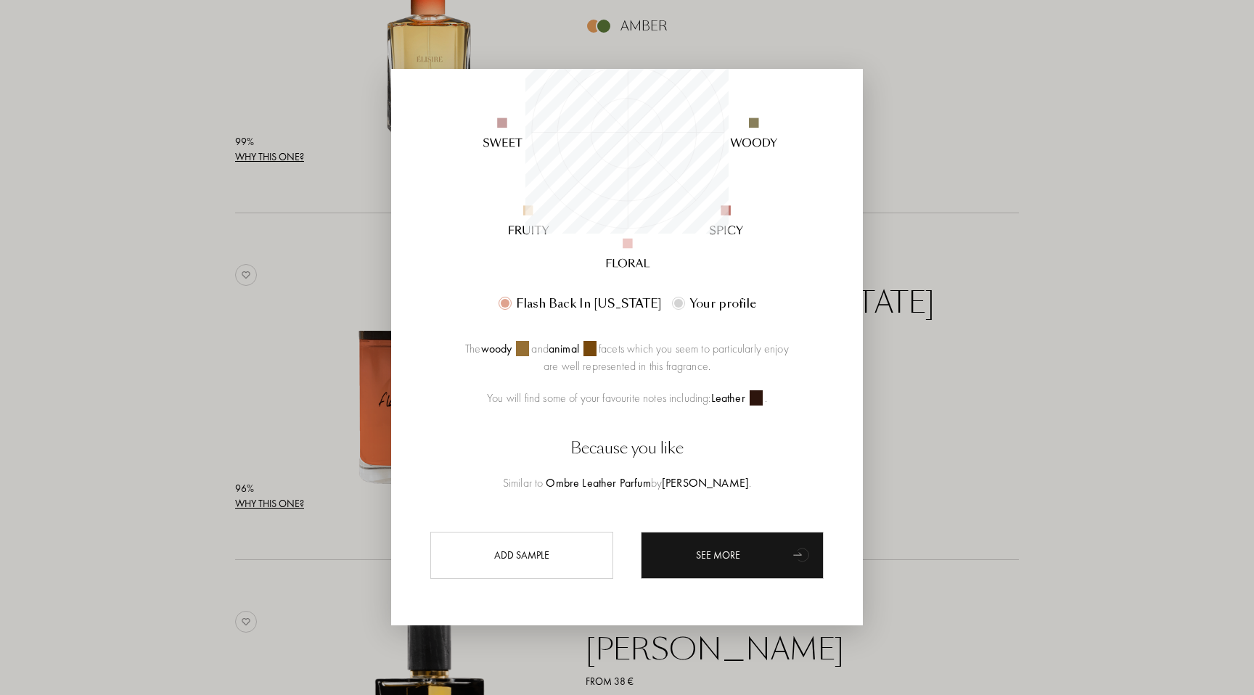
drag, startPoint x: 117, startPoint y: 430, endPoint x: 140, endPoint y: 420, distance: 25.3
click at [117, 430] on div at bounding box center [627, 347] width 1254 height 695
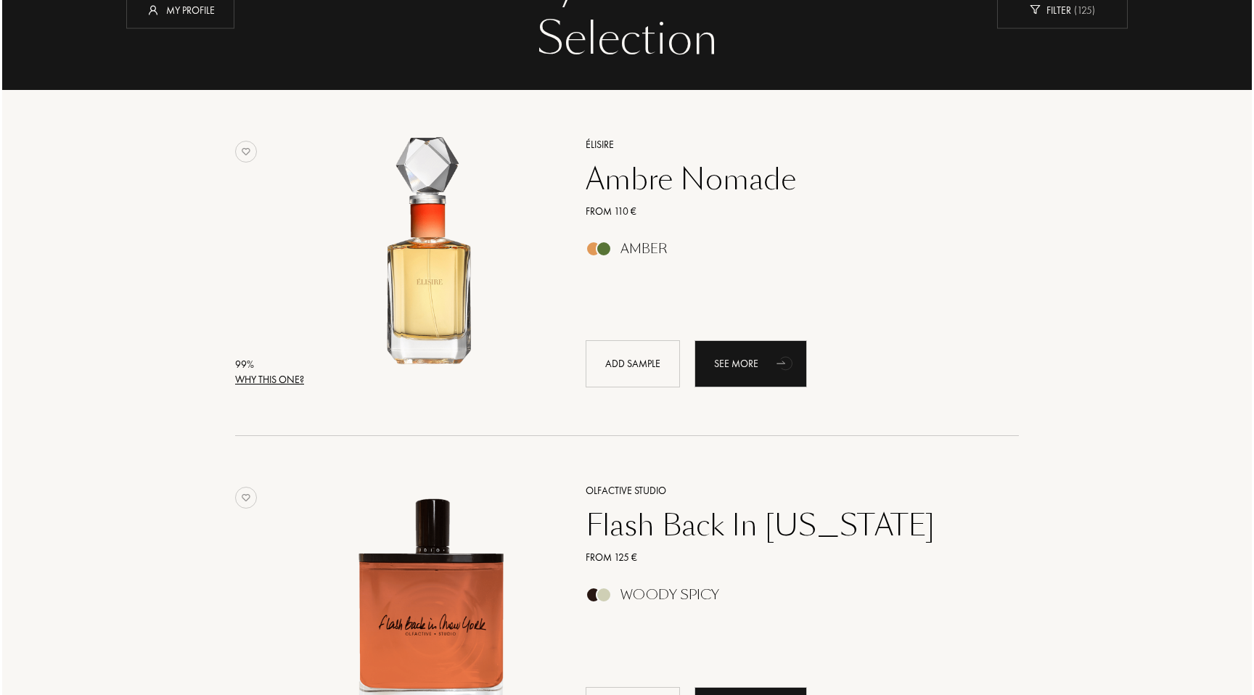
scroll to position [98, 0]
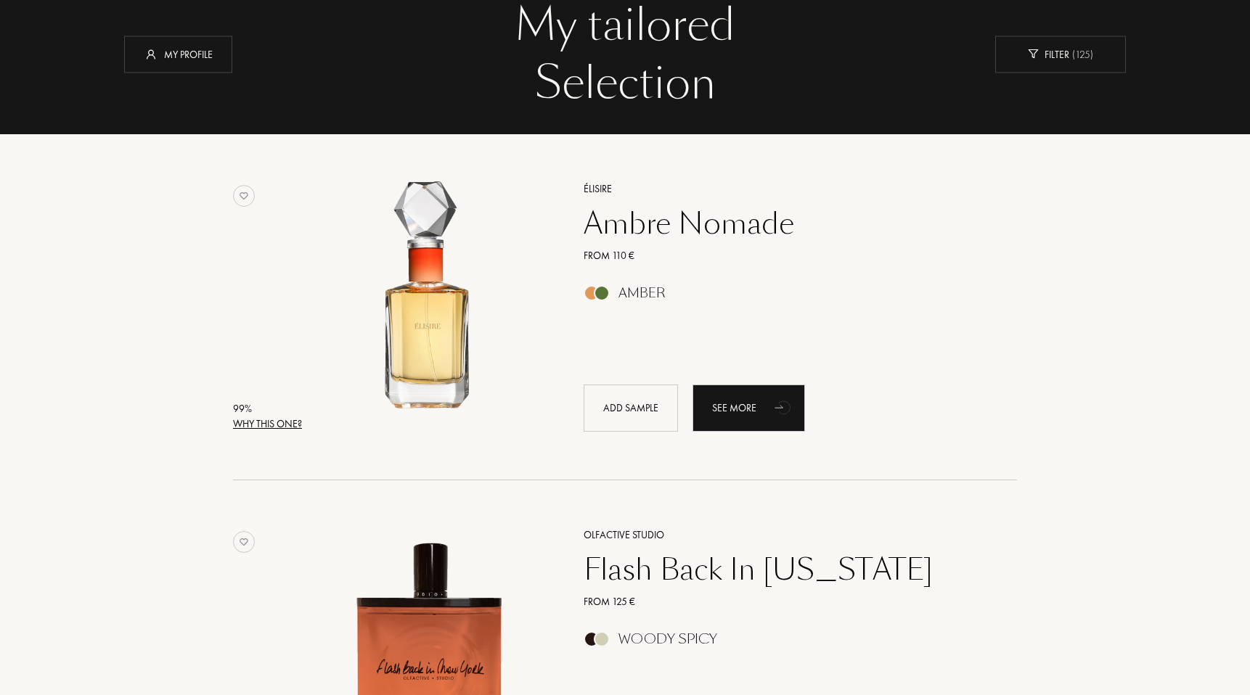
click at [266, 427] on div "Why this one?" at bounding box center [267, 424] width 69 height 15
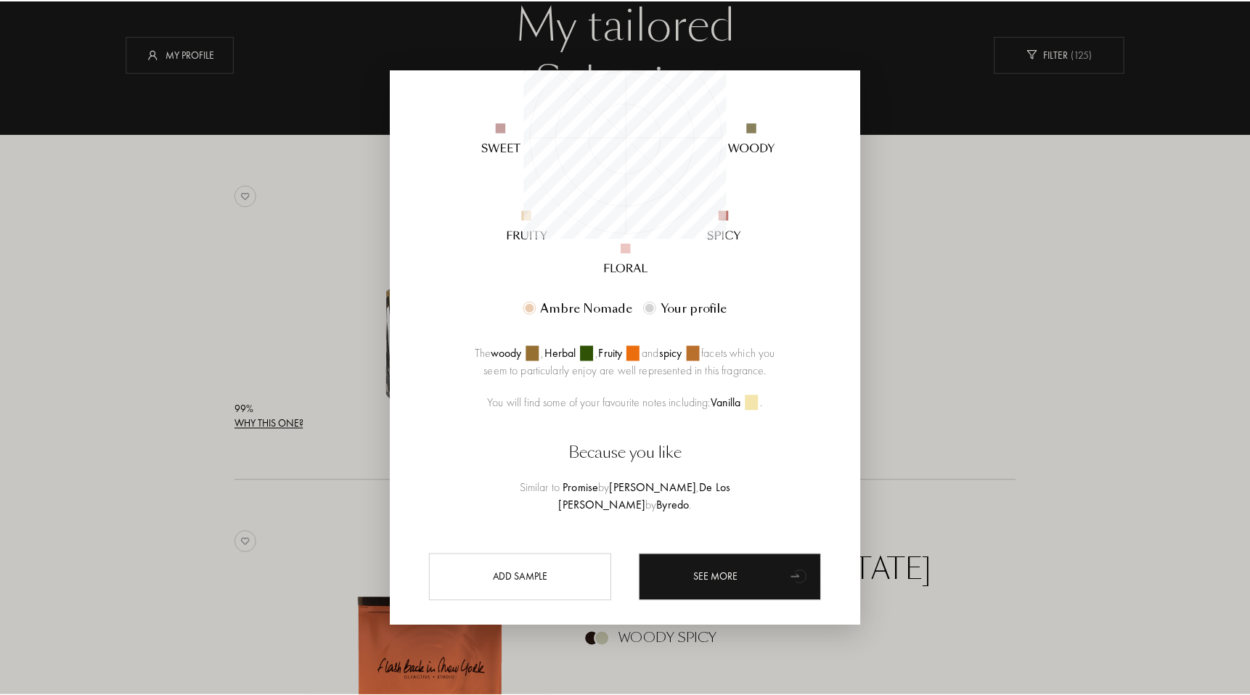
scroll to position [243, 0]
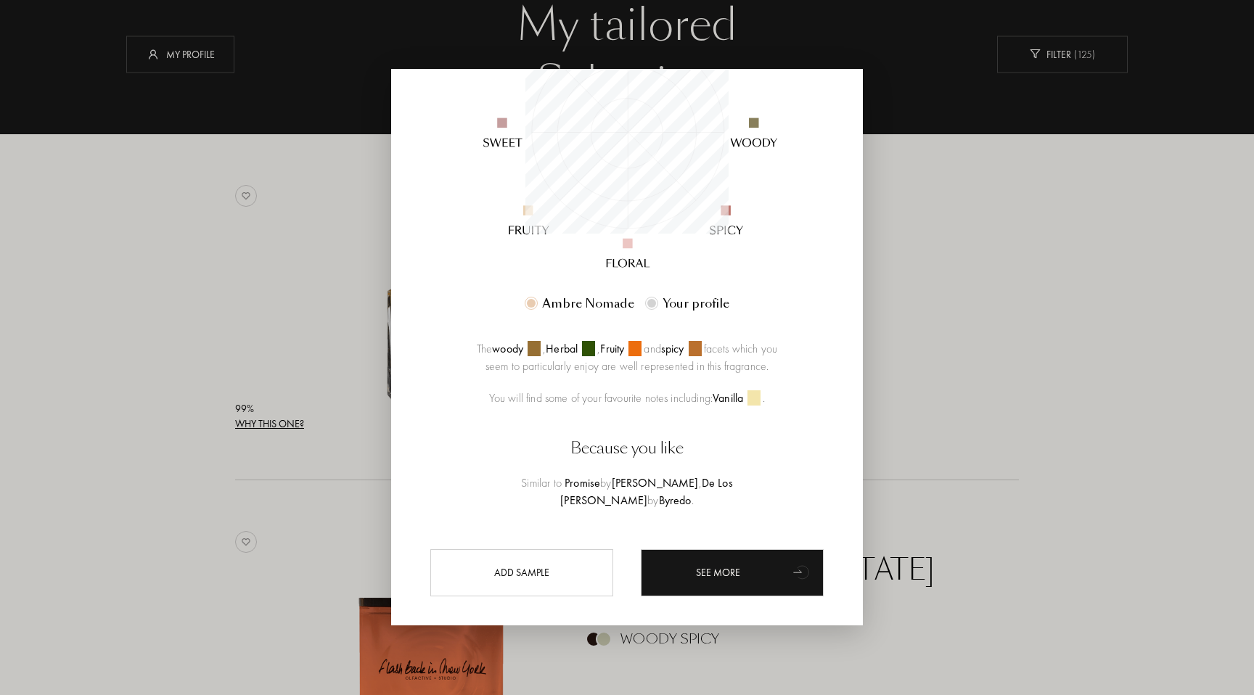
drag, startPoint x: 166, startPoint y: 435, endPoint x: 184, endPoint y: 430, distance: 18.7
click at [166, 435] on div at bounding box center [627, 347] width 1254 height 695
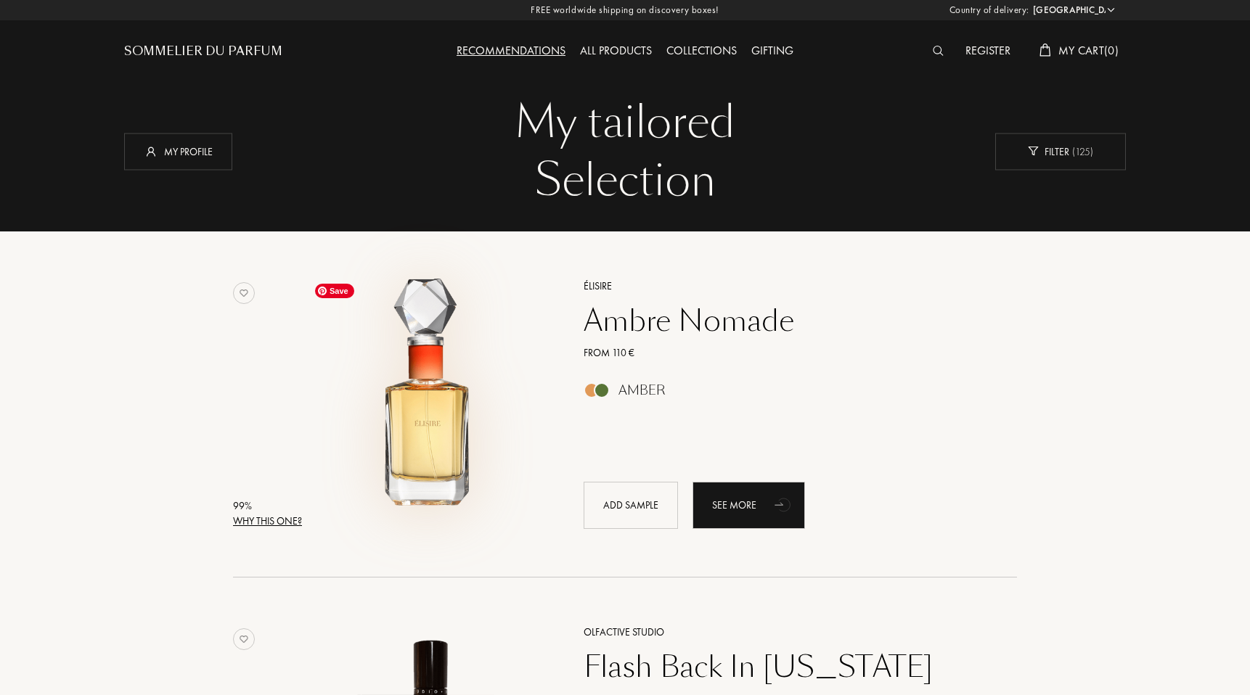
scroll to position [0, 0]
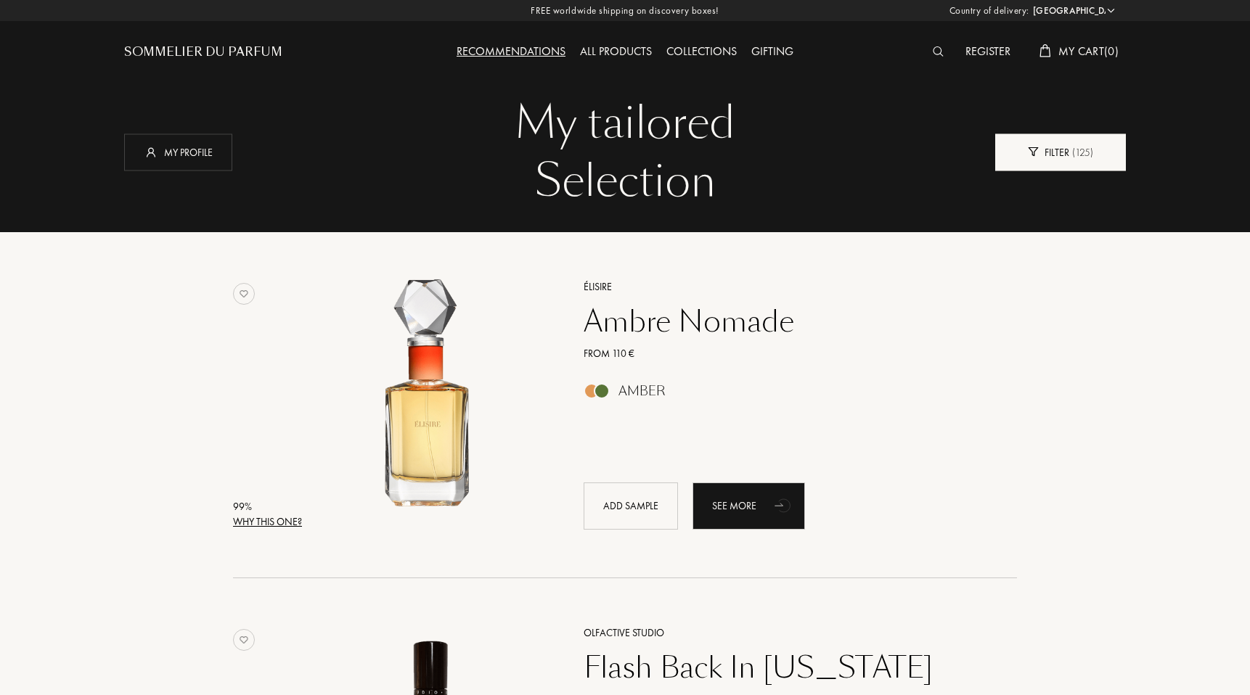
click at [1057, 136] on div "Filter ( 125 )" at bounding box center [1060, 152] width 131 height 37
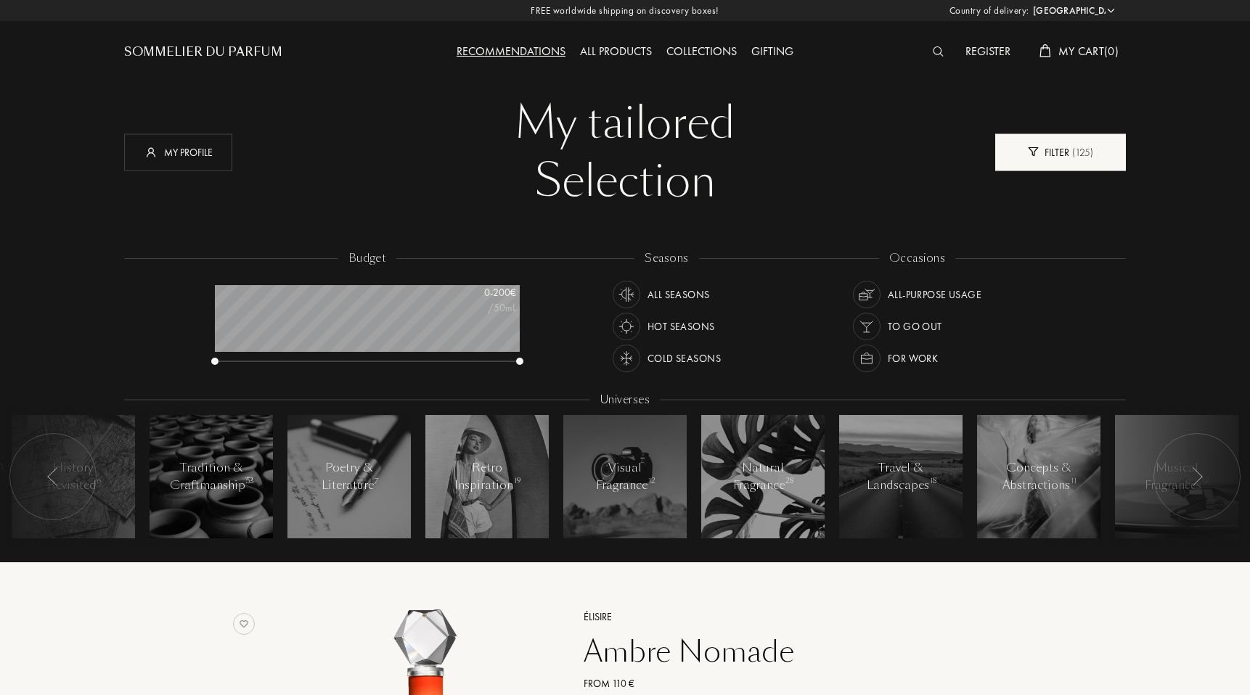
scroll to position [73, 305]
click at [59, 484] on div at bounding box center [52, 476] width 87 height 87
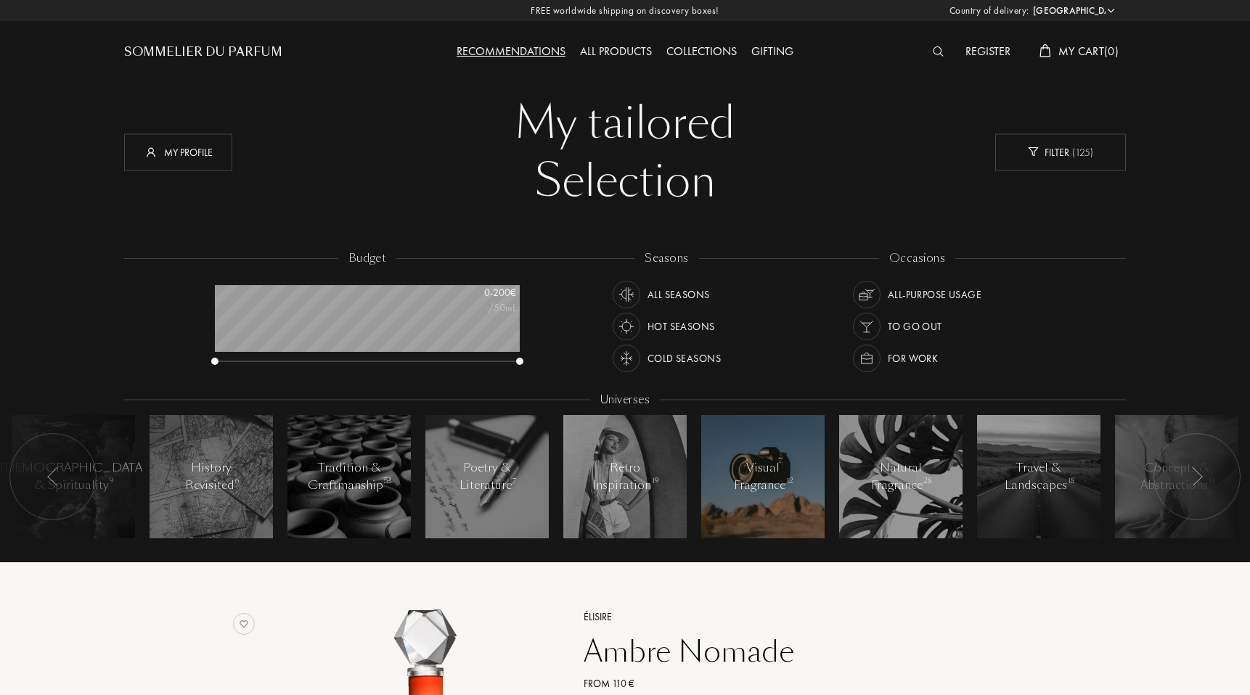
click at [764, 477] on div "Visual Fragrance 12" at bounding box center [763, 476] width 62 height 35
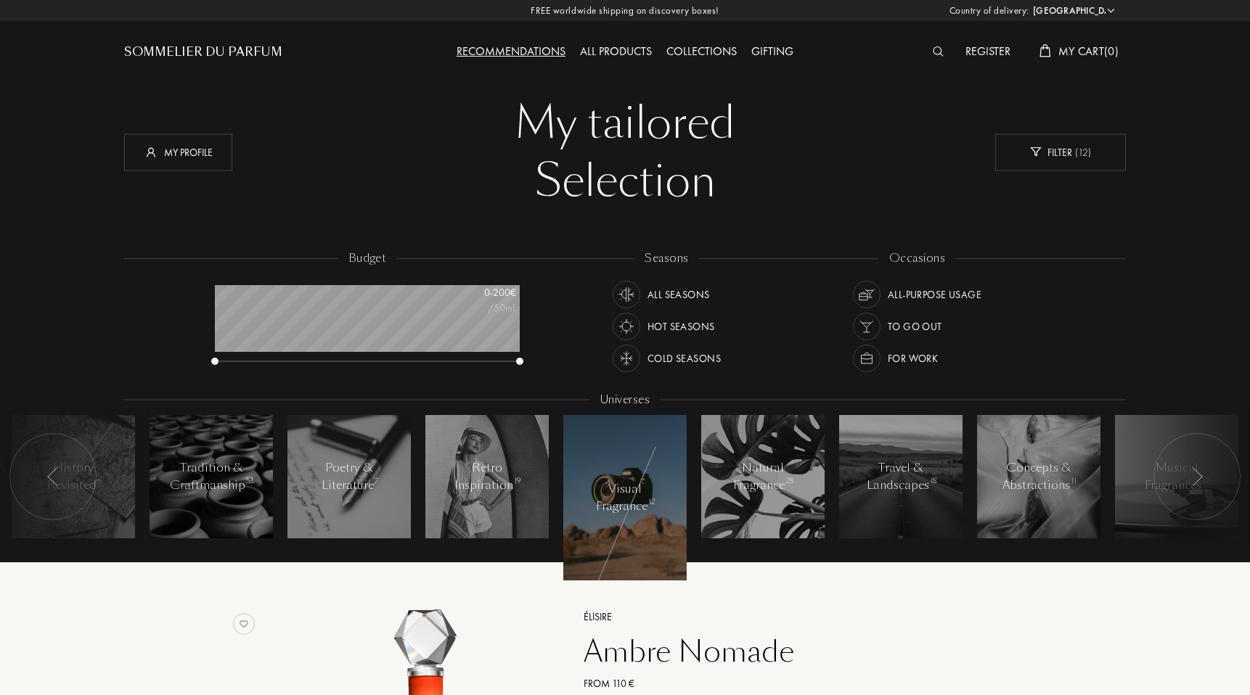
click at [612, 511] on div "Visual Fragrance 12" at bounding box center [625, 497] width 62 height 35
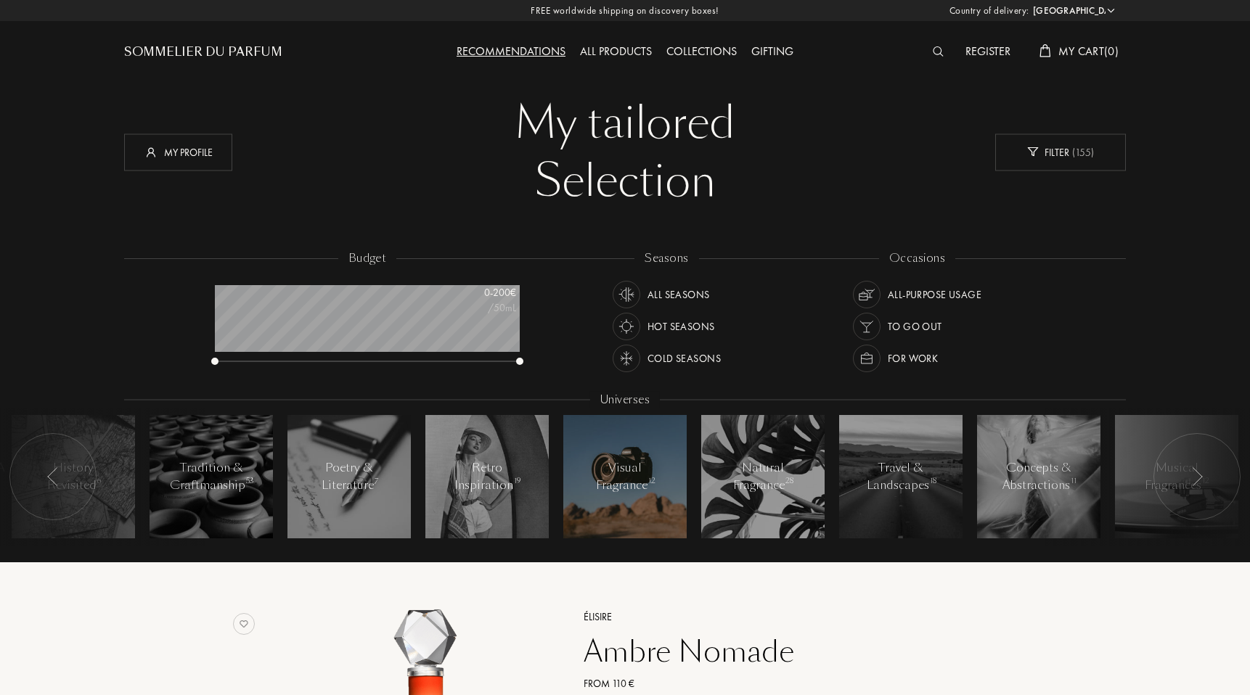
click at [625, 475] on div "Visual Fragrance 12" at bounding box center [625, 476] width 62 height 35
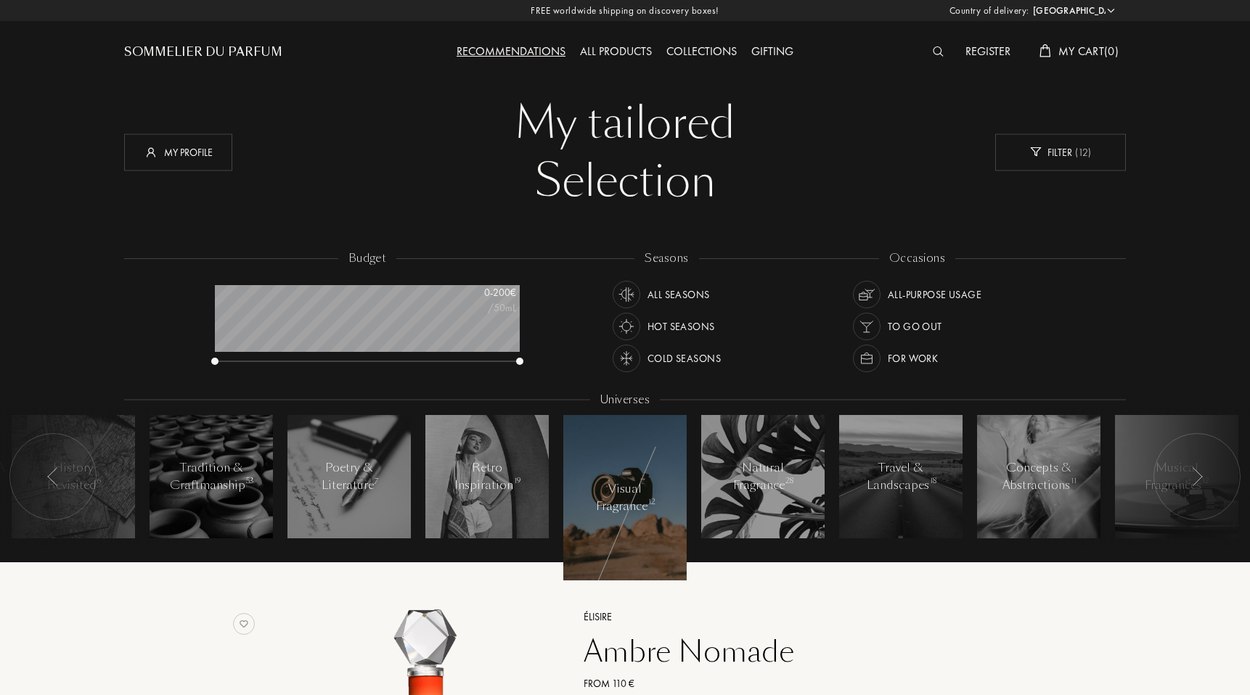
click at [623, 481] on div "Visual Fragrance 12" at bounding box center [625, 497] width 62 height 35
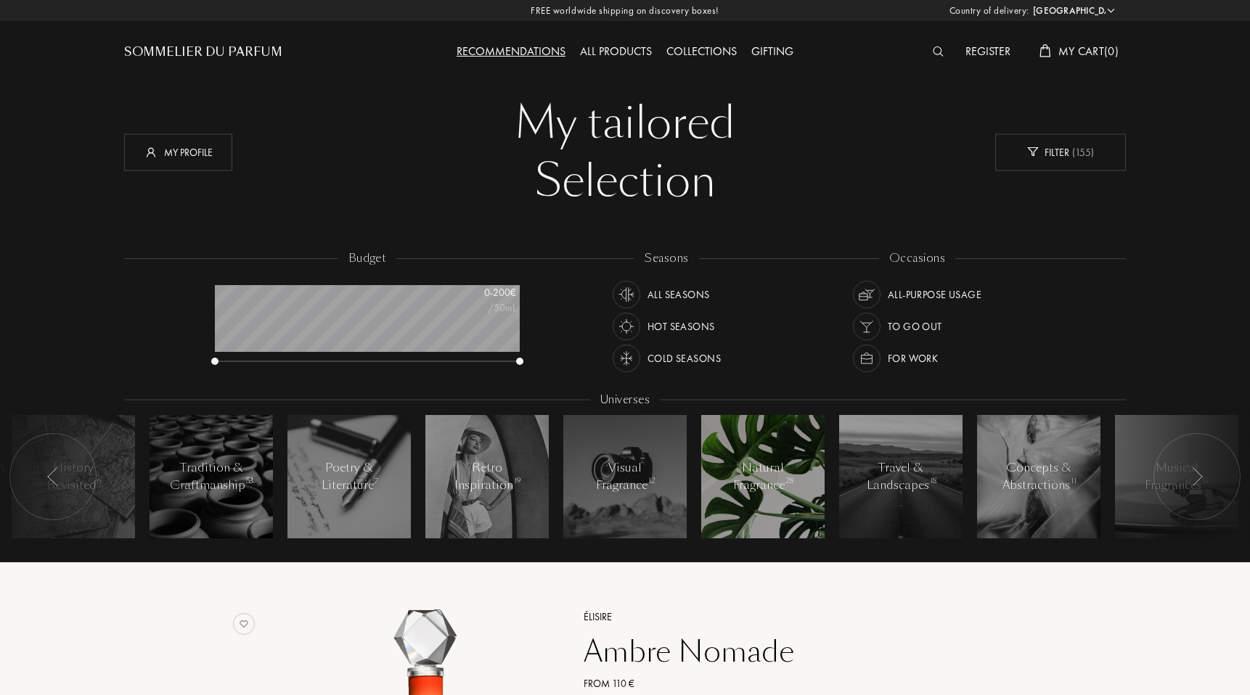
click at [742, 474] on div "Natural Fragrance 28" at bounding box center [763, 476] width 62 height 35
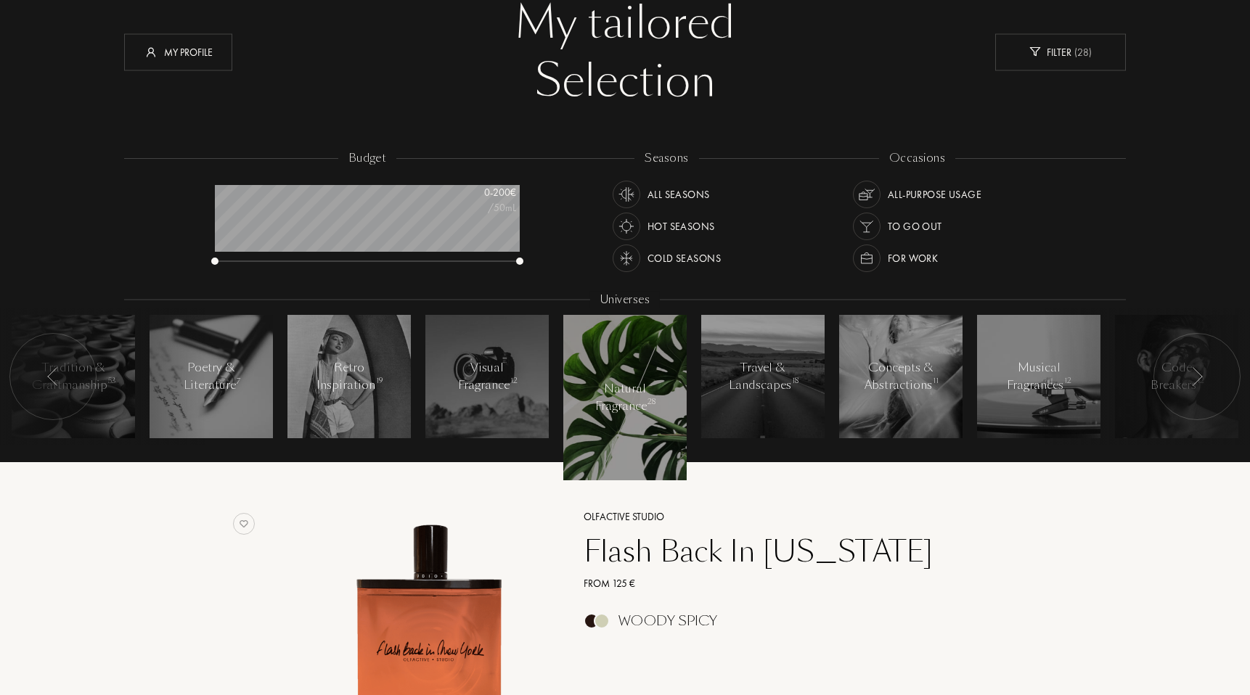
scroll to position [99, 0]
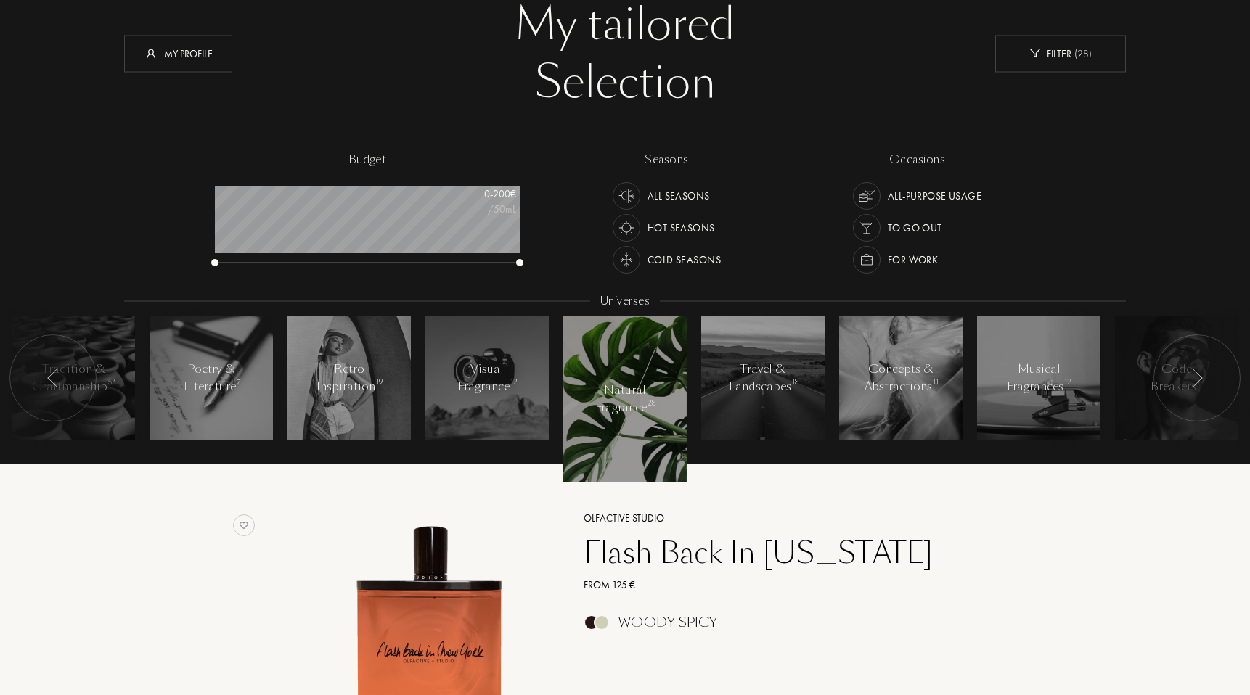
click at [598, 417] on div at bounding box center [624, 398] width 123 height 165
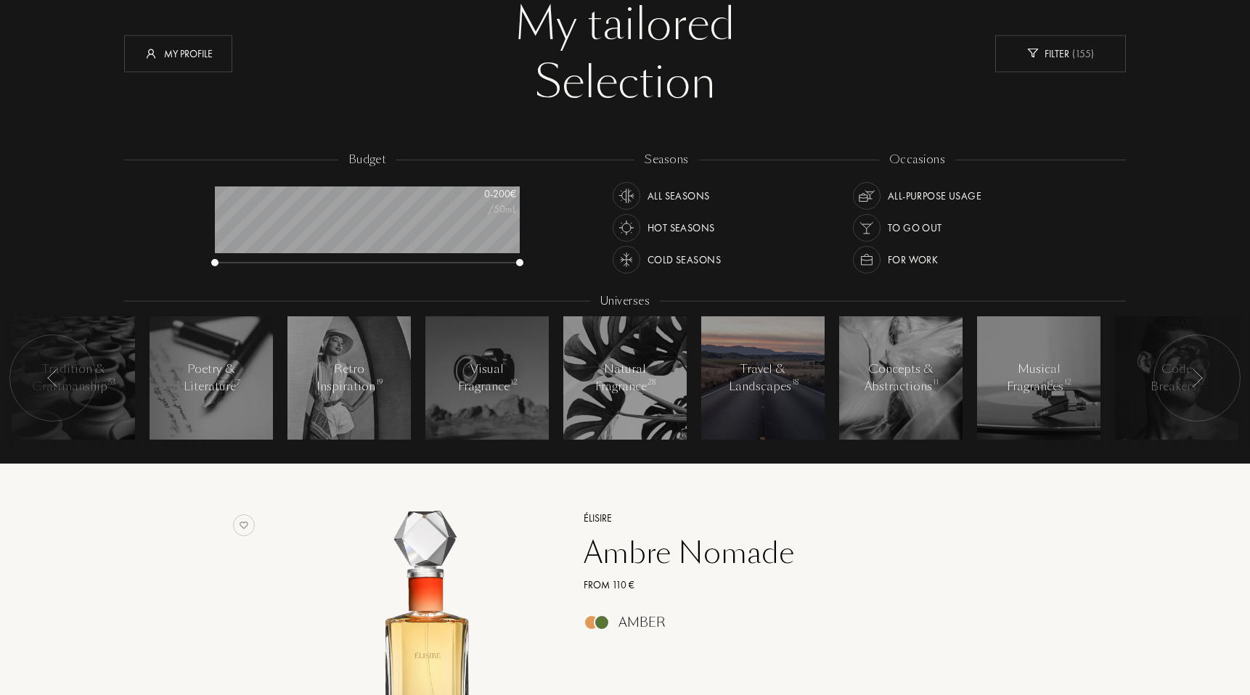
click at [737, 391] on div "Travel & Landscapes 18" at bounding box center [763, 378] width 69 height 35
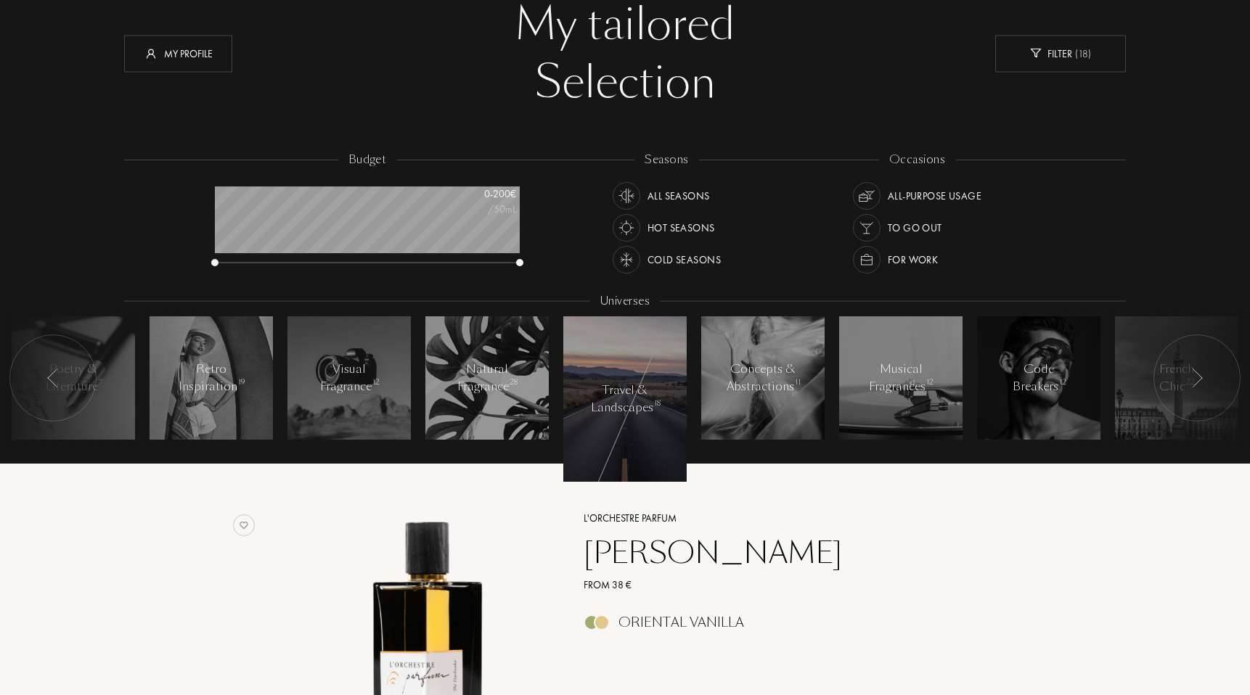
click at [624, 390] on div "Travel & Landscapes 18" at bounding box center [625, 399] width 69 height 35
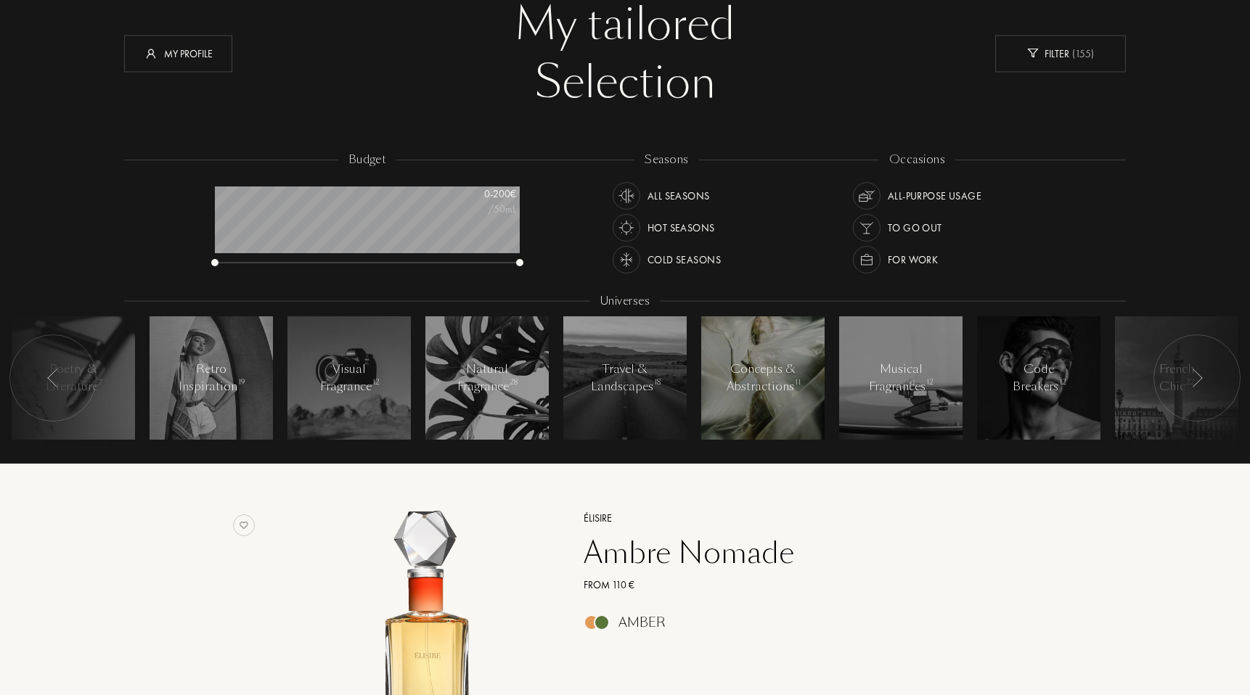
click at [730, 384] on div "Concepts & Abstractions 11" at bounding box center [762, 378] width 73 height 35
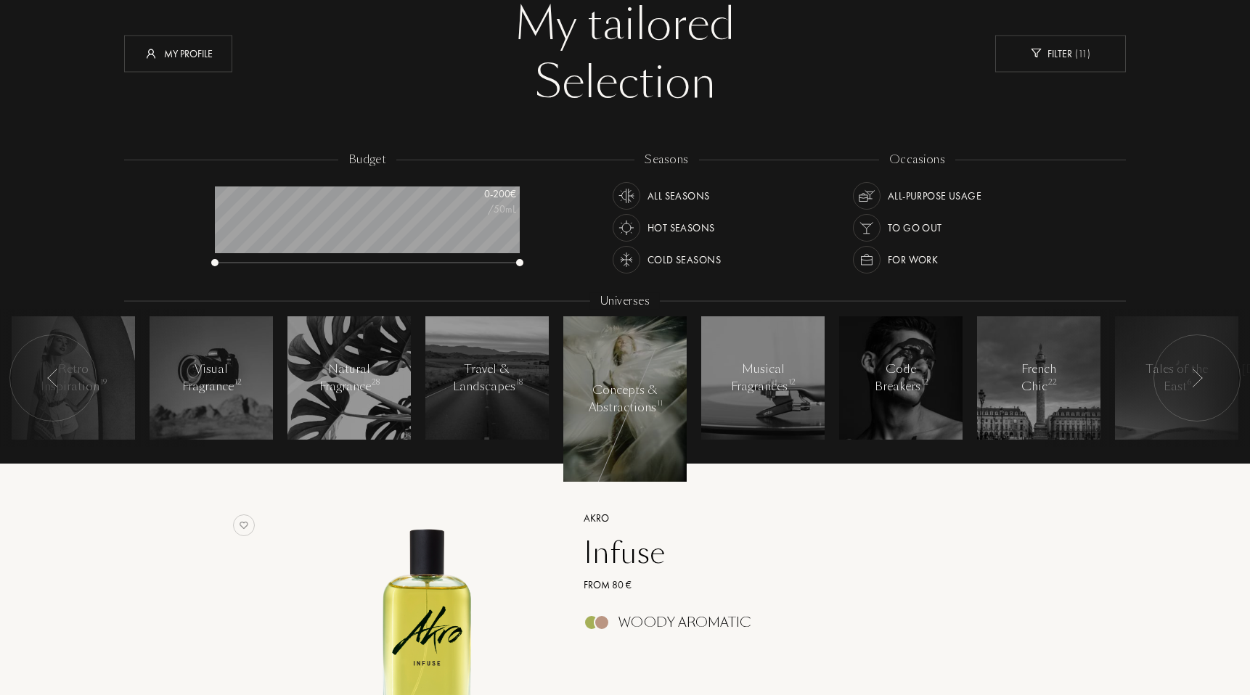
click at [615, 393] on div "Concepts & Abstractions 11" at bounding box center [624, 399] width 73 height 35
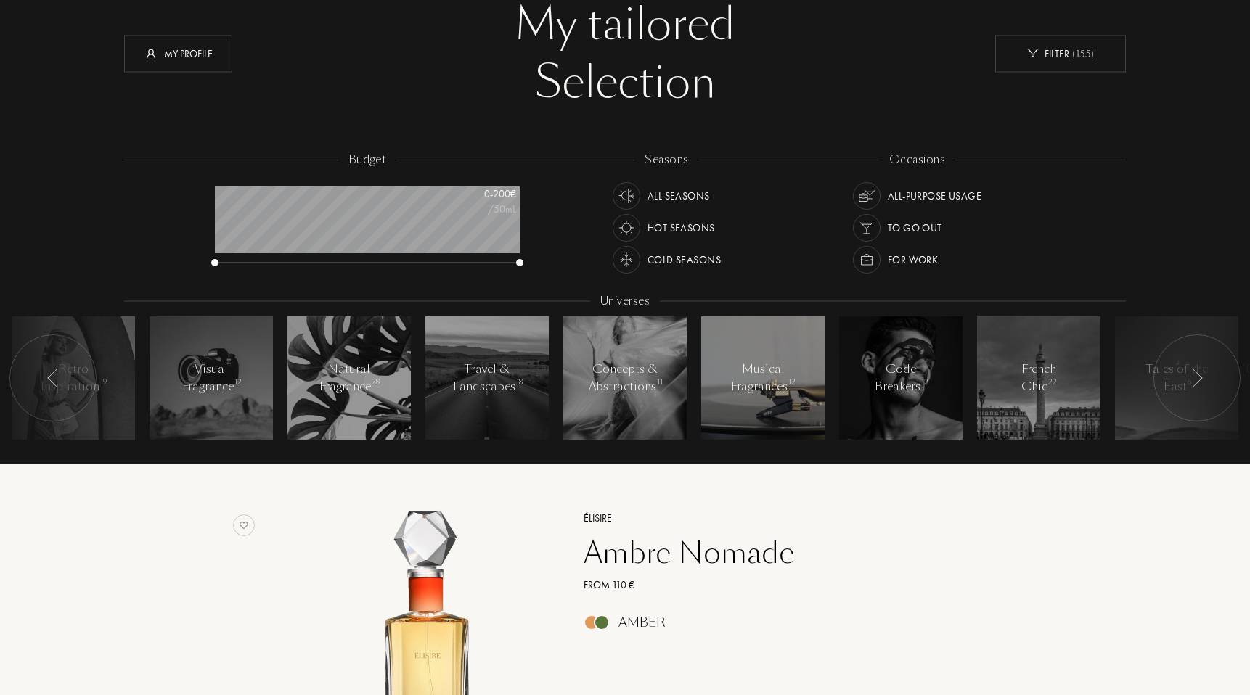
click at [752, 382] on div "Musical Fragrances 12" at bounding box center [763, 378] width 64 height 35
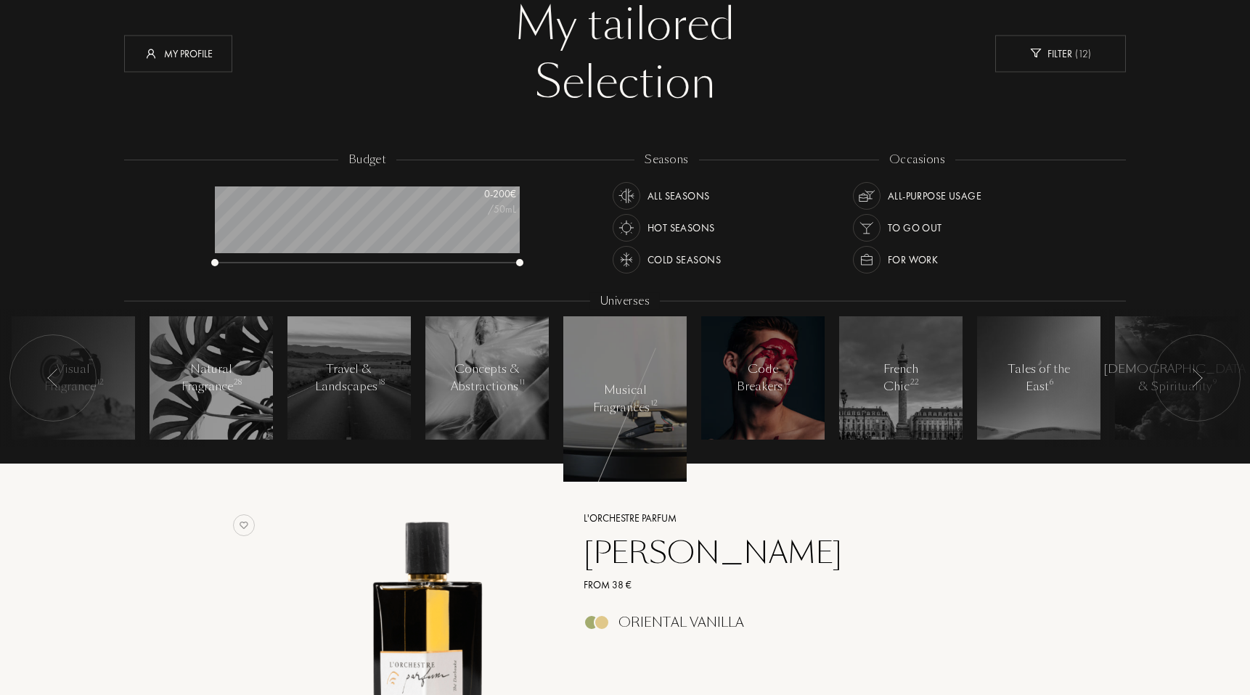
click at [751, 394] on div "Code Breakers 12" at bounding box center [763, 378] width 62 height 35
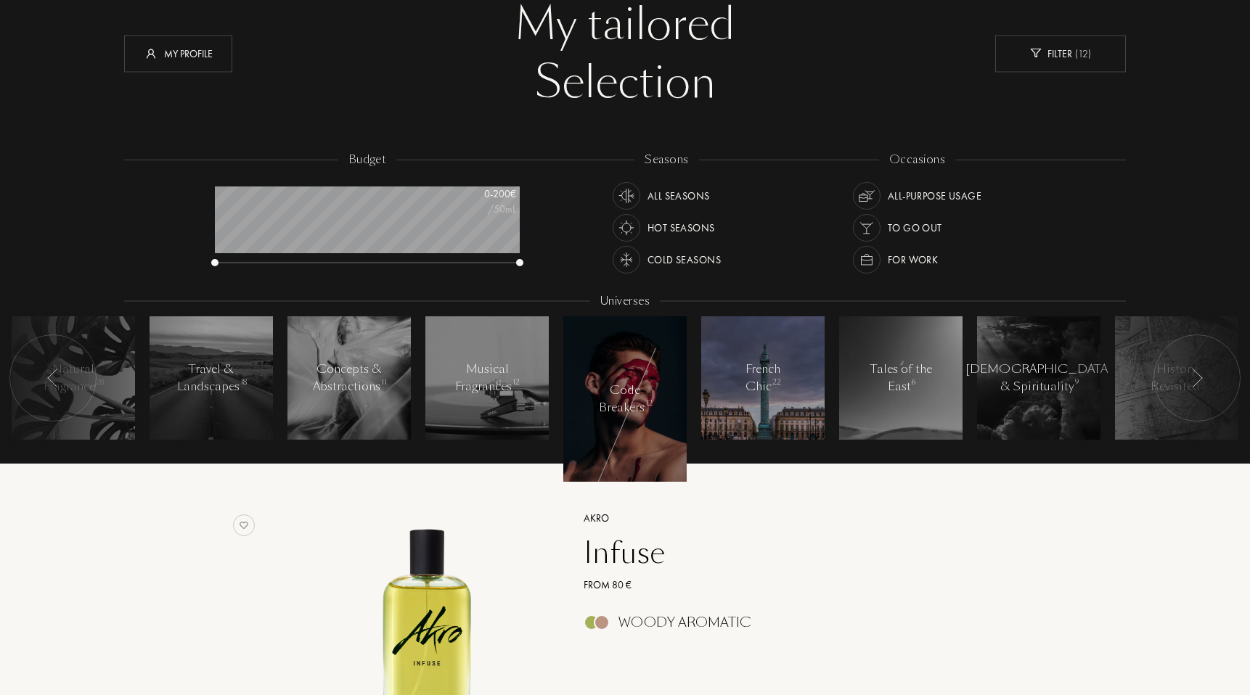
click at [737, 398] on div at bounding box center [762, 377] width 123 height 123
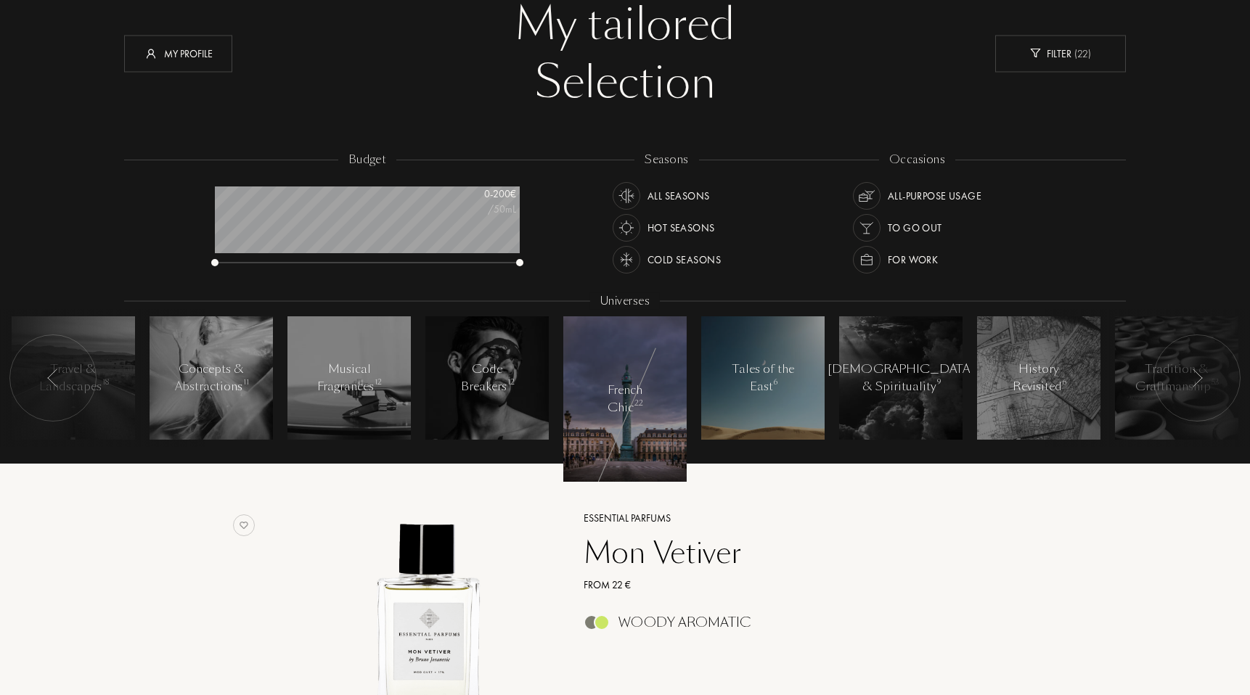
click at [735, 398] on div at bounding box center [762, 377] width 123 height 123
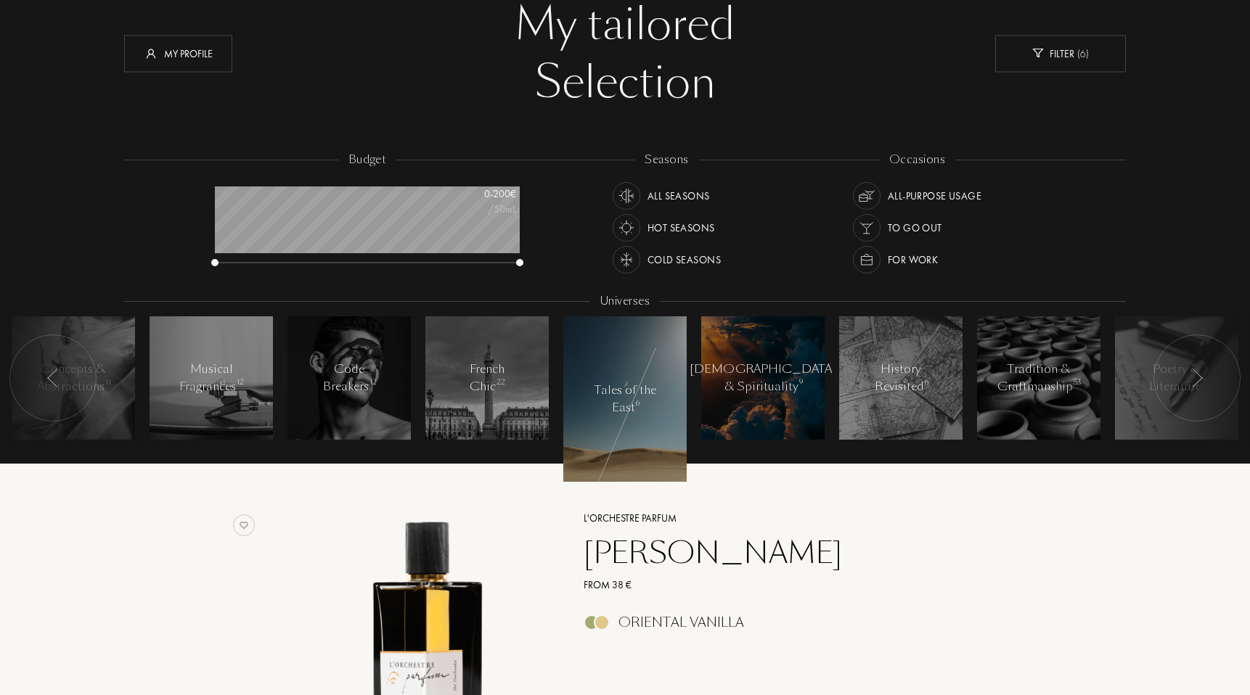
click at [733, 395] on div "Mysticism & Spirituality 9" at bounding box center [762, 378] width 147 height 35
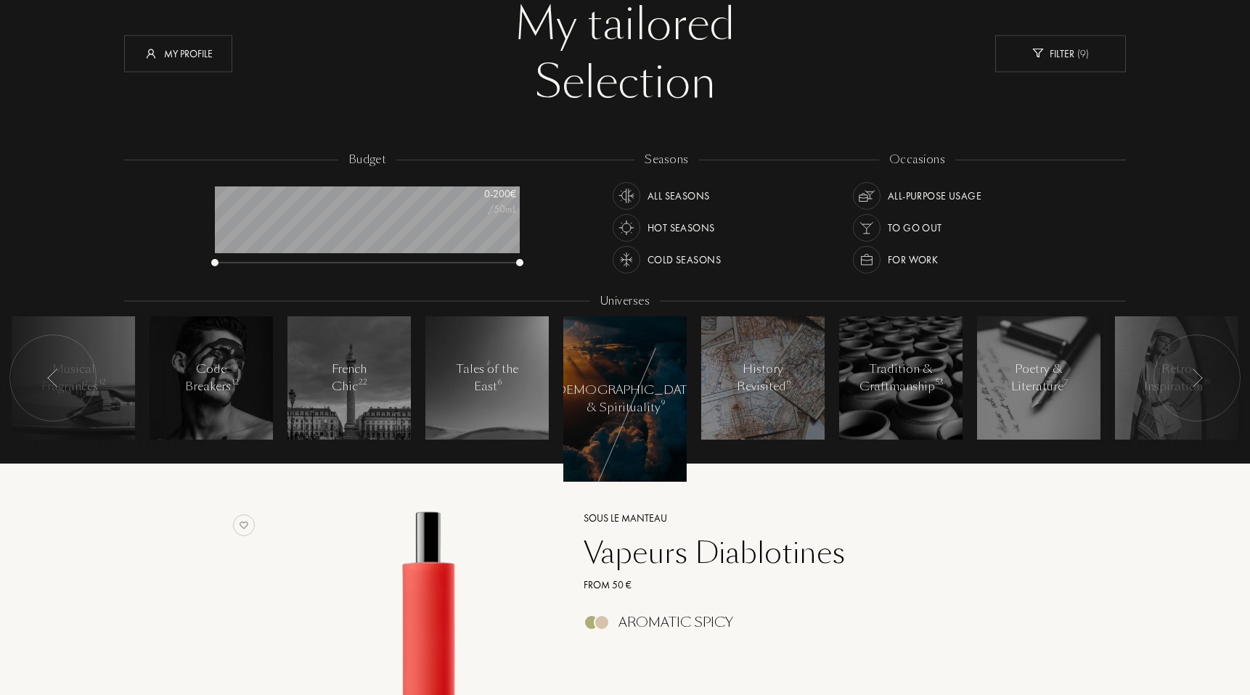
click at [734, 400] on div at bounding box center [762, 377] width 123 height 123
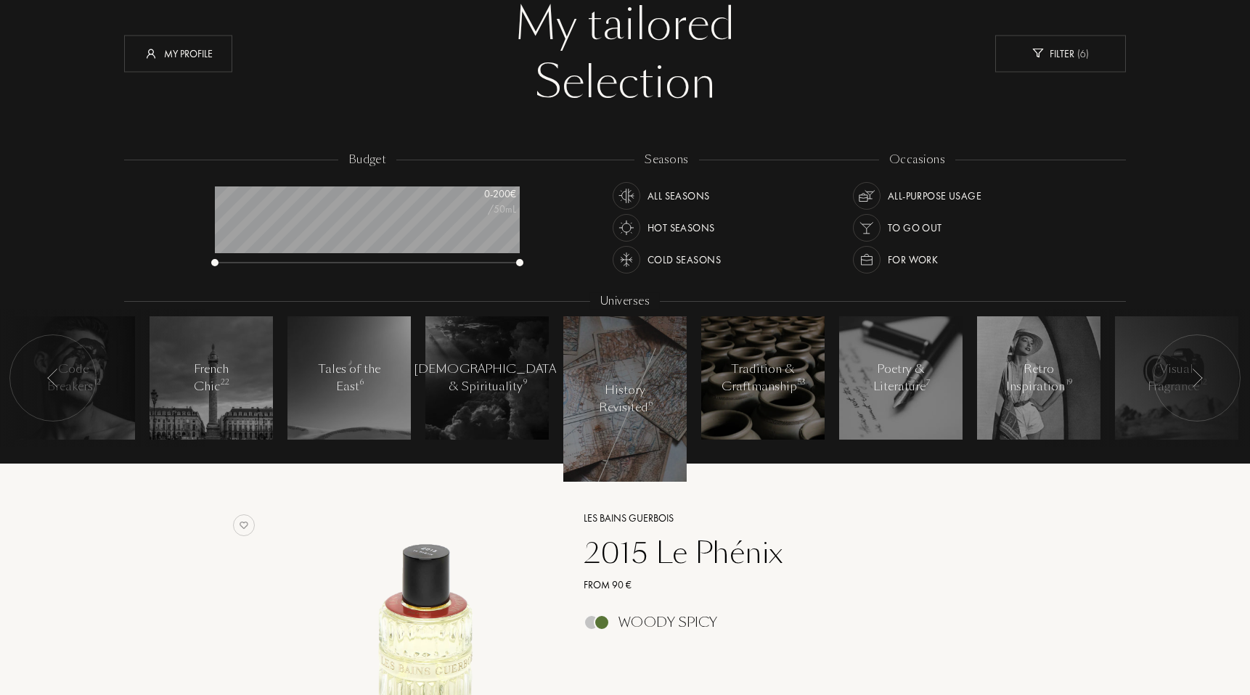
click at [750, 384] on div "Tradition & Craftmanship 53" at bounding box center [762, 378] width 83 height 35
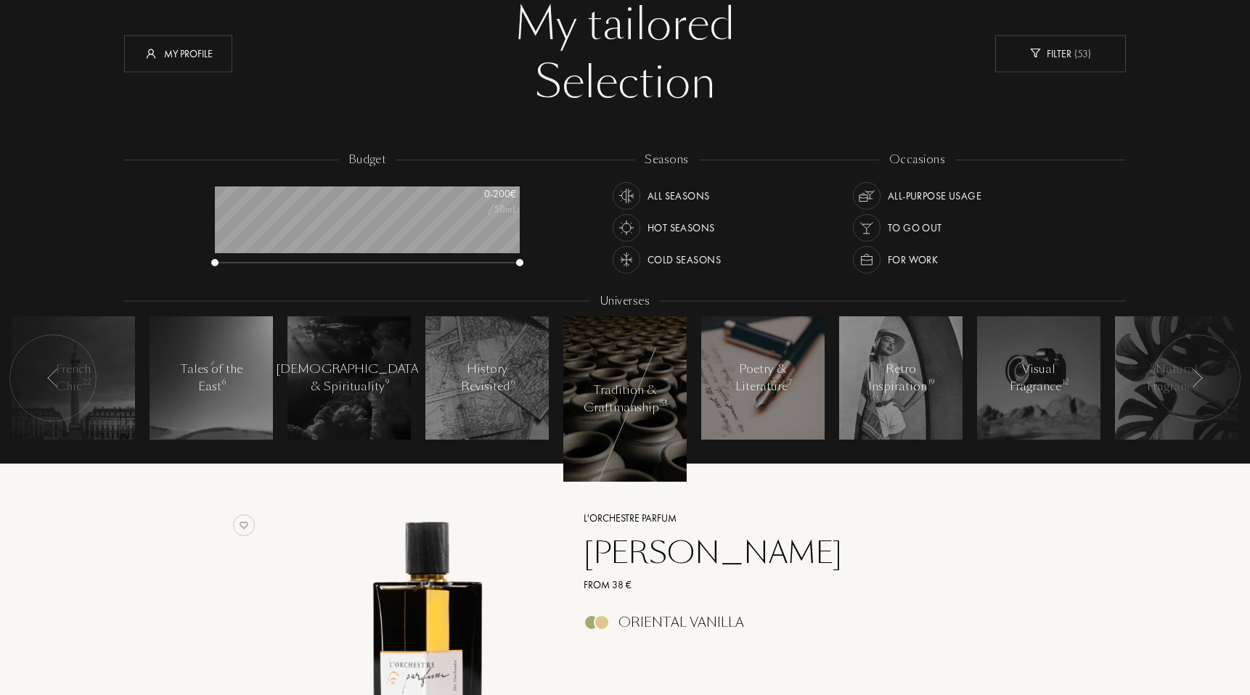
click at [758, 382] on div "Poetry & Literature 7" at bounding box center [763, 378] width 62 height 35
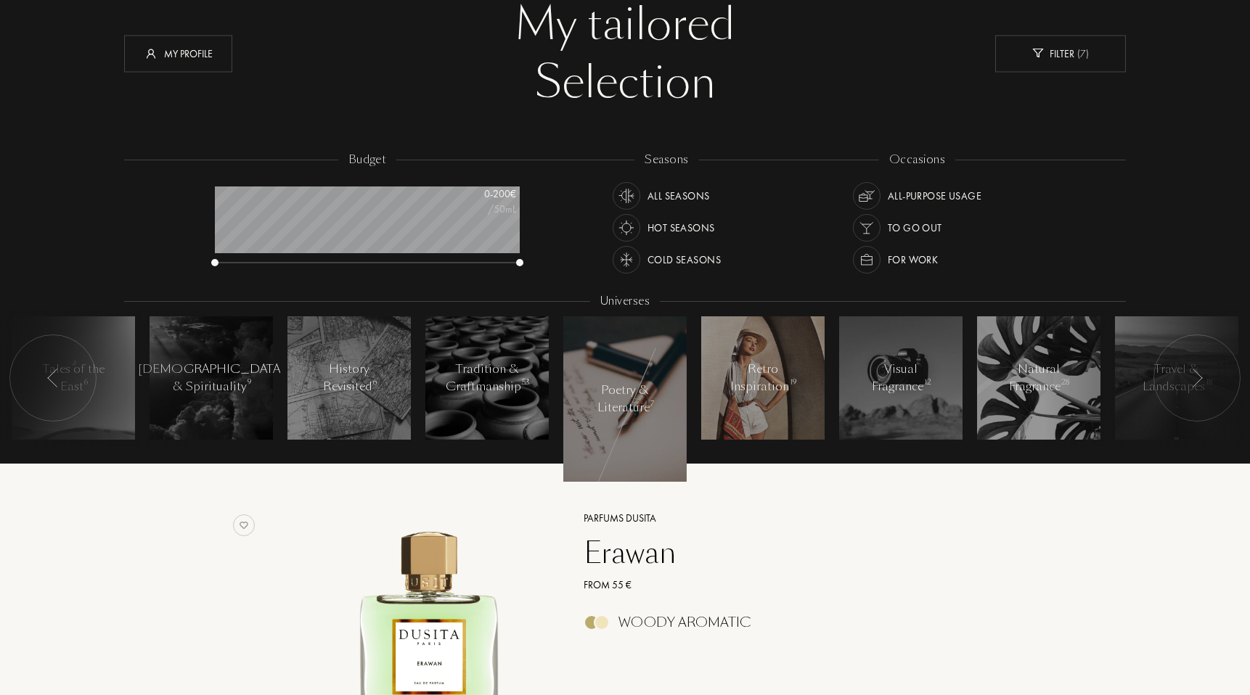
click at [740, 398] on div at bounding box center [762, 377] width 123 height 123
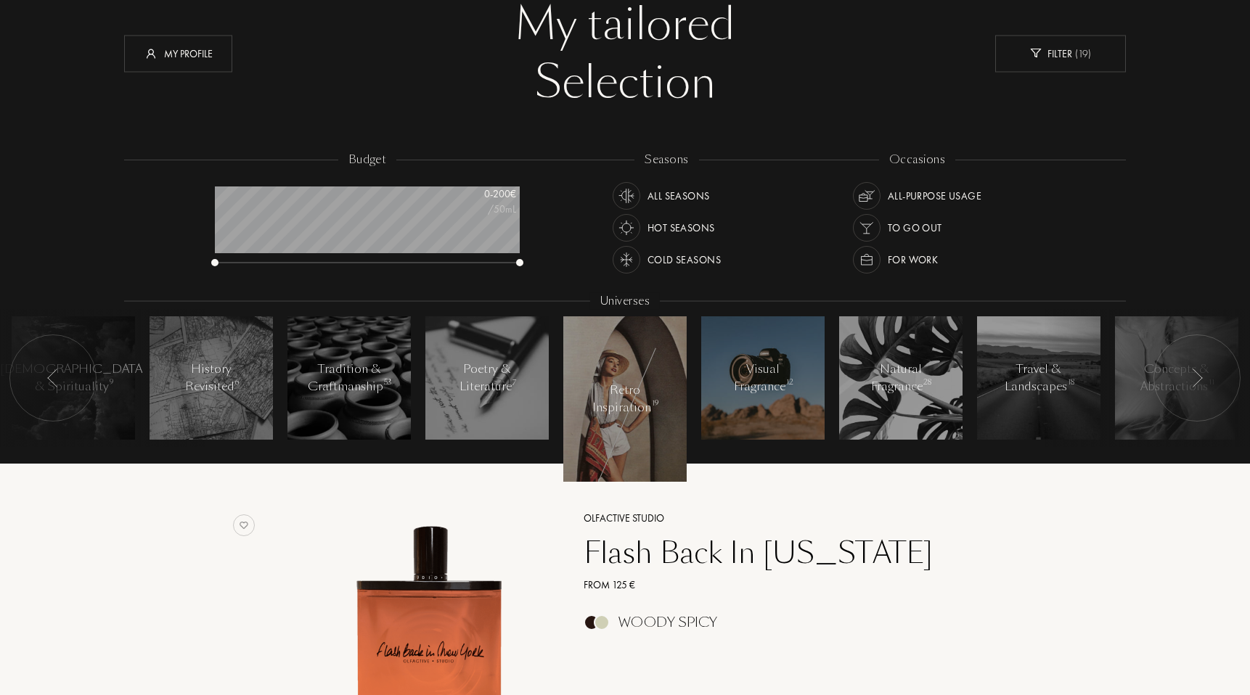
click at [742, 401] on div at bounding box center [762, 377] width 123 height 123
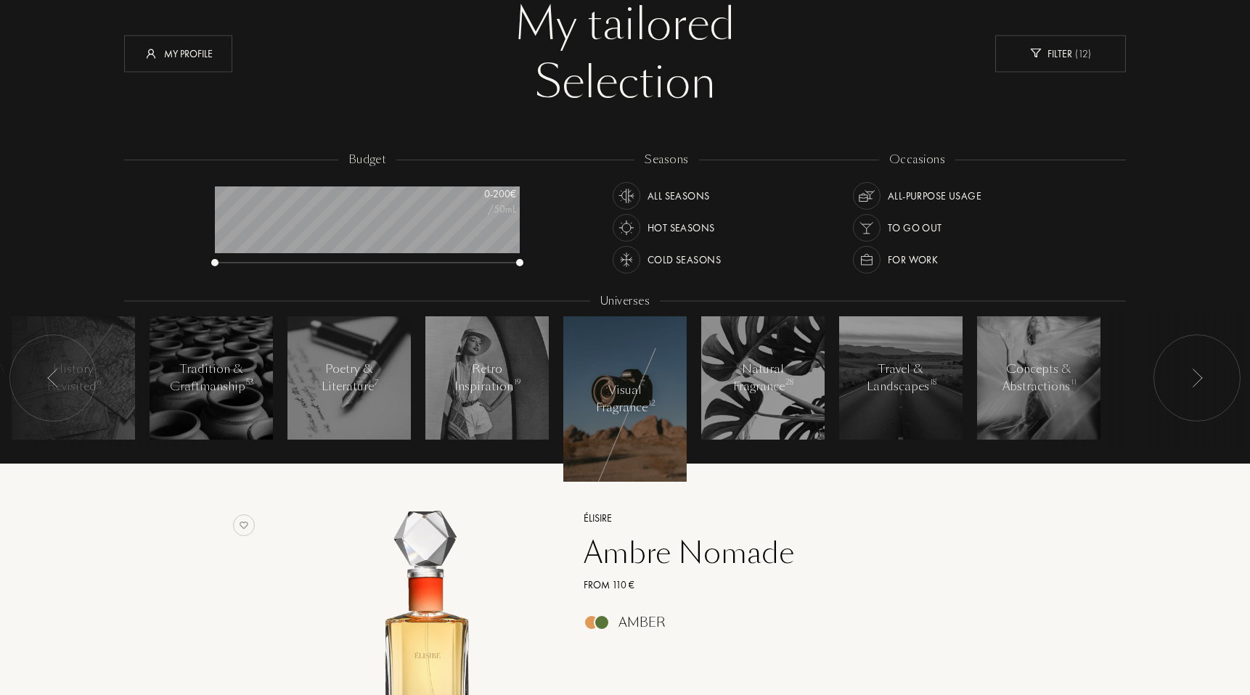
drag, startPoint x: 645, startPoint y: 404, endPoint x: 660, endPoint y: 396, distance: 17.2
click at [645, 404] on div "Visual Fragrance 12" at bounding box center [625, 399] width 62 height 35
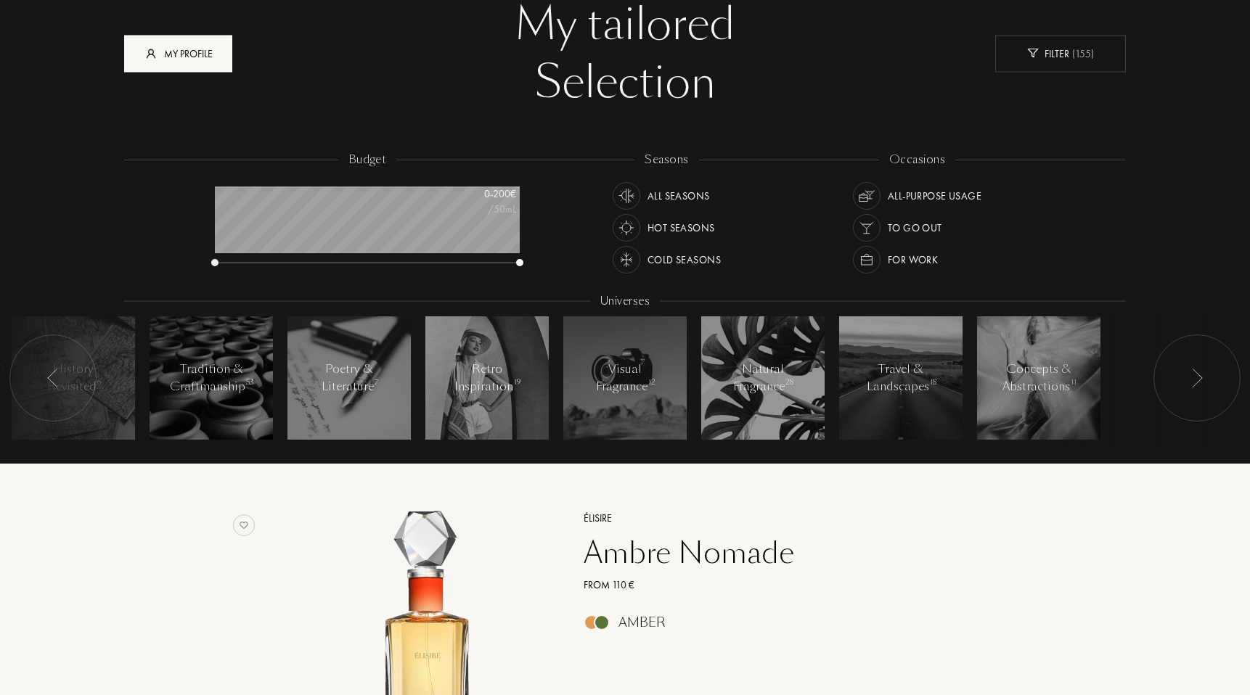
click at [166, 57] on div "My profile" at bounding box center [178, 53] width 108 height 37
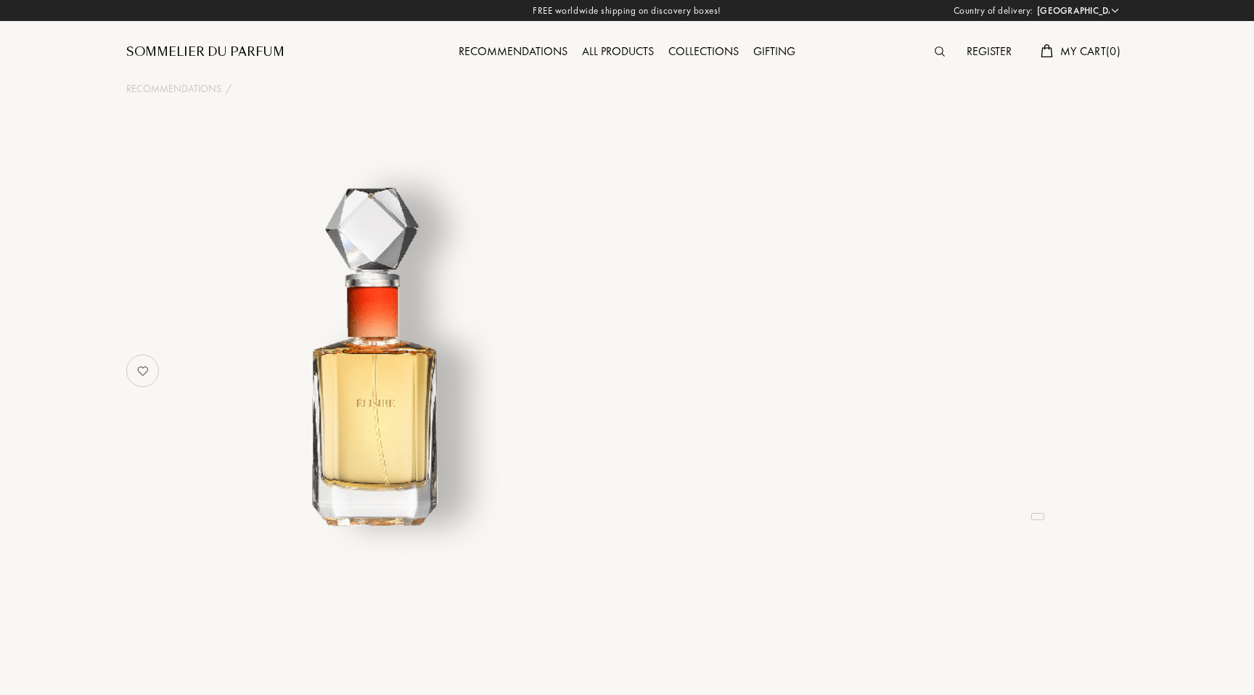
select select "FR"
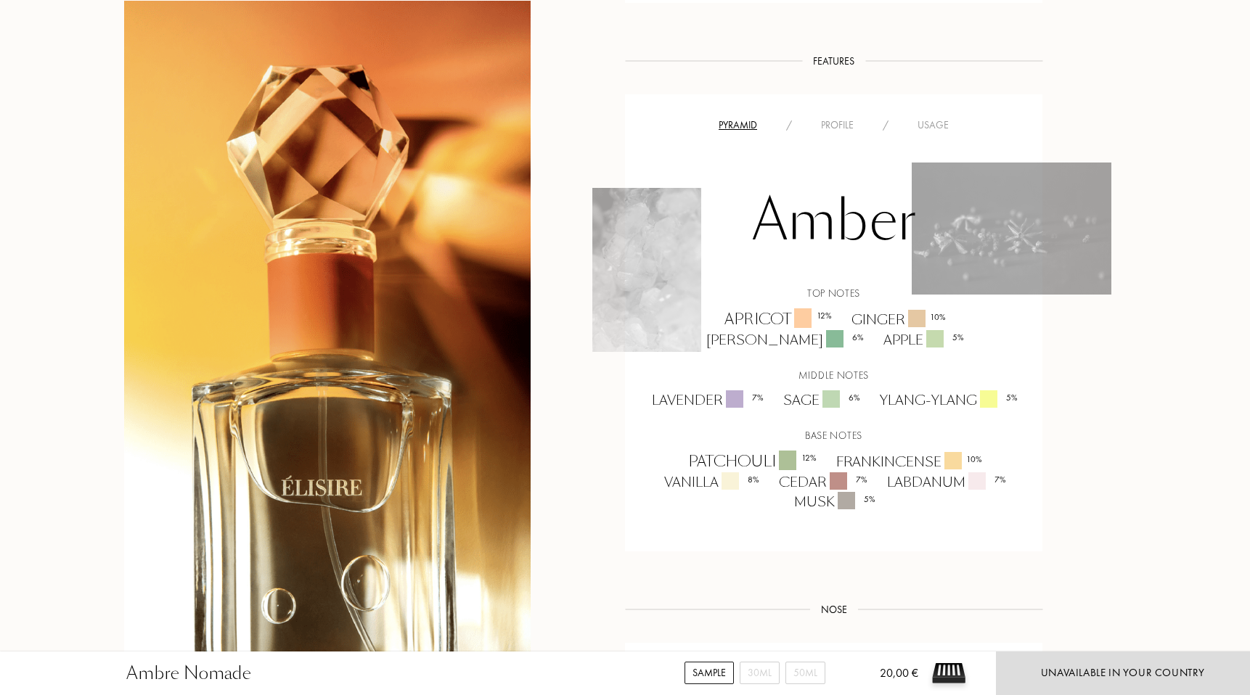
scroll to position [871, 0]
click at [838, 123] on div "Profile" at bounding box center [837, 124] width 62 height 15
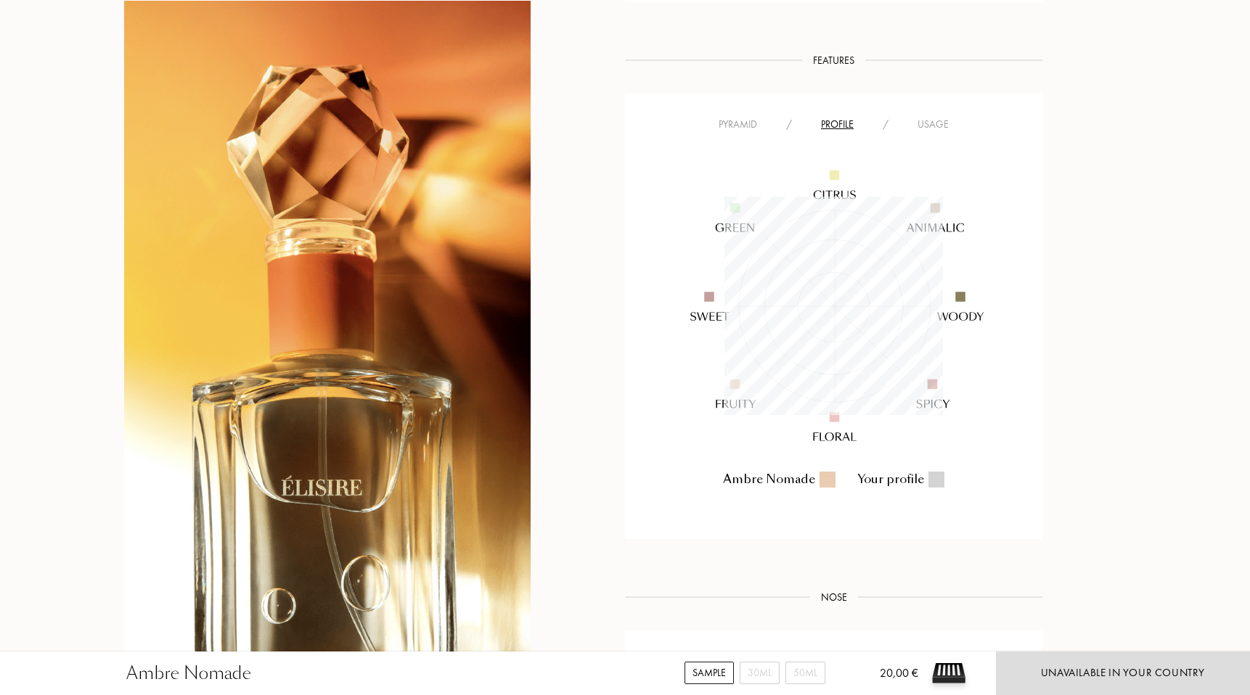
scroll to position [218, 218]
click at [938, 123] on div "Usage" at bounding box center [933, 124] width 60 height 15
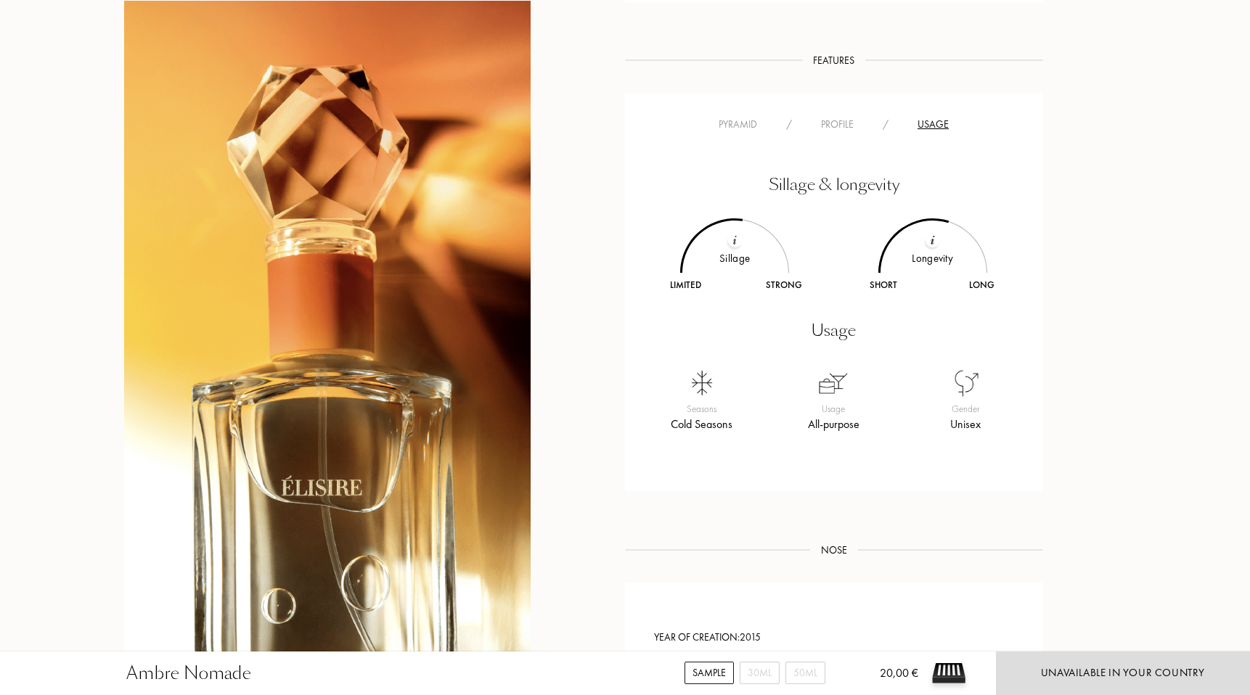
click at [733, 242] on img at bounding box center [734, 240] width 4 height 9
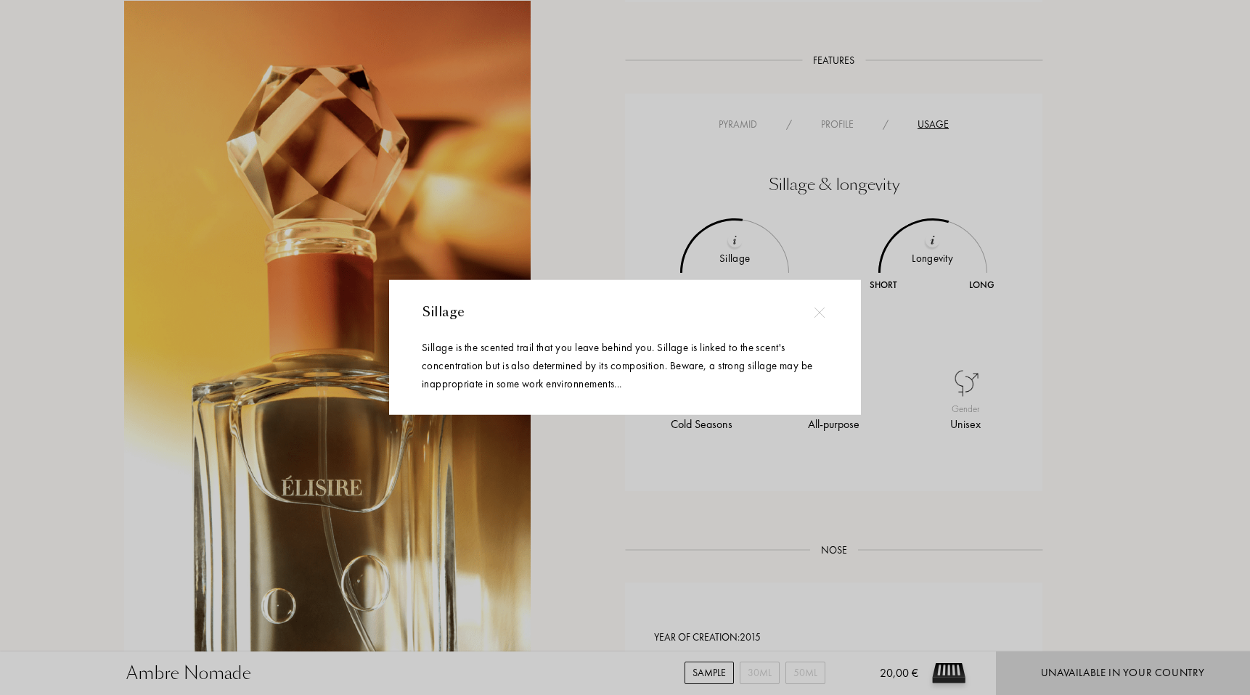
click at [575, 460] on div at bounding box center [627, 347] width 1254 height 695
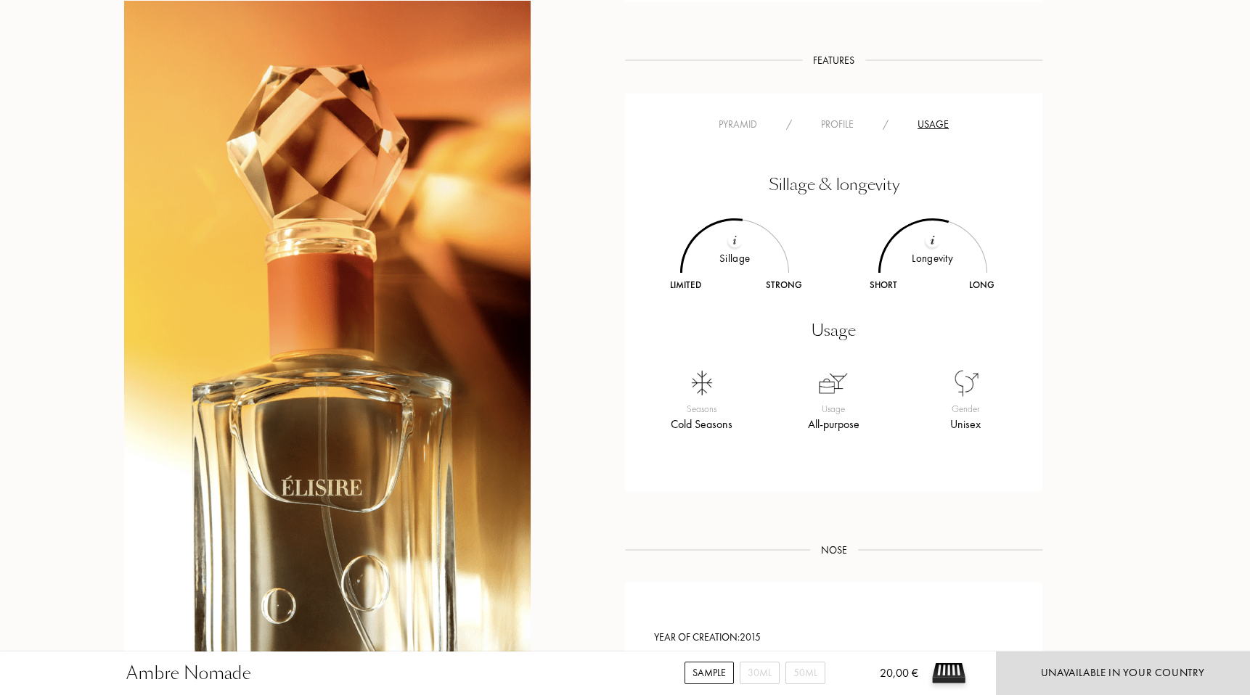
click at [943, 239] on div at bounding box center [933, 273] width 154 height 154
click at [928, 245] on div at bounding box center [932, 240] width 15 height 15
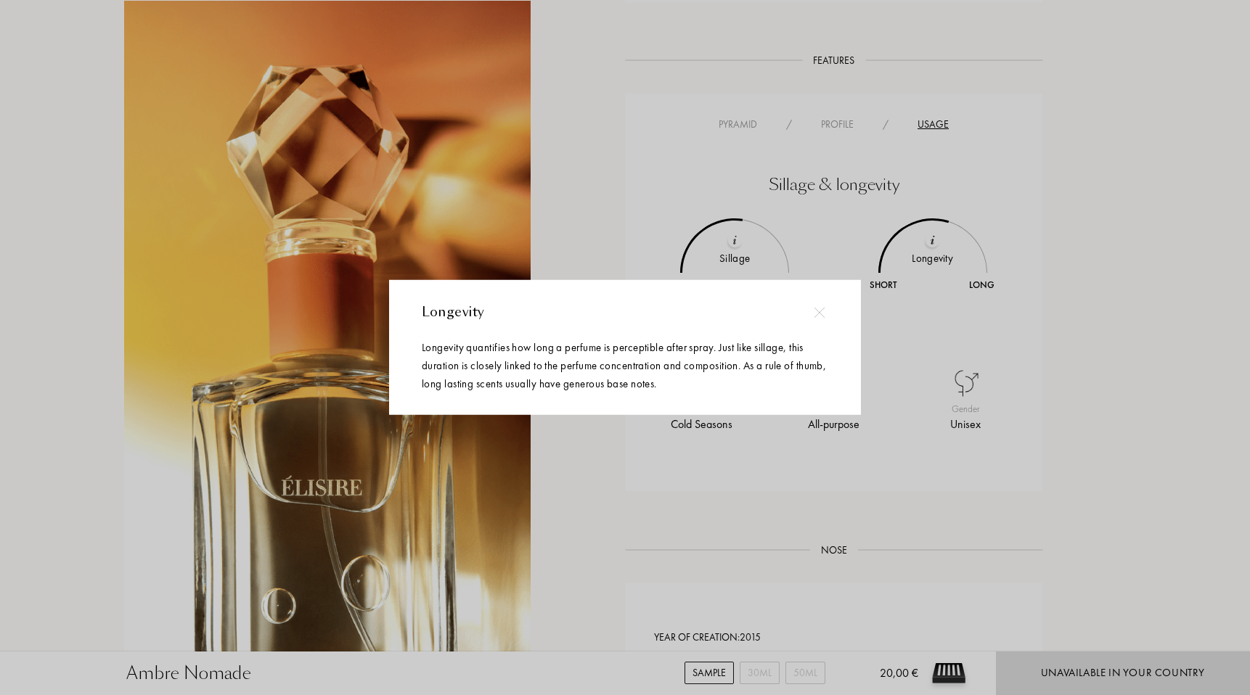
click at [828, 305] on div at bounding box center [819, 312] width 33 height 33
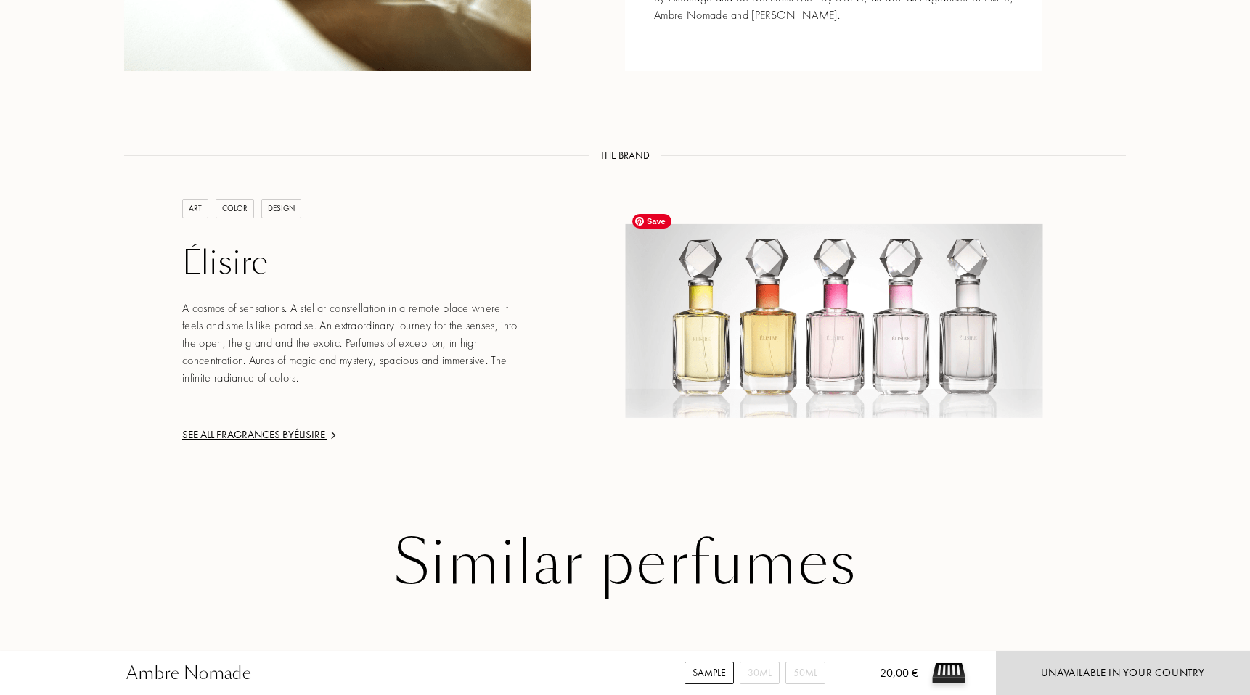
scroll to position [1707, 0]
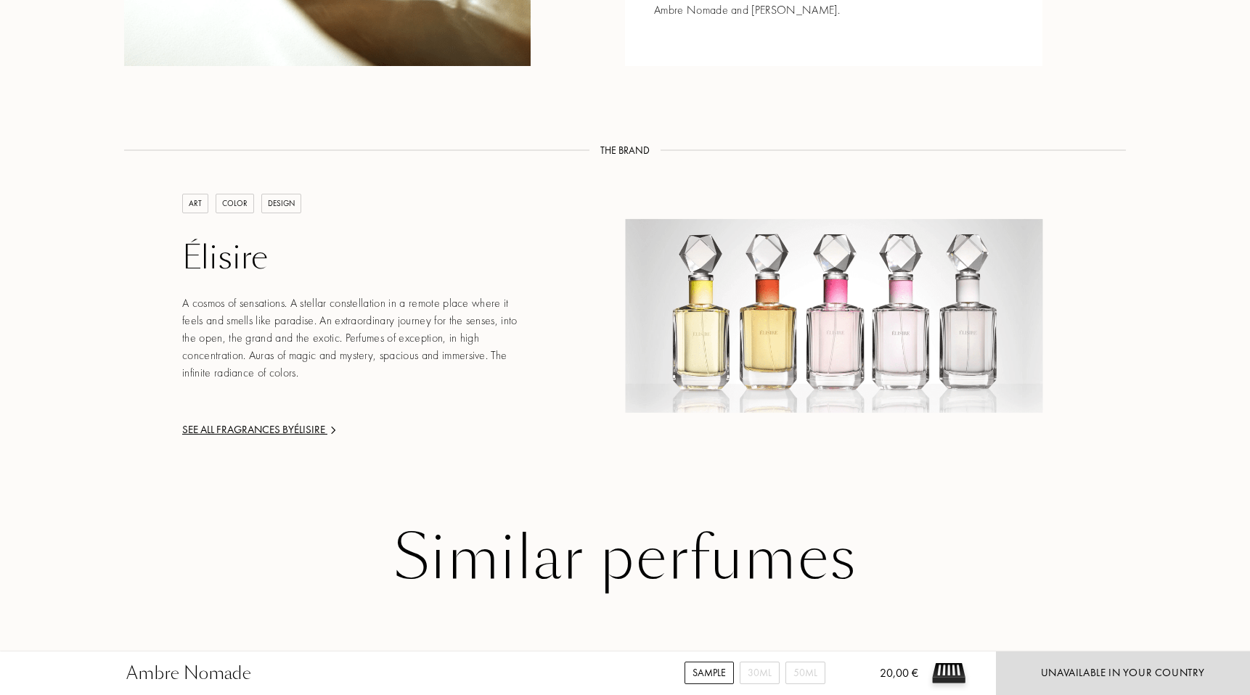
click at [192, 194] on div "ART" at bounding box center [195, 204] width 26 height 20
click at [236, 194] on div "COLOR" at bounding box center [235, 204] width 38 height 20
drag, startPoint x: 284, startPoint y: 186, endPoint x: 288, endPoint y: 193, distance: 7.8
click at [284, 194] on div "DESIGN" at bounding box center [281, 204] width 40 height 20
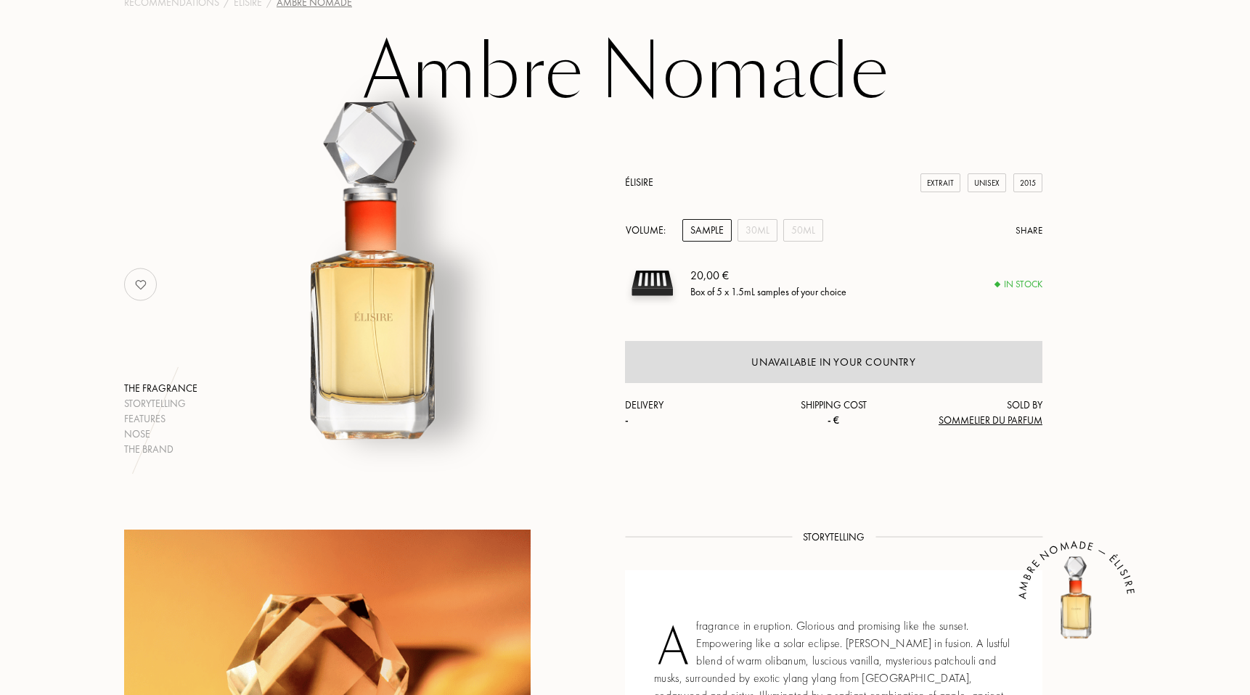
scroll to position [0, 0]
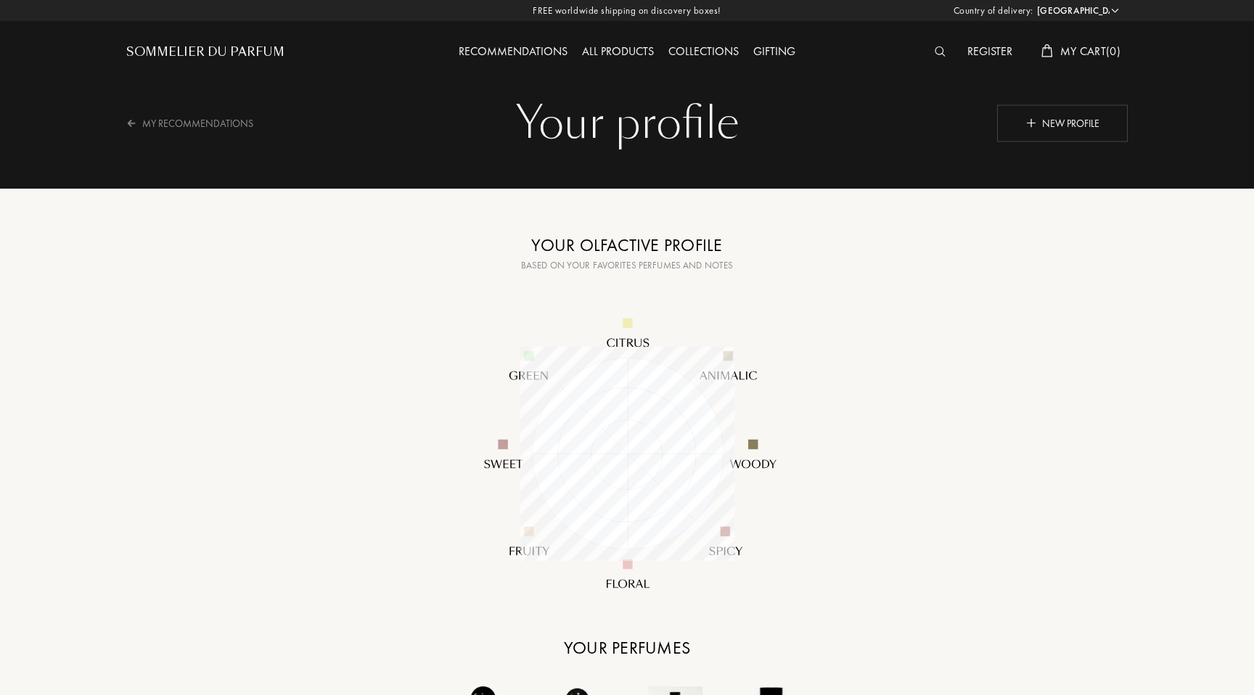
select select "FR"
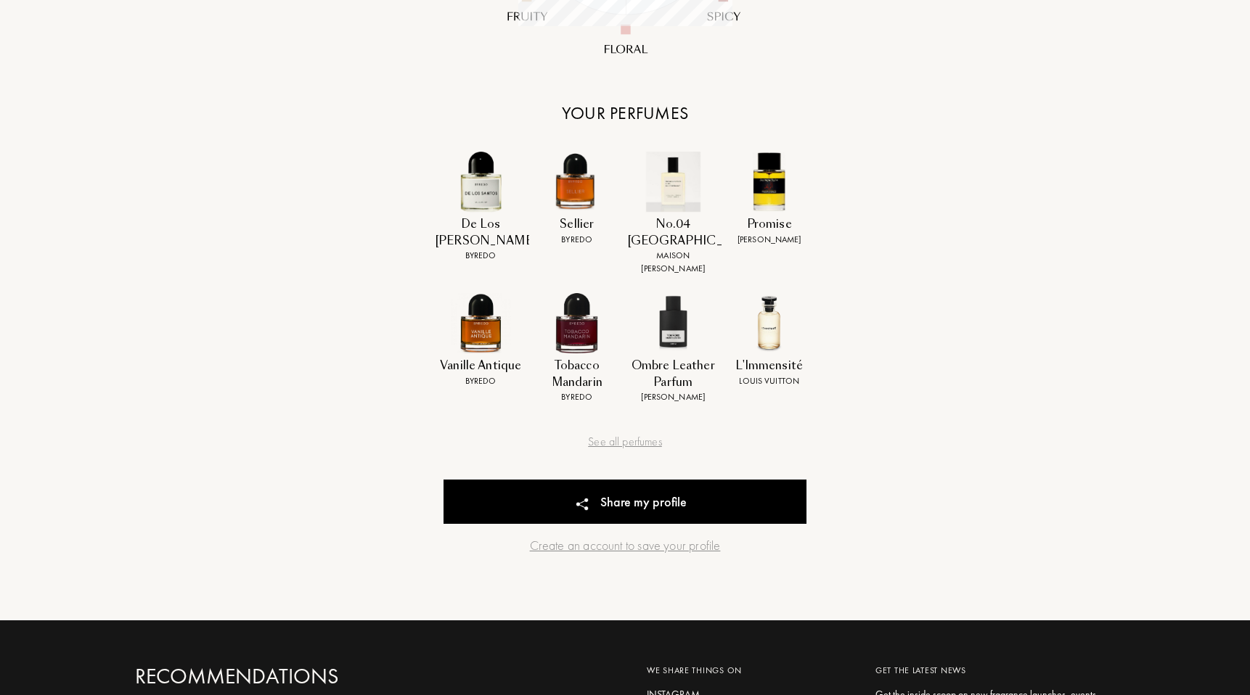
scroll to position [537, 0]
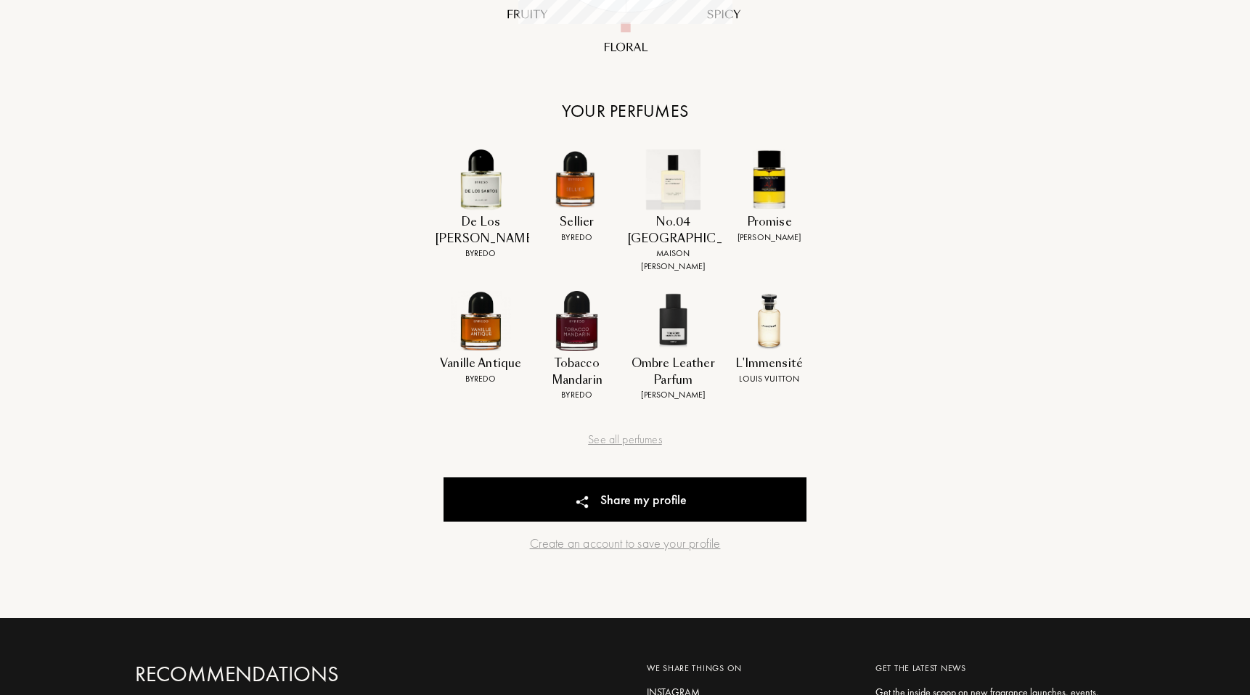
click at [627, 431] on div "See all perfumes" at bounding box center [624, 439] width 363 height 17
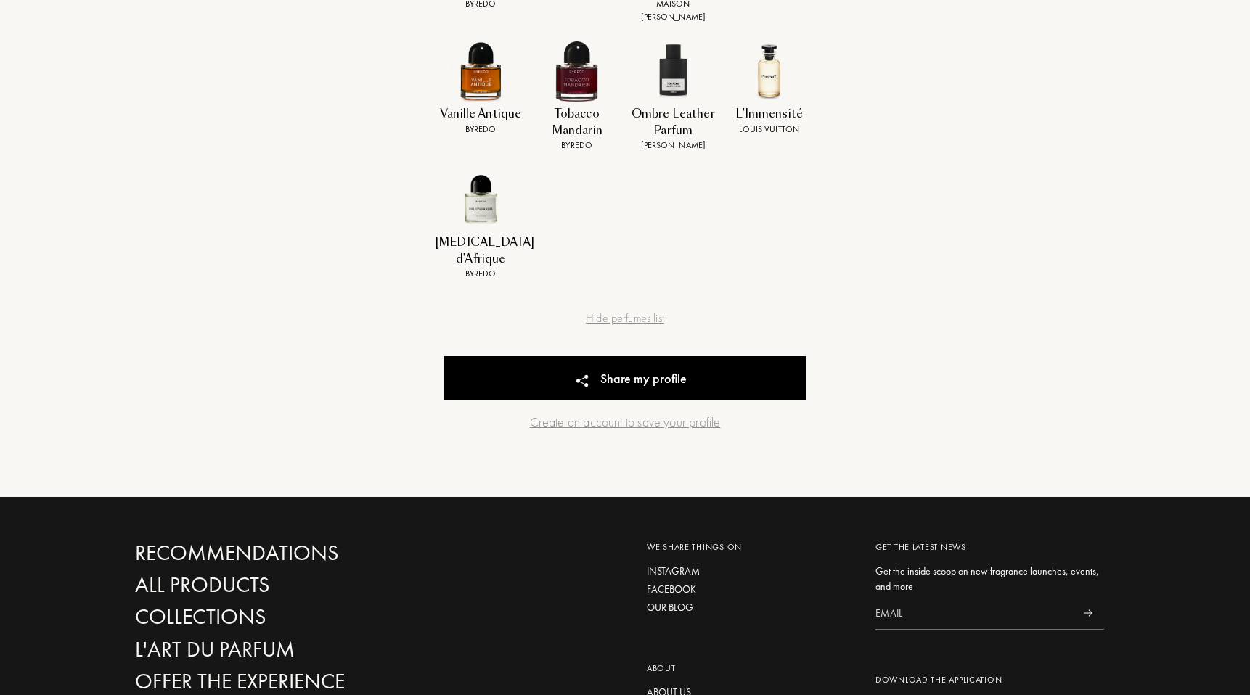
scroll to position [871, 0]
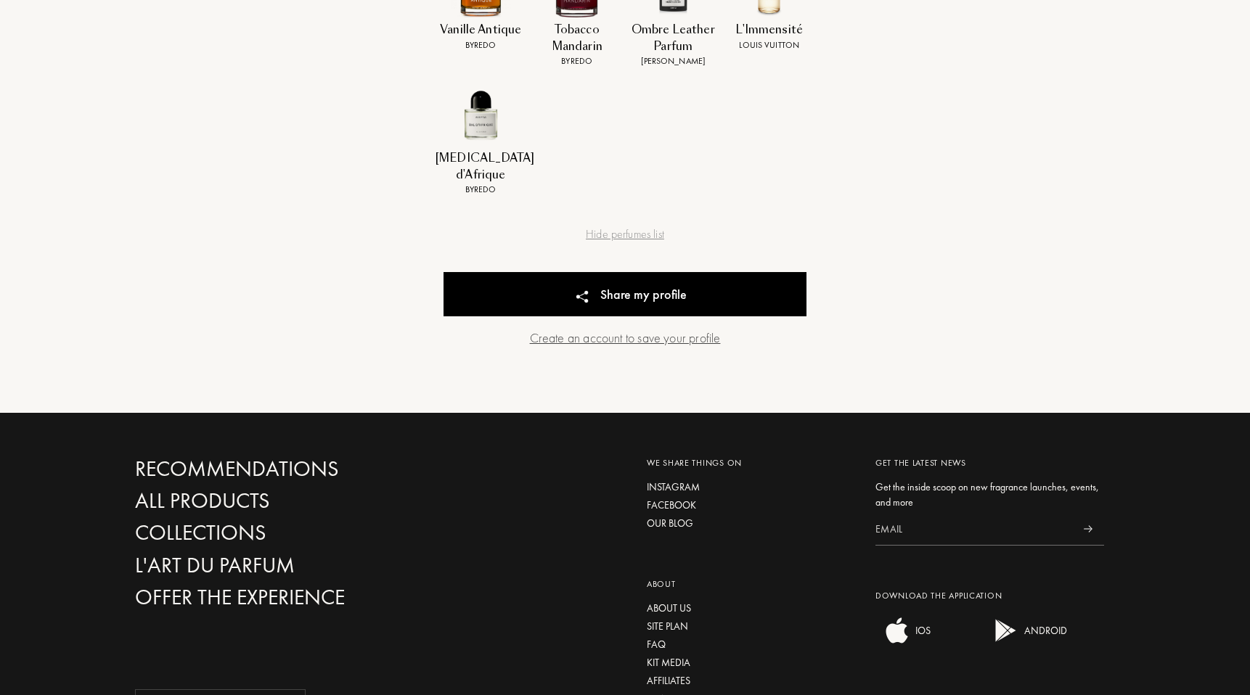
click at [660, 328] on div "Create an account to save your profile" at bounding box center [624, 338] width 363 height 20
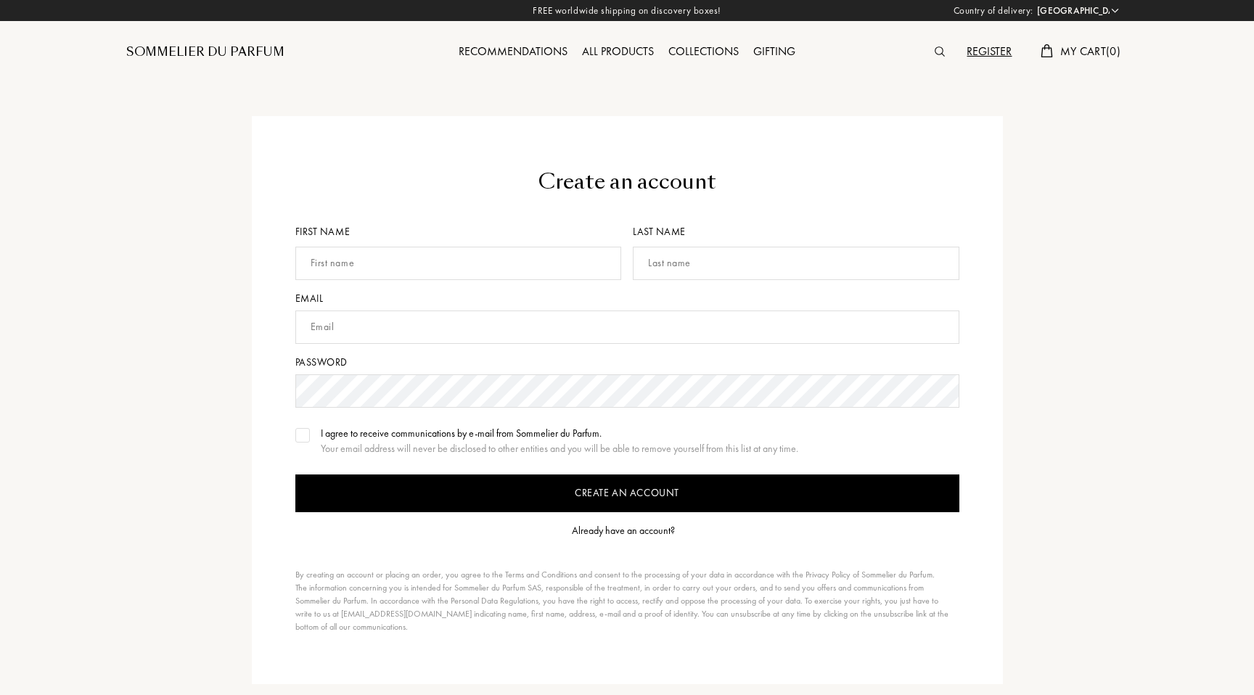
select select "FR"
click at [522, 255] on input "text" at bounding box center [456, 263] width 327 height 33
type input "[PERSON_NAME]"
type input "Roquer"
type input "[EMAIL_ADDRESS][DOMAIN_NAME]"
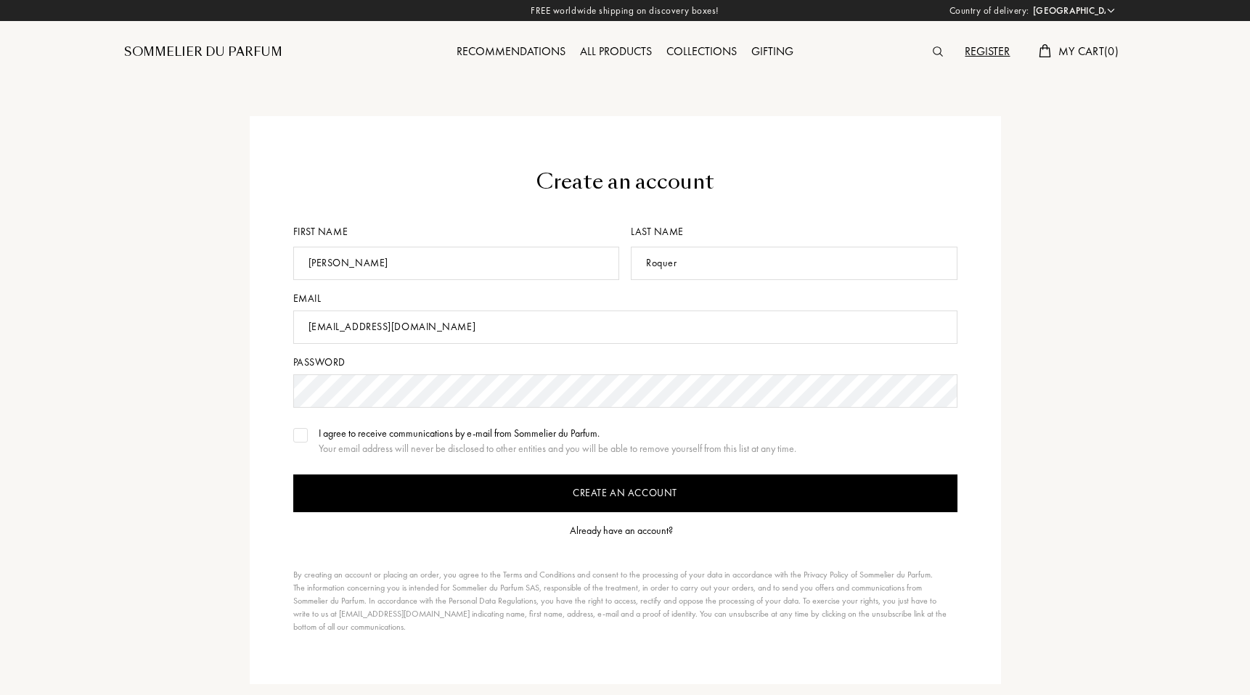
click at [292, 425] on div "Create an account First name Filipe Last name Roquer Email filipesantos.r@gmail…" at bounding box center [625, 400] width 751 height 568
click at [293, 433] on div at bounding box center [300, 435] width 15 height 15
click at [541, 499] on input "Create an account" at bounding box center [625, 494] width 664 height 38
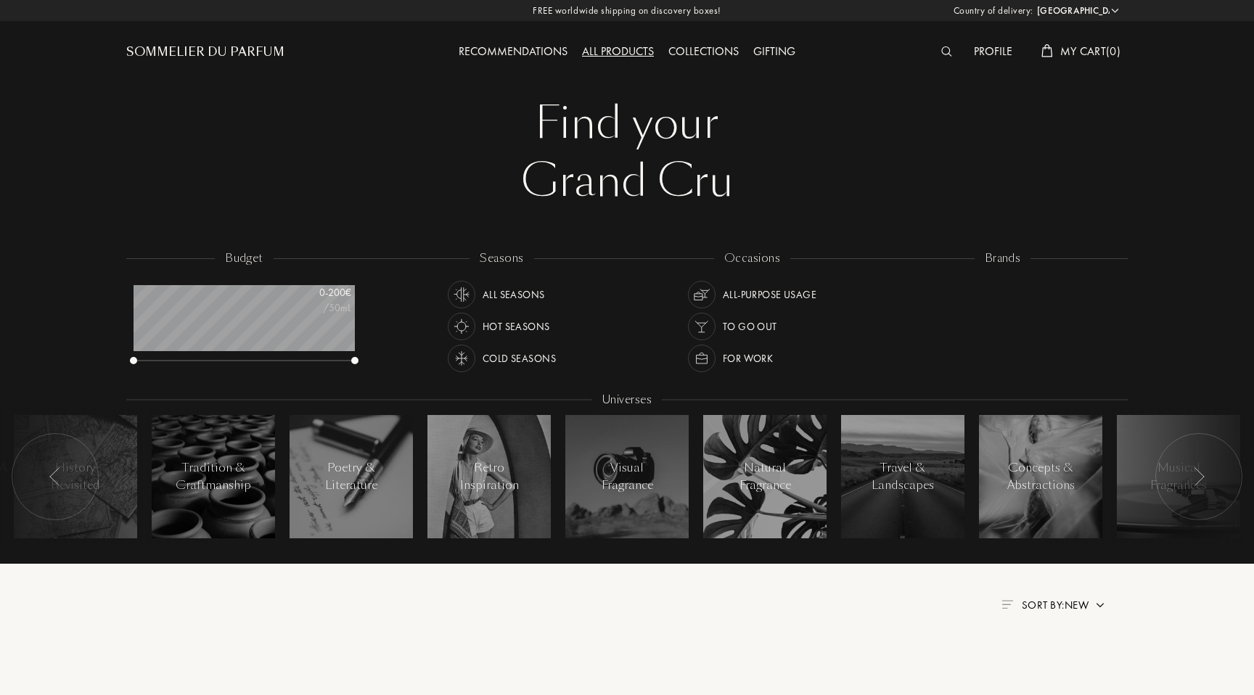
select select "FR"
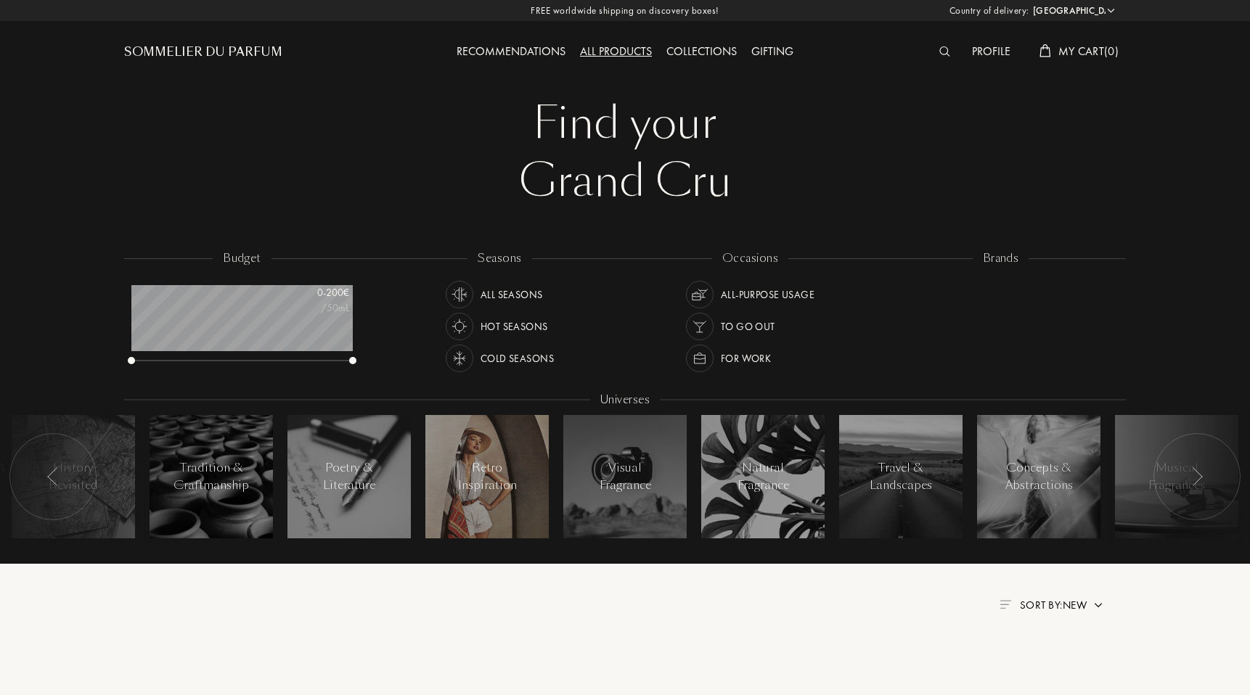
scroll to position [73, 221]
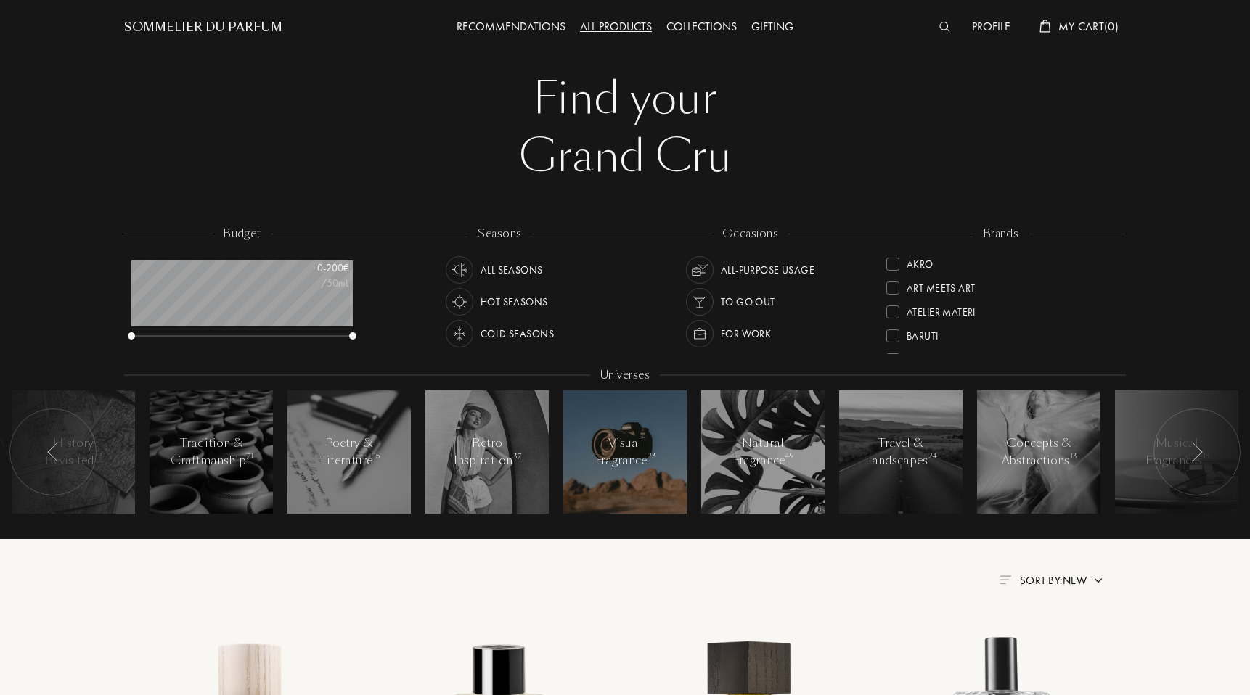
scroll to position [41, 0]
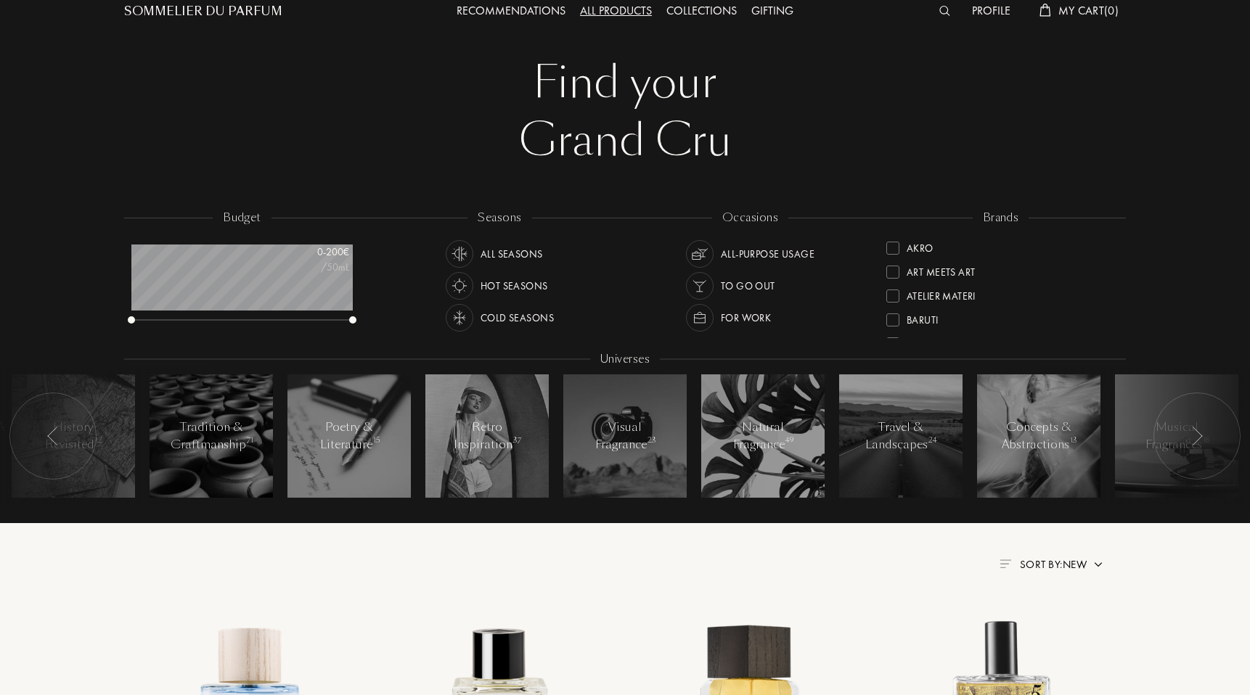
click at [633, 112] on div "Grand Cru" at bounding box center [625, 141] width 980 height 58
click at [514, 9] on div "Recommendations" at bounding box center [510, 11] width 123 height 19
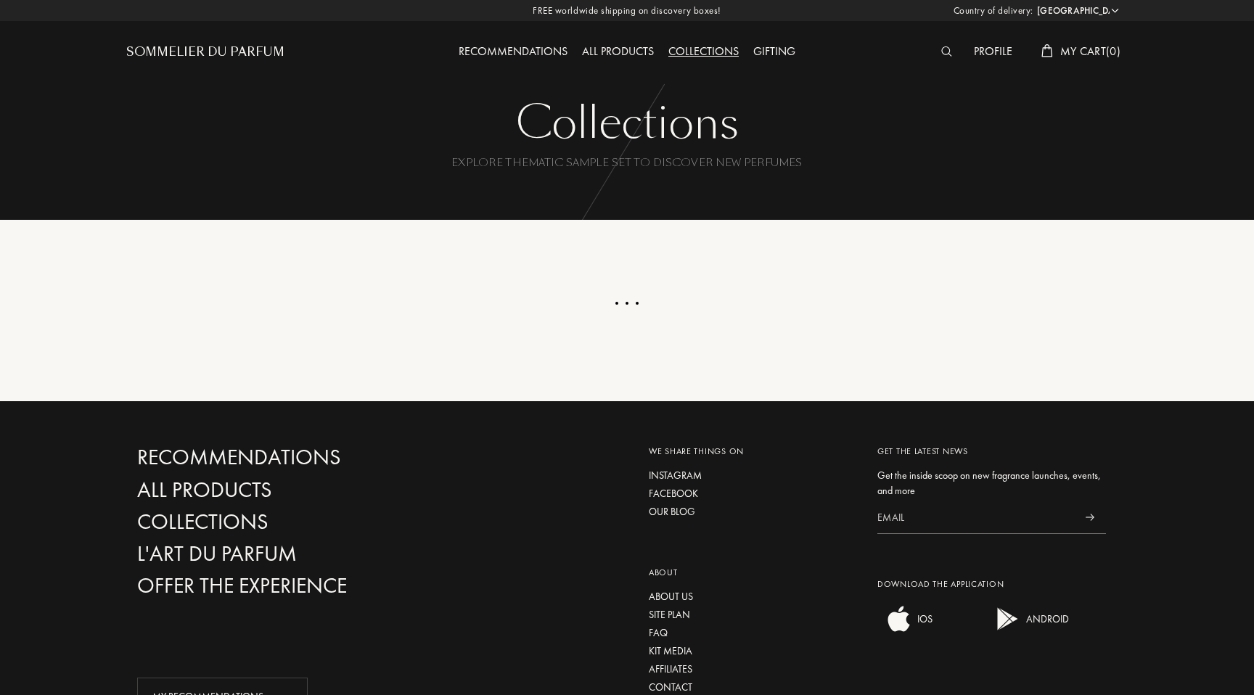
select select "FR"
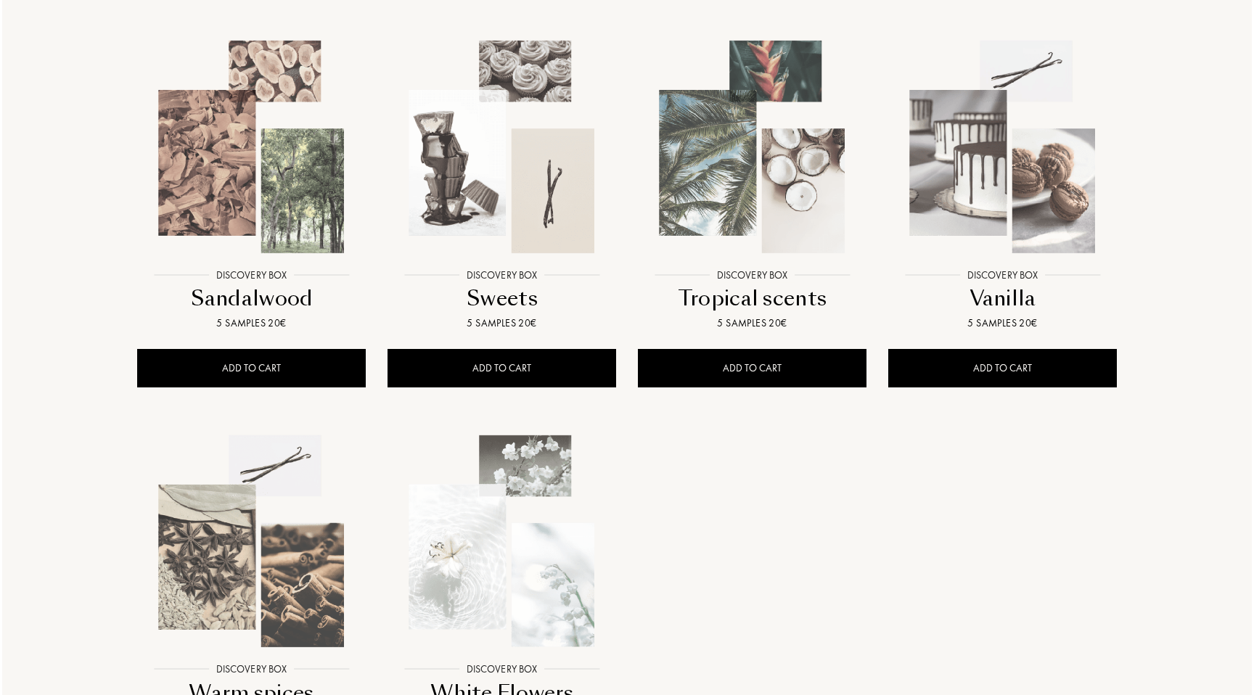
scroll to position [961, 0]
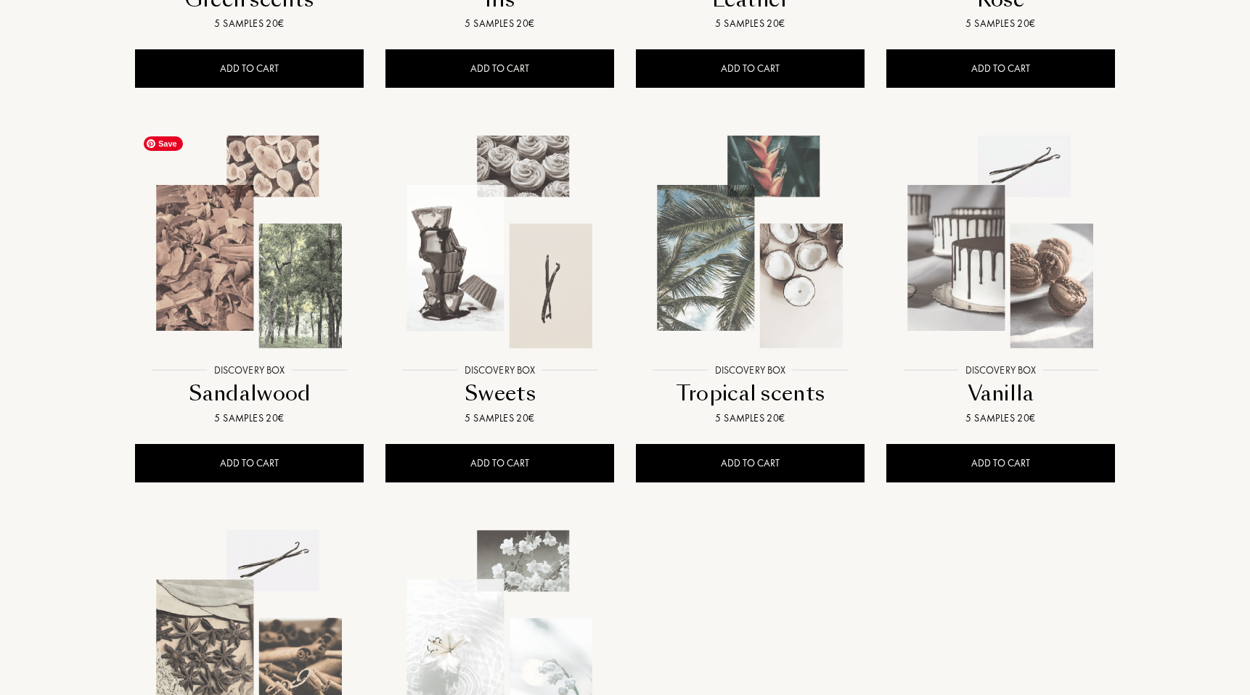
click at [242, 309] on img at bounding box center [249, 242] width 226 height 226
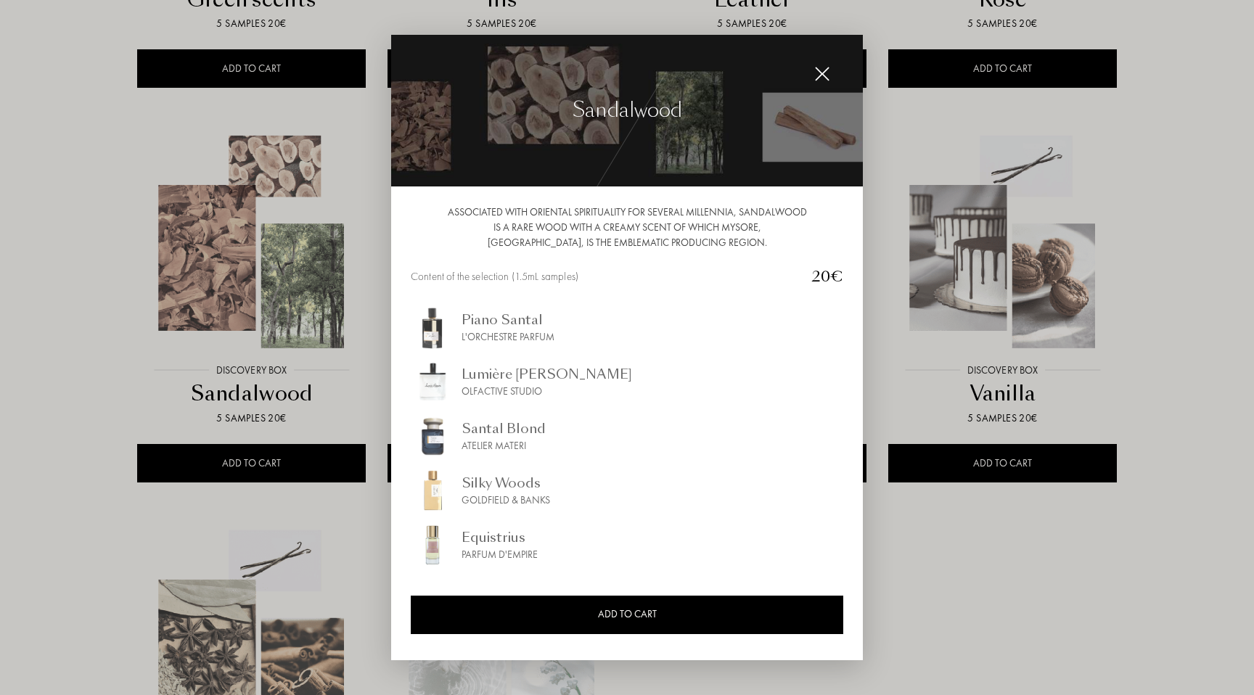
click at [95, 348] on div at bounding box center [627, 347] width 1254 height 695
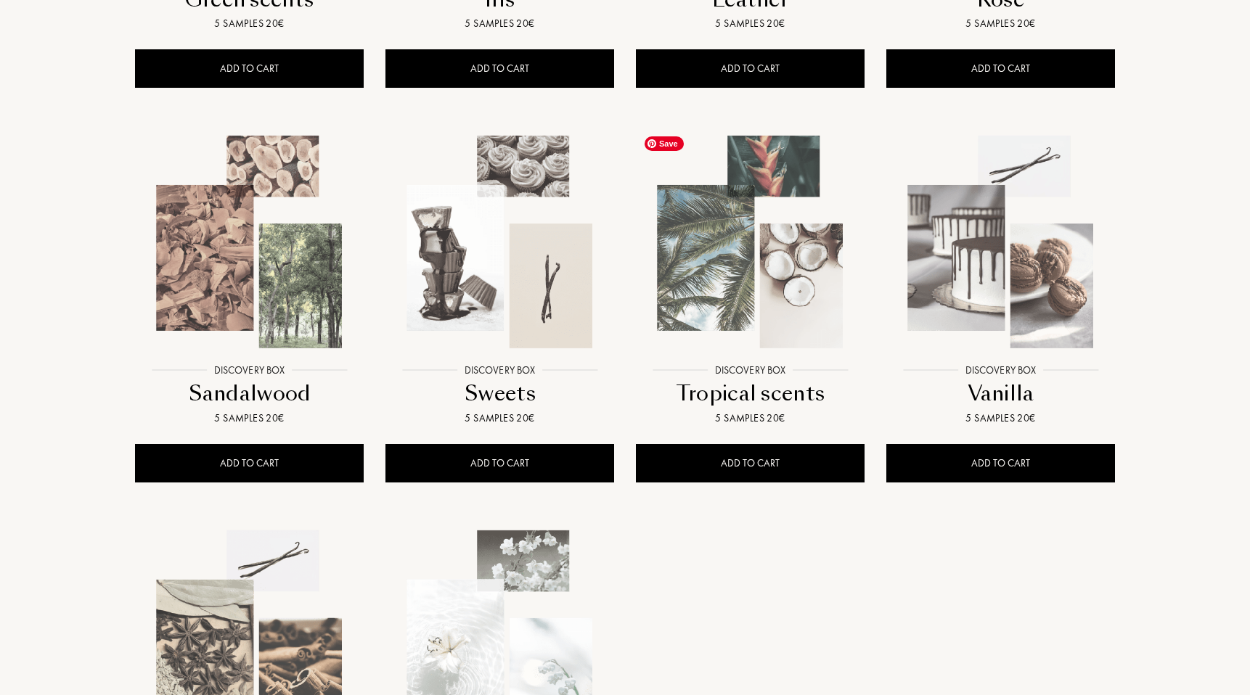
click at [781, 271] on img at bounding box center [750, 242] width 226 height 226
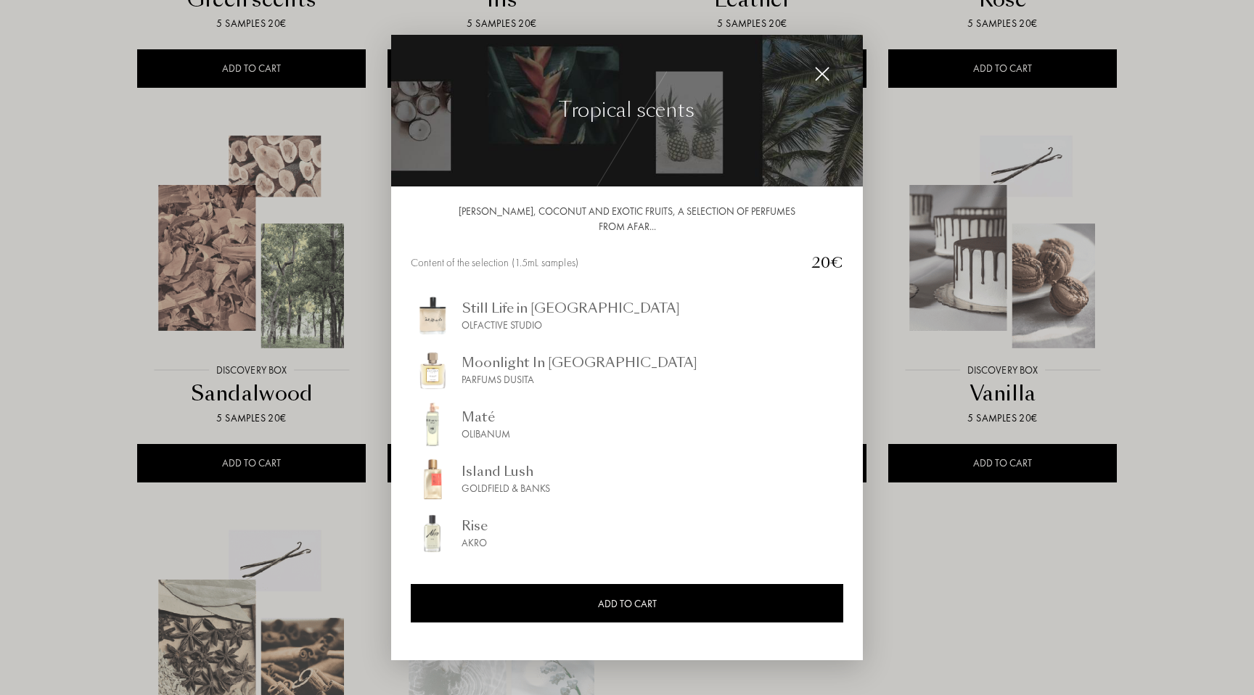
click at [104, 448] on div at bounding box center [627, 347] width 1254 height 695
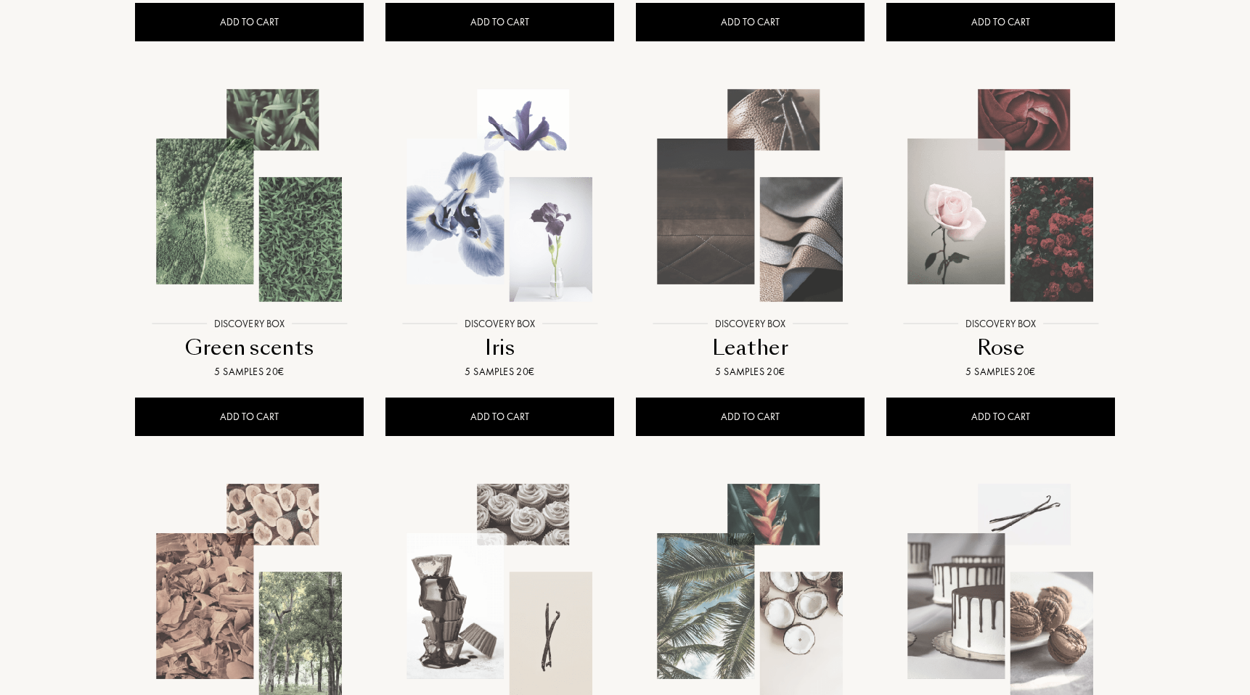
scroll to position [0, 0]
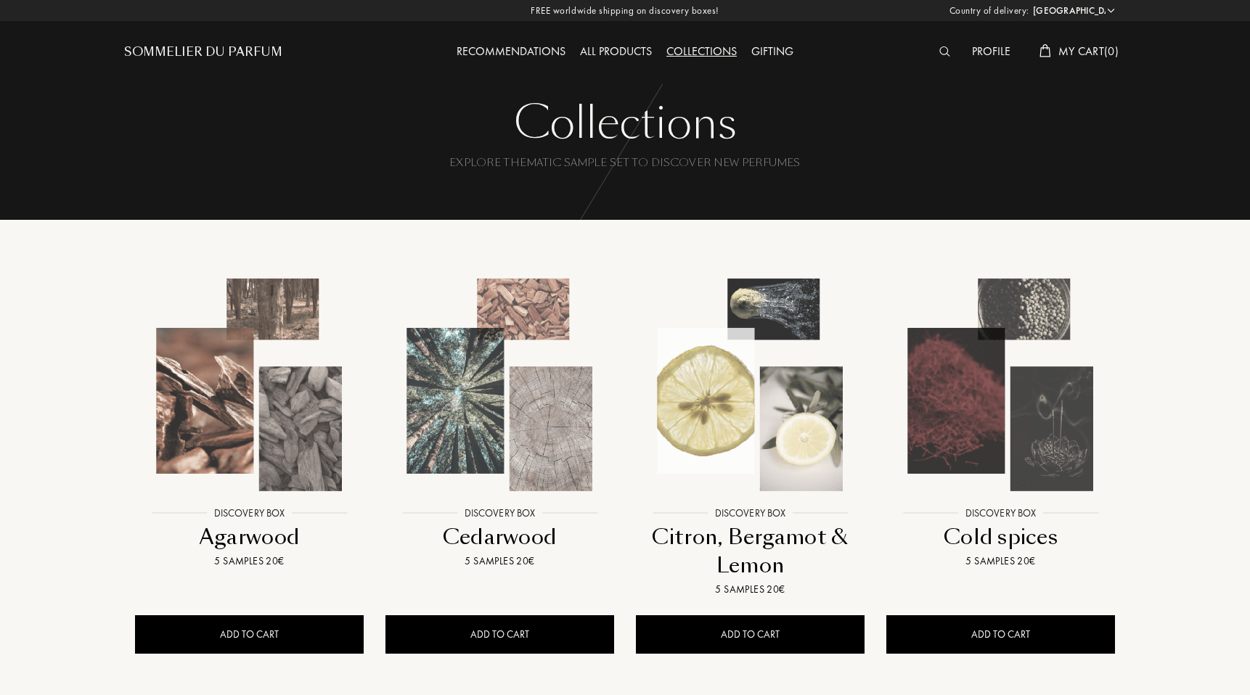
click at [778, 49] on div "Gifting" at bounding box center [772, 52] width 57 height 19
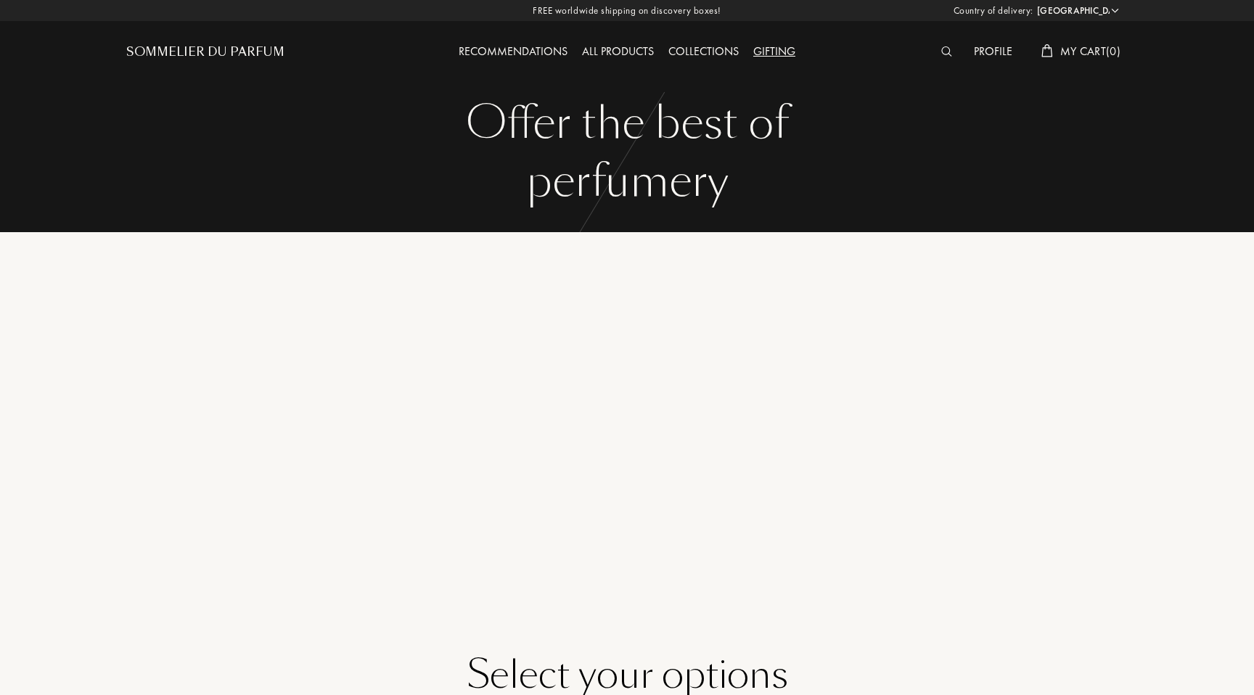
select select "FR"
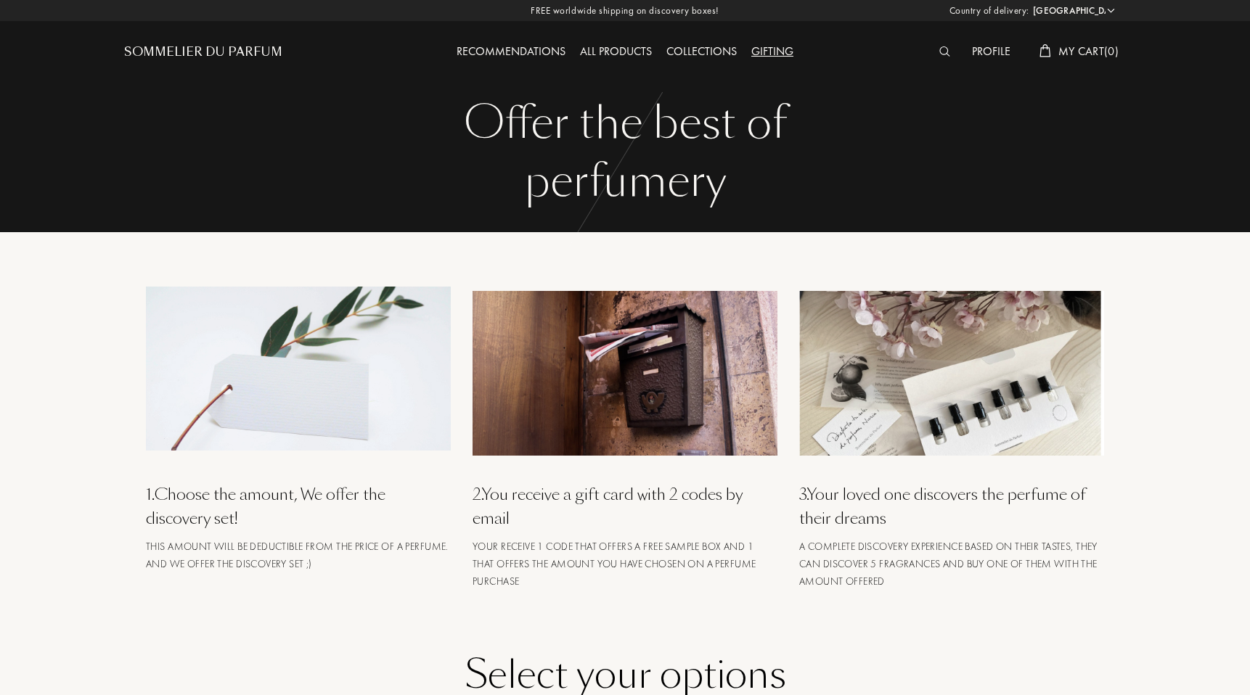
click at [252, 73] on div "Sommelier du Parfum" at bounding box center [249, 40] width 250 height 80
click at [255, 51] on div "Sommelier du Parfum" at bounding box center [203, 52] width 158 height 17
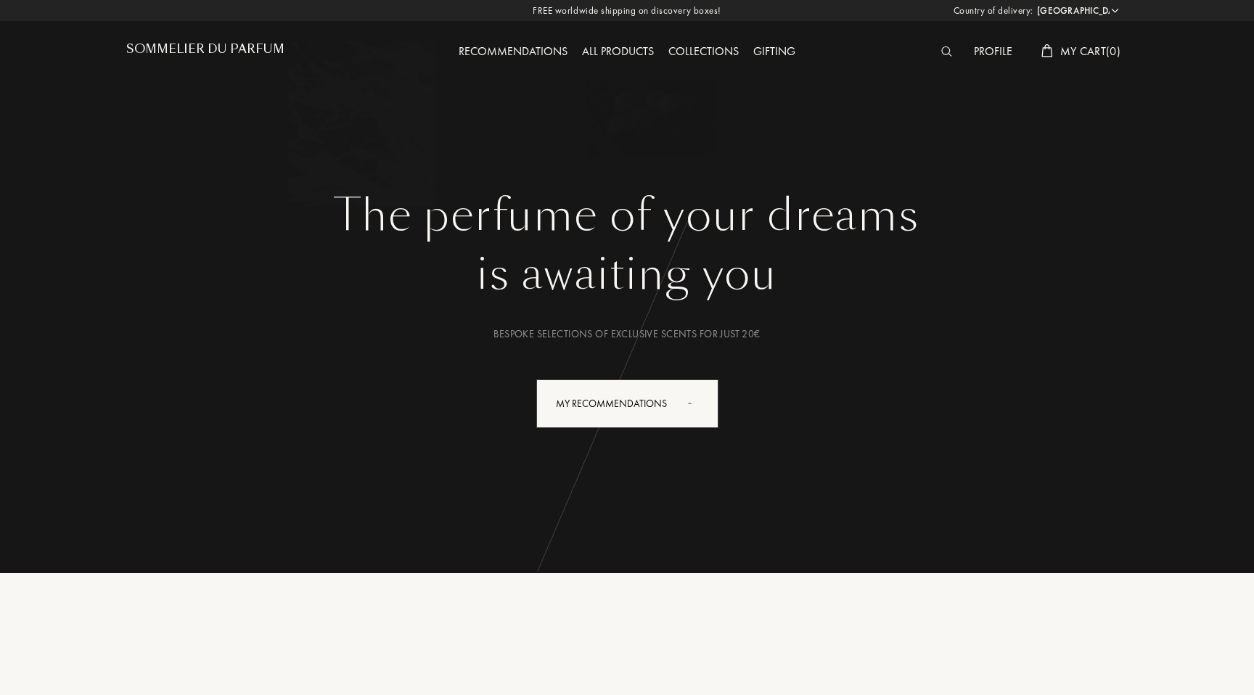
select select "FR"
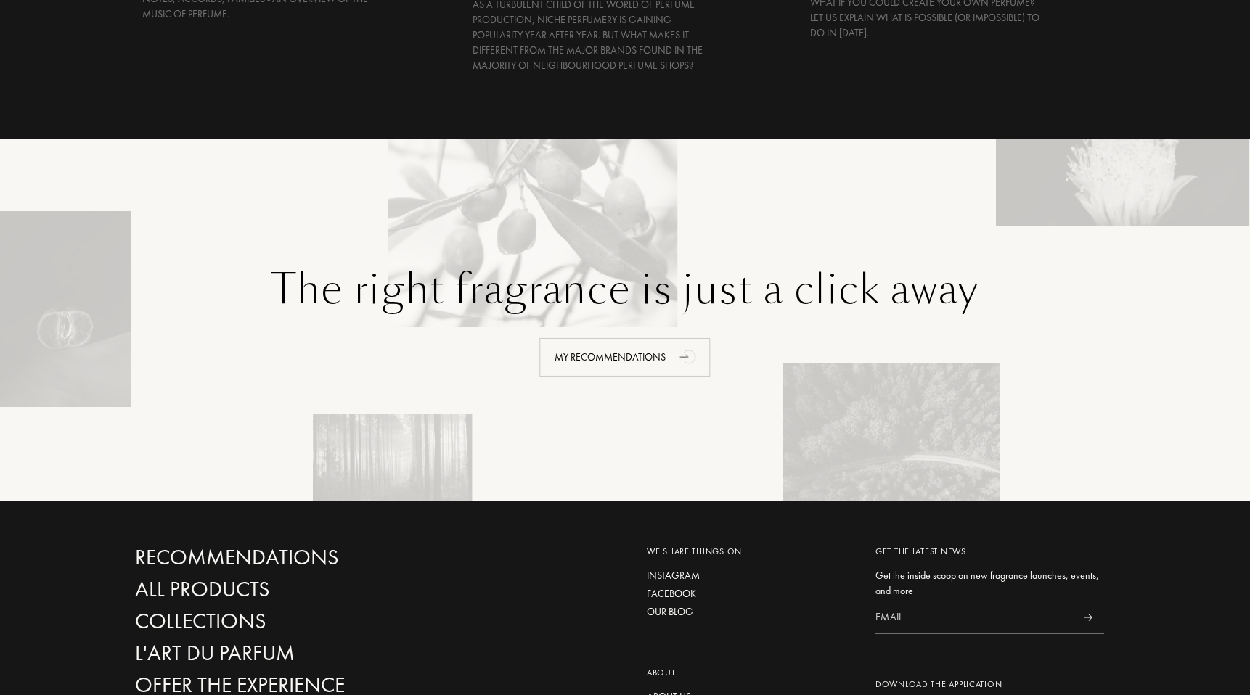
scroll to position [3117, 0]
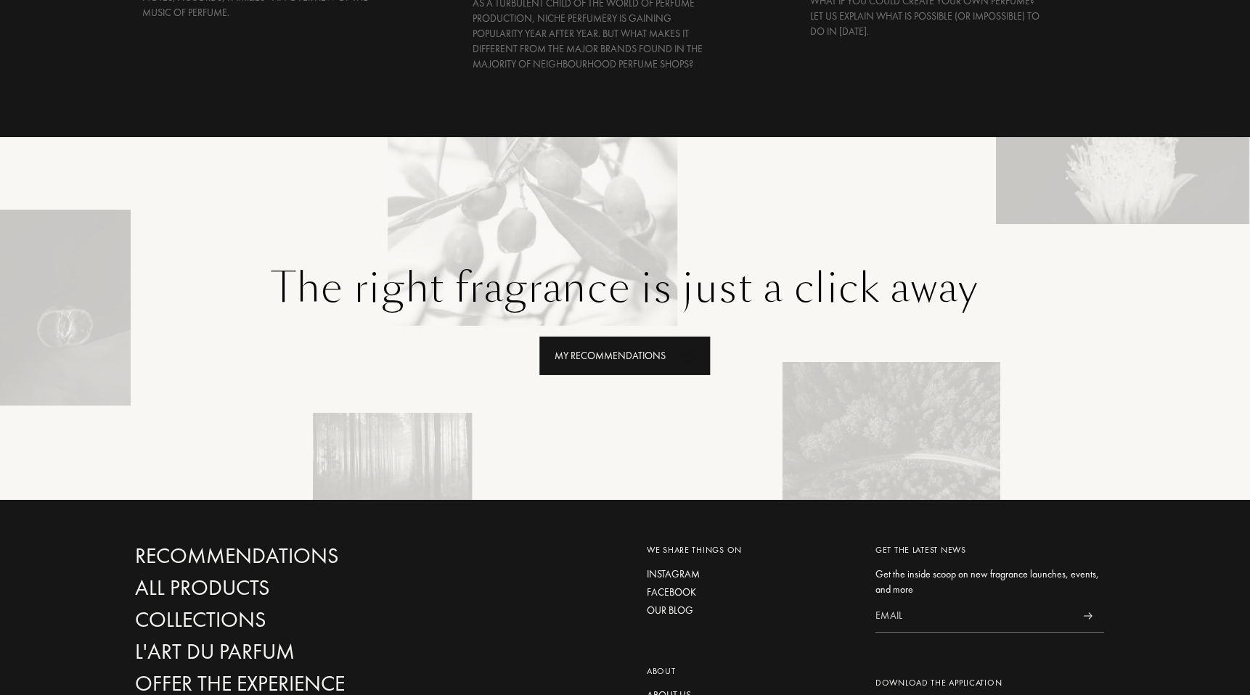
click at [553, 363] on div "My Recommendations" at bounding box center [624, 356] width 171 height 38
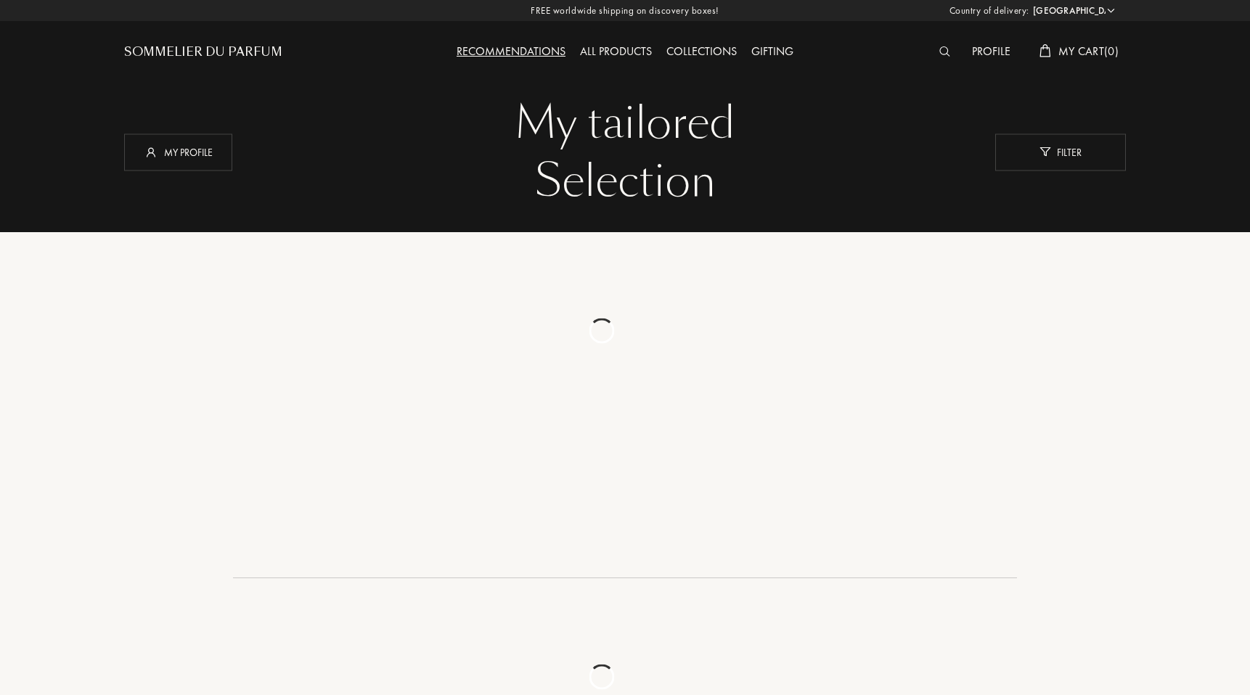
select select "FR"
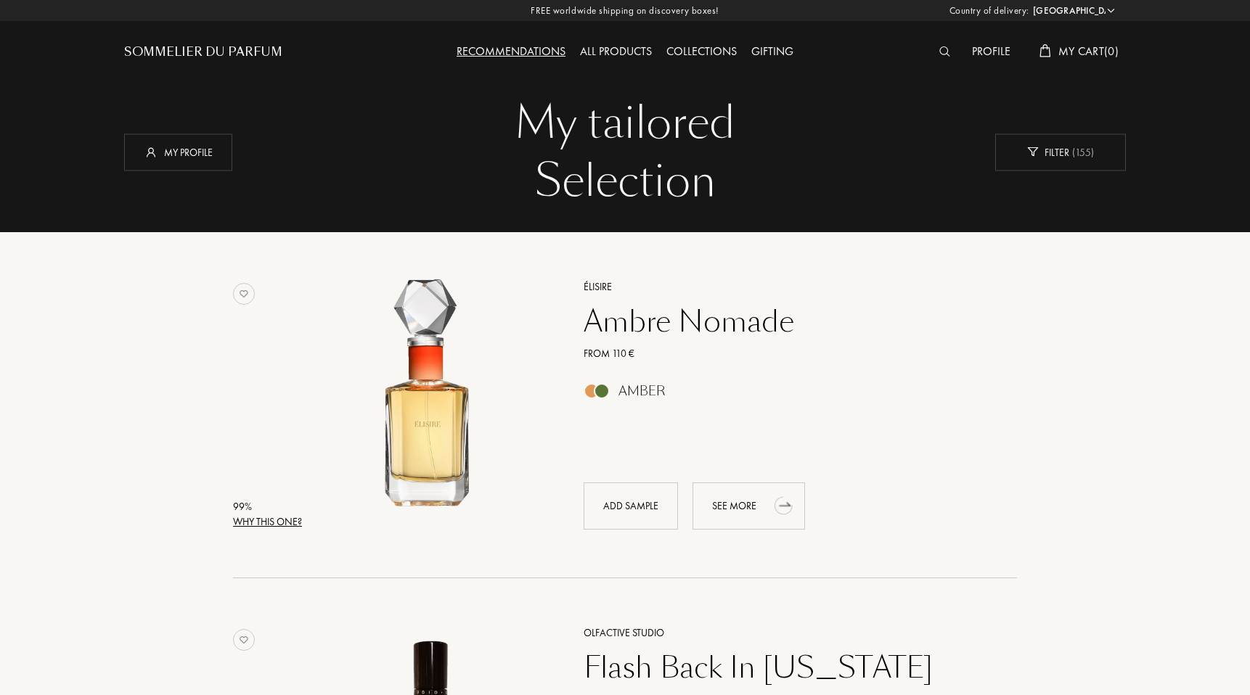
click at [752, 515] on div "See more" at bounding box center [748, 506] width 112 height 47
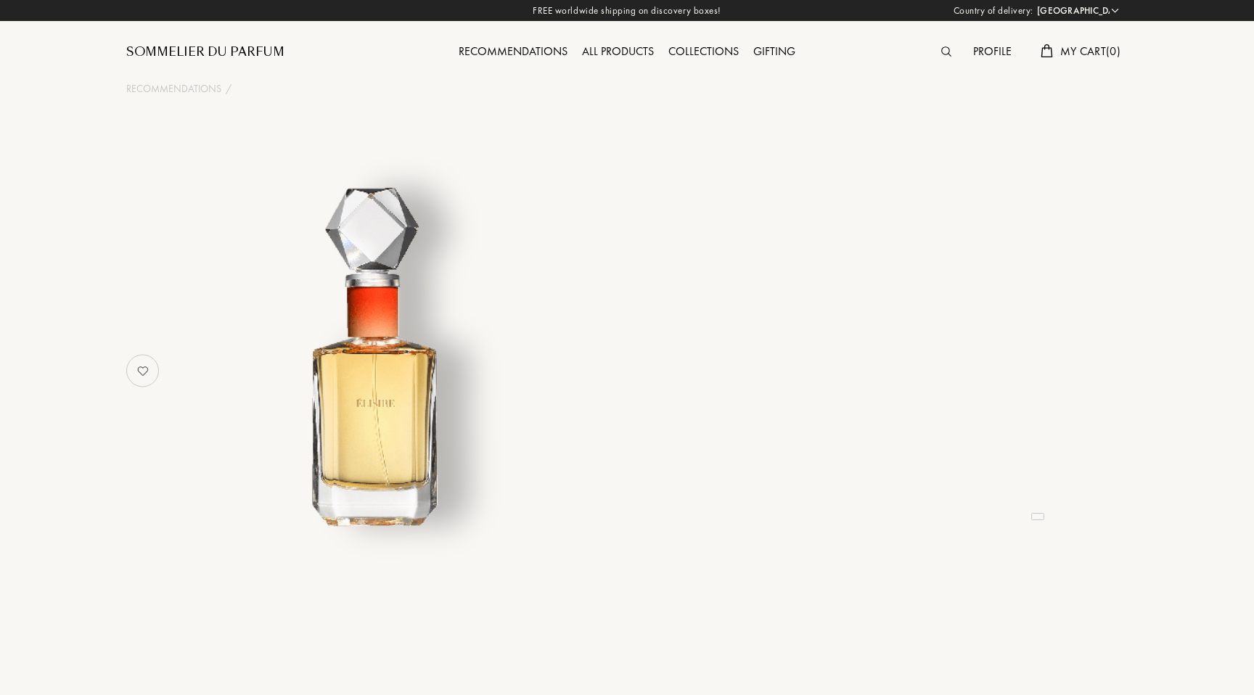
select select "FR"
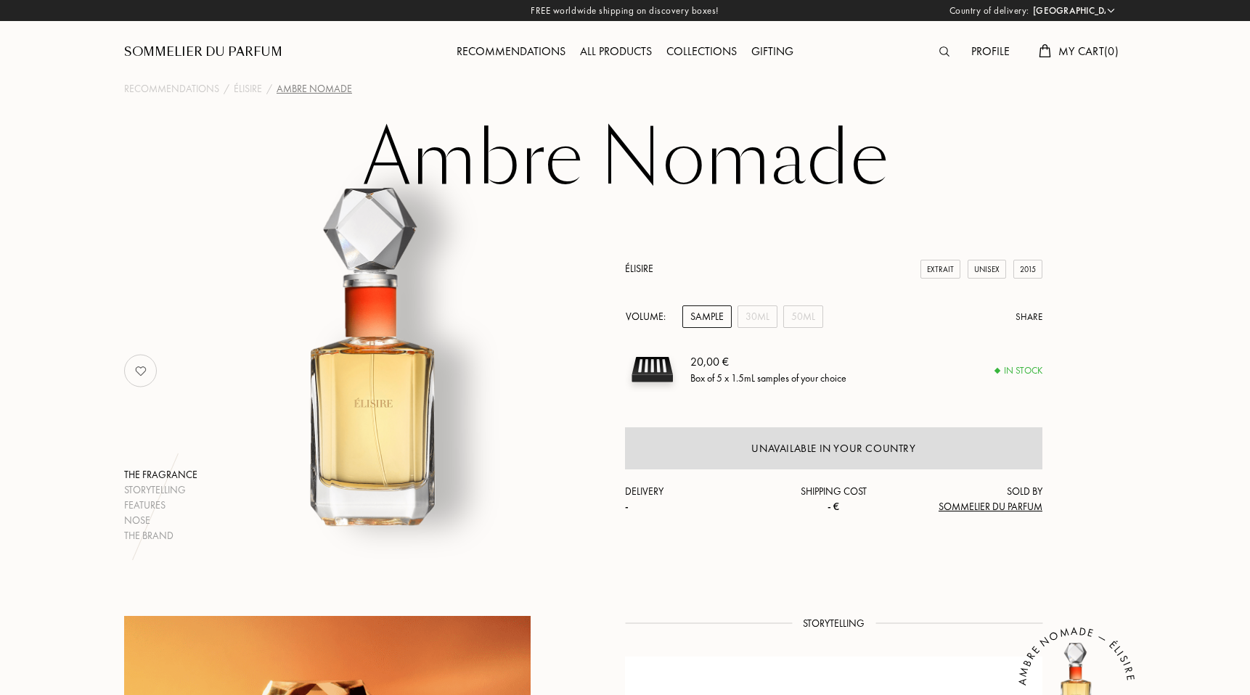
click at [178, 483] on div "Storytelling" at bounding box center [160, 490] width 73 height 15
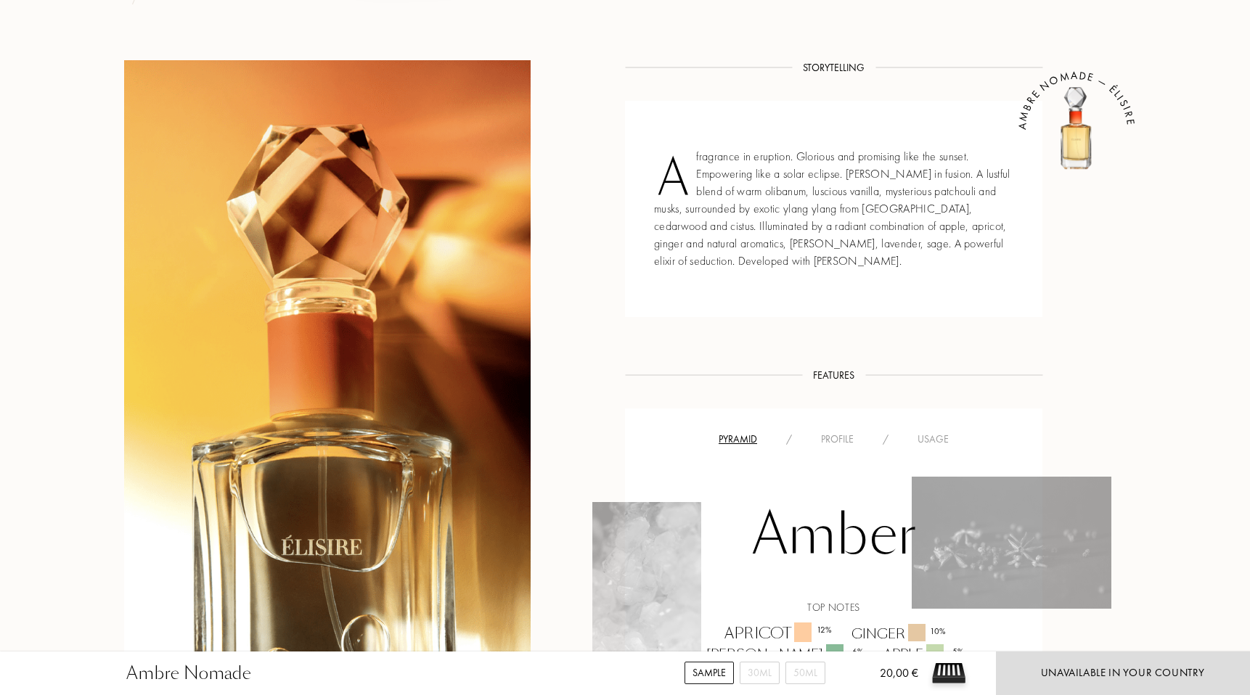
scroll to position [586, 0]
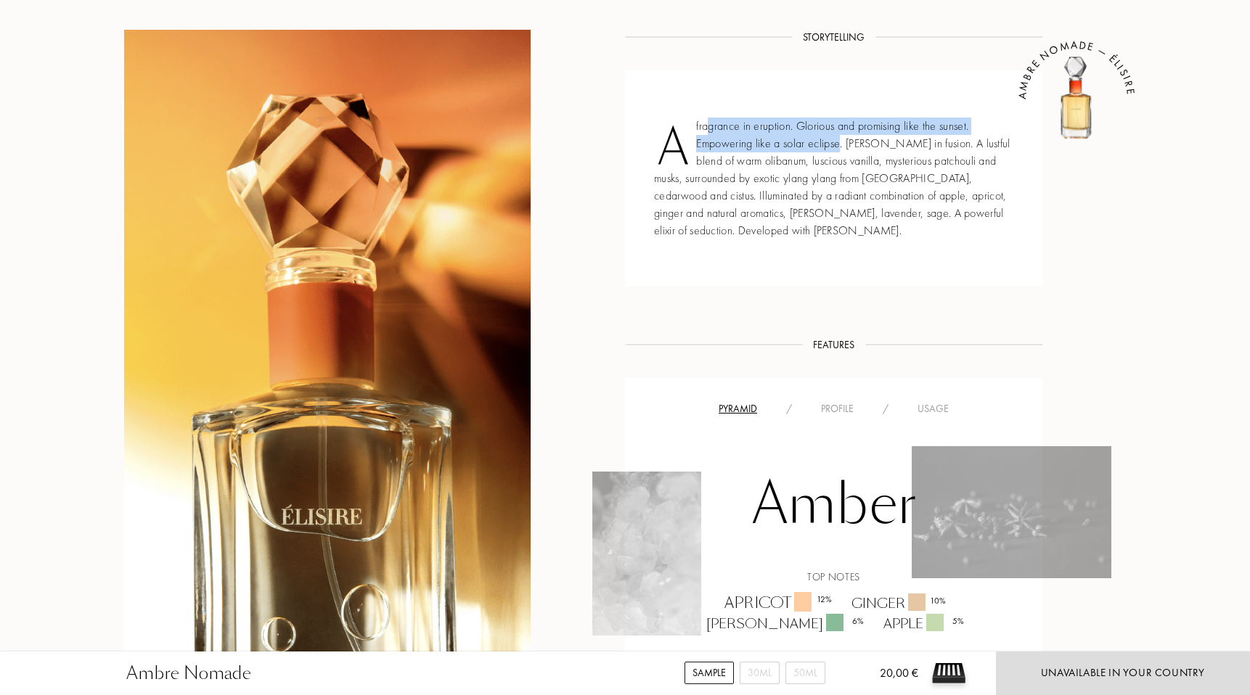
drag, startPoint x: 705, startPoint y: 123, endPoint x: 841, endPoint y: 157, distance: 140.4
click at [840, 149] on div "A fragrance in eruption. Glorious and promising like the sunset. Empowering lik…" at bounding box center [833, 178] width 417 height 216
click at [841, 157] on div "A fragrance in eruption. Glorious and promising like the sunset. Empowering lik…" at bounding box center [833, 178] width 417 height 216
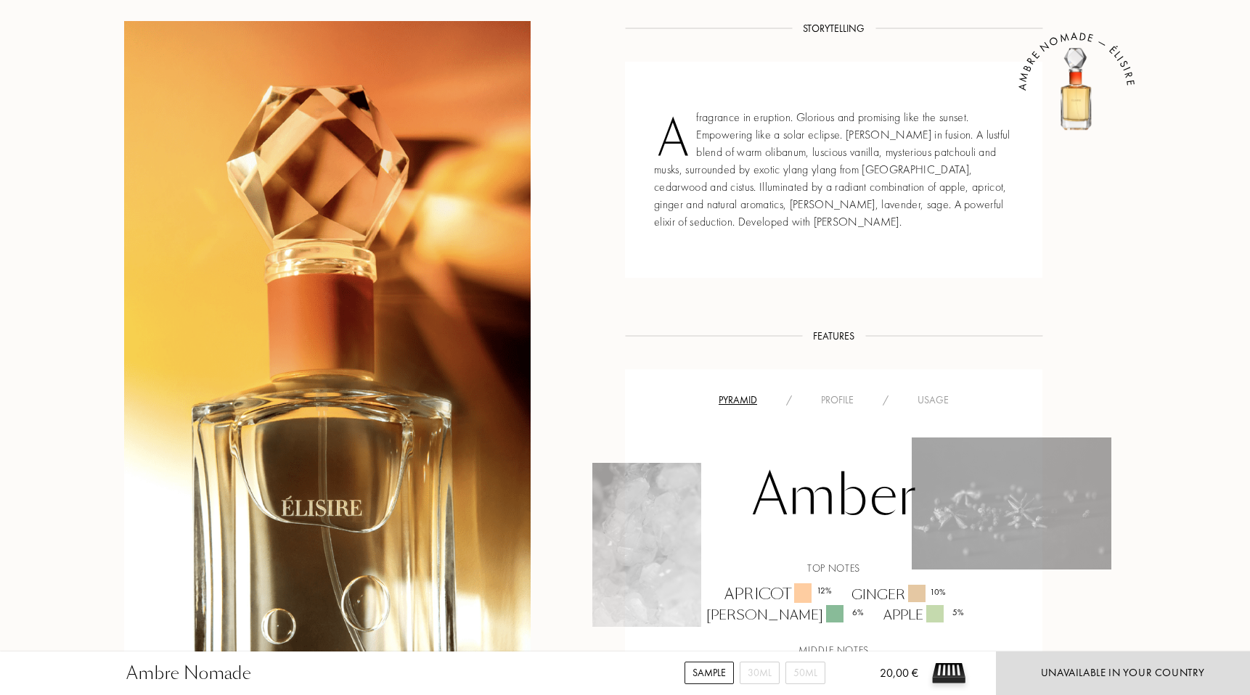
scroll to position [595, 0]
click at [1078, 139] on icon "AMBRE NOMADE — ÉLISIRE" at bounding box center [1087, 102] width 254 height 254
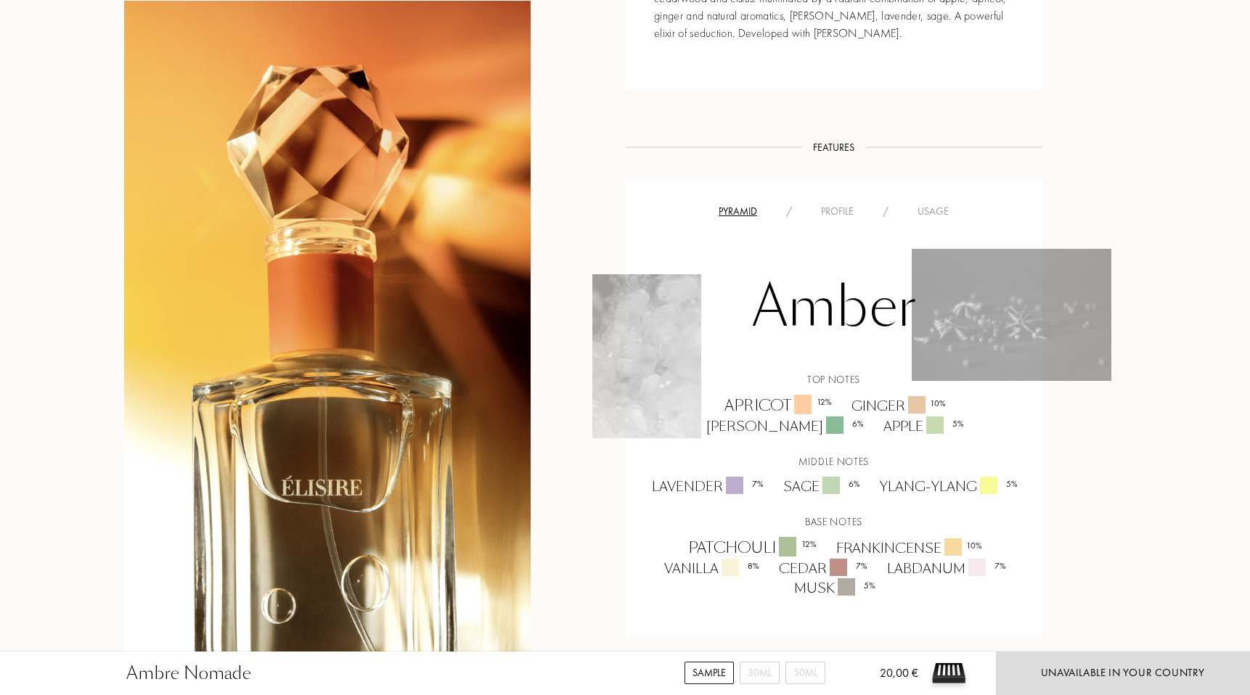
scroll to position [784, 0]
click at [842, 216] on div "Profile" at bounding box center [837, 211] width 62 height 15
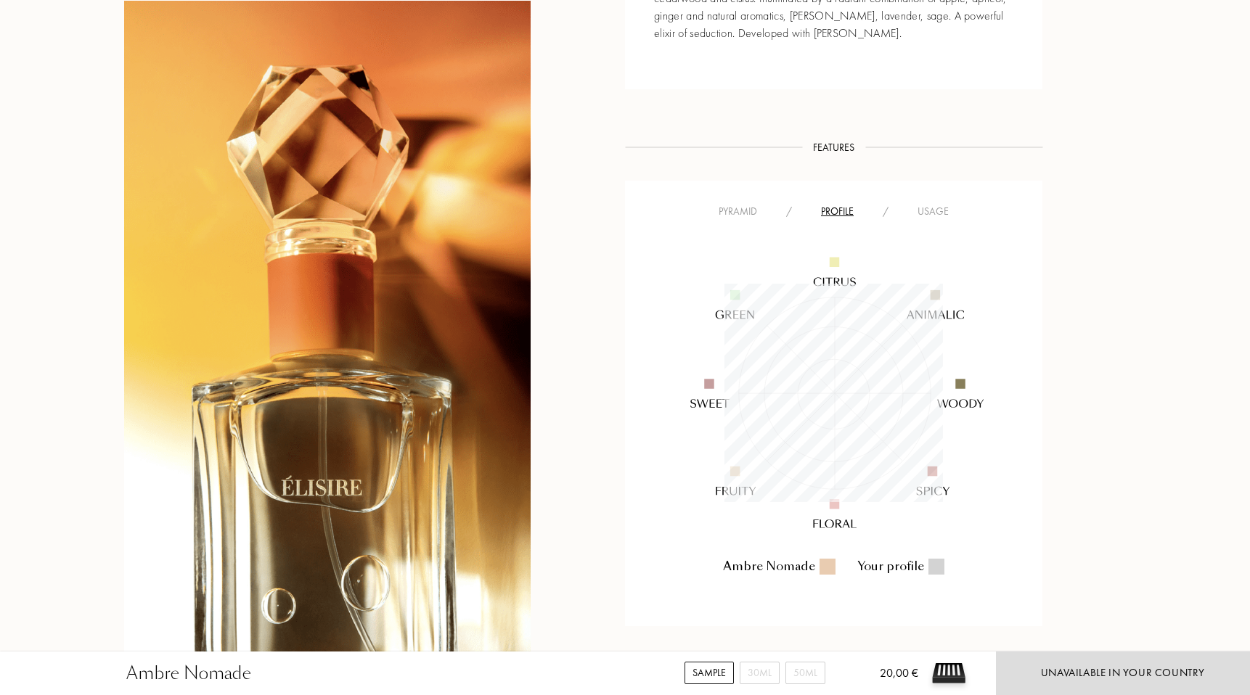
scroll to position [218, 218]
click at [912, 204] on div "Usage" at bounding box center [933, 211] width 60 height 15
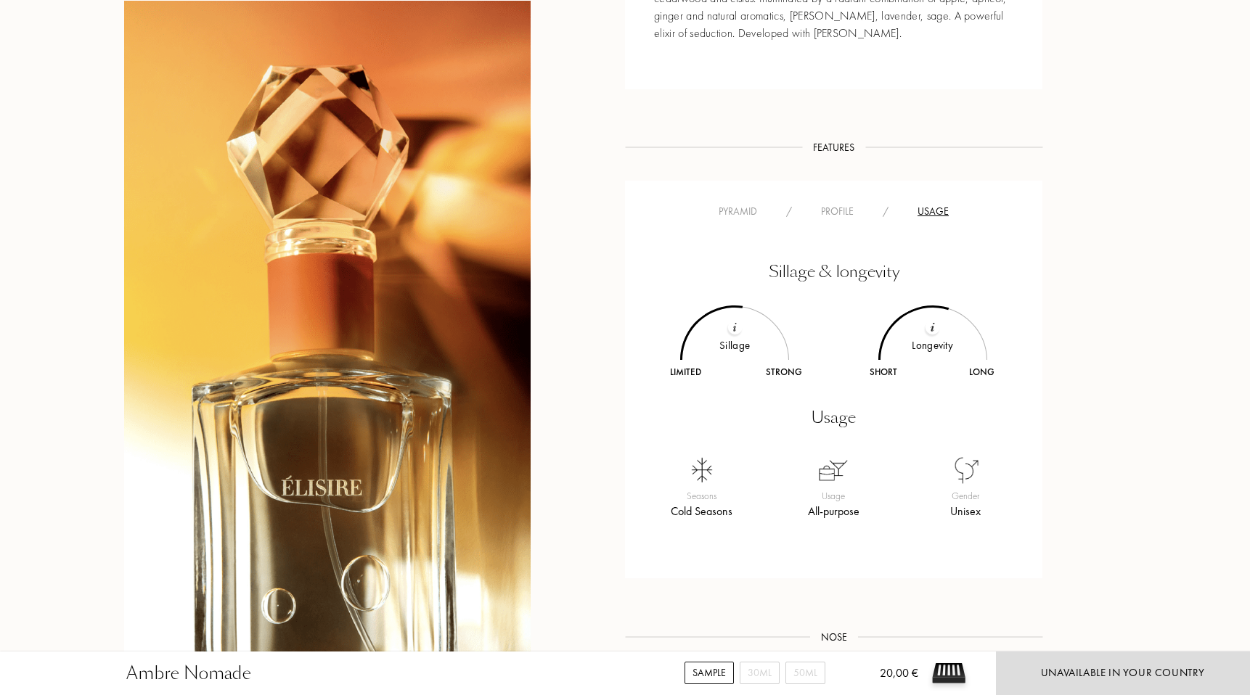
click at [751, 216] on div "Pyramid" at bounding box center [737, 211] width 67 height 15
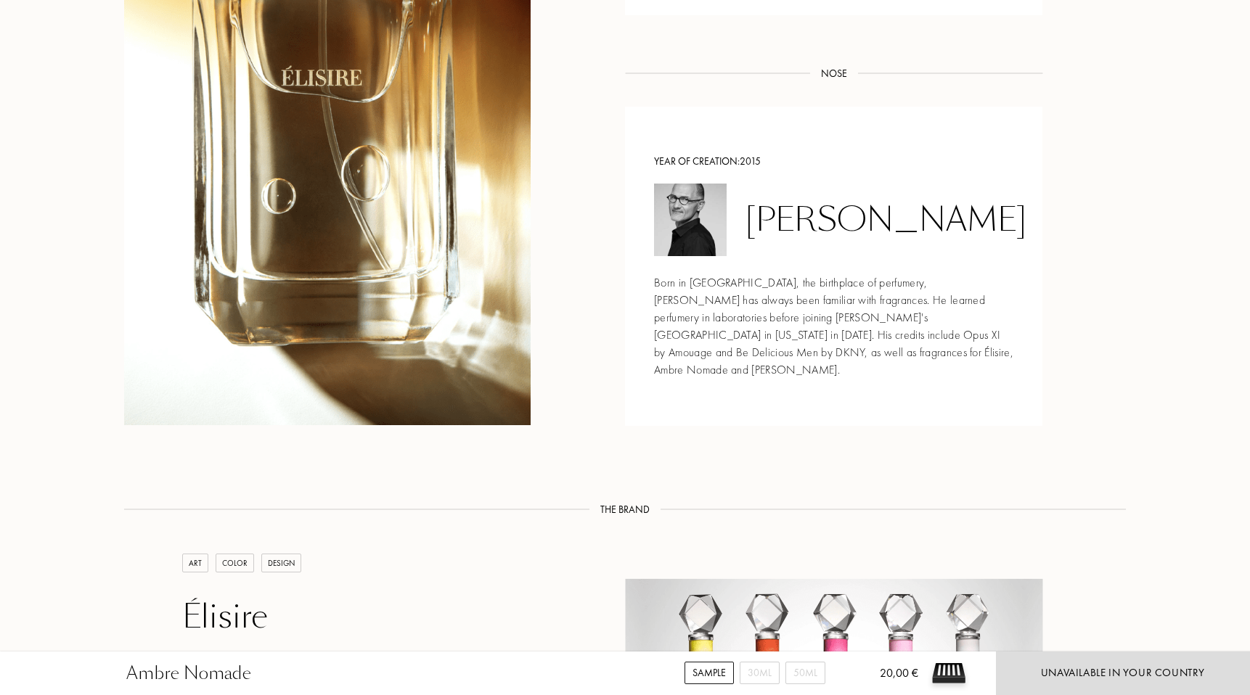
scroll to position [1419, 0]
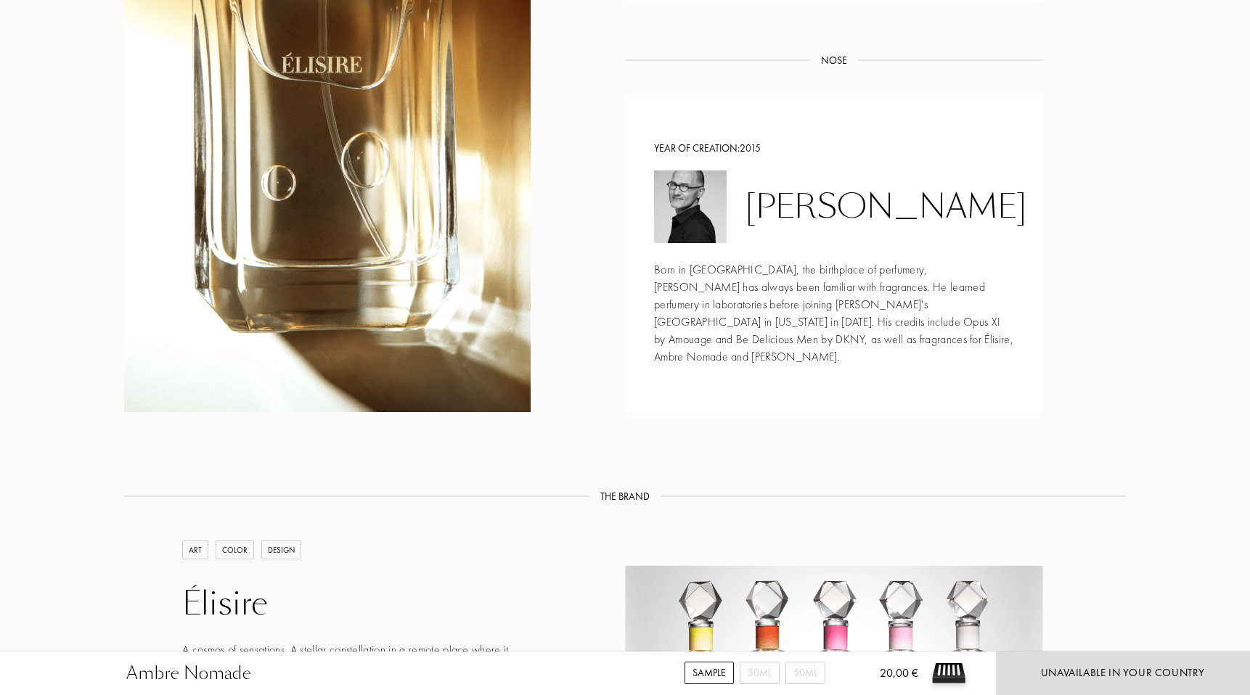
click at [305, 585] on div "Élisire" at bounding box center [356, 604] width 348 height 38
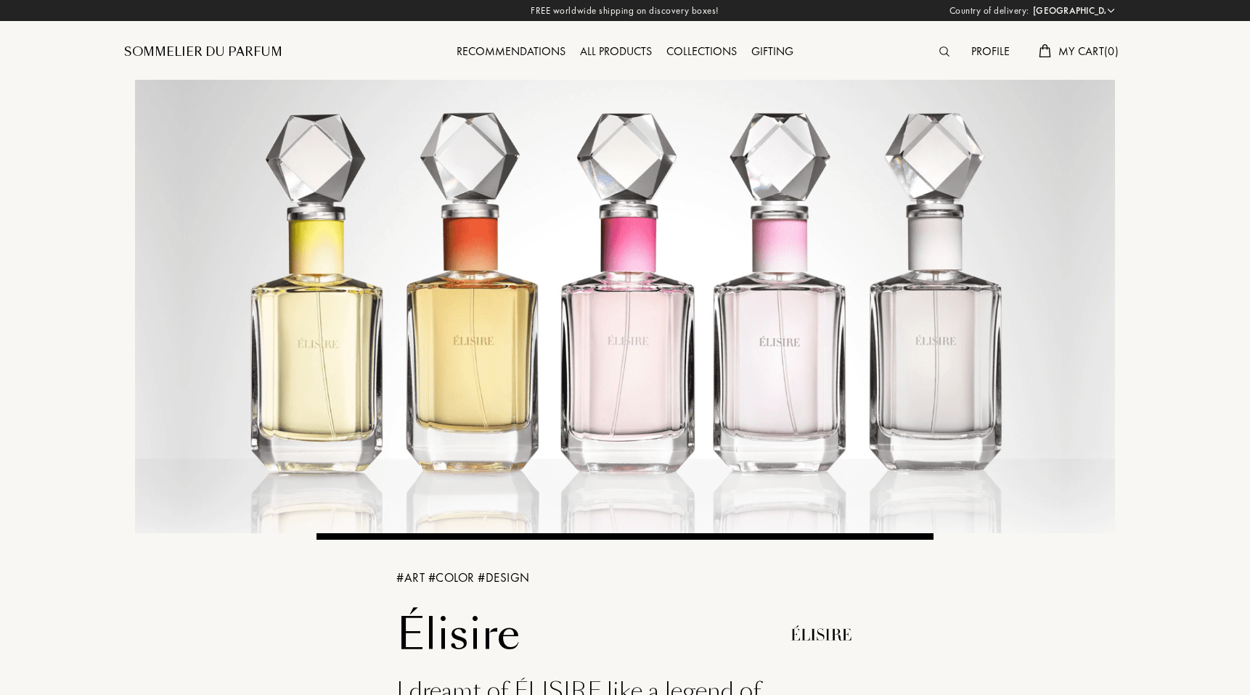
select select "FR"
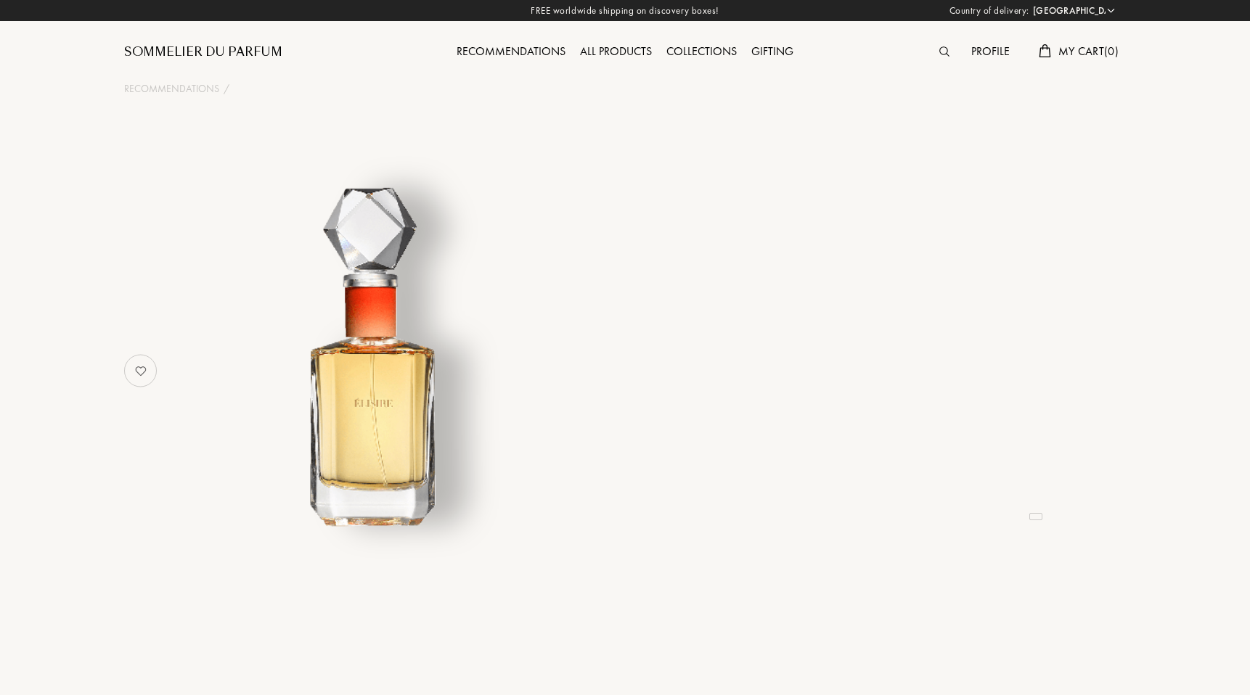
select select "FR"
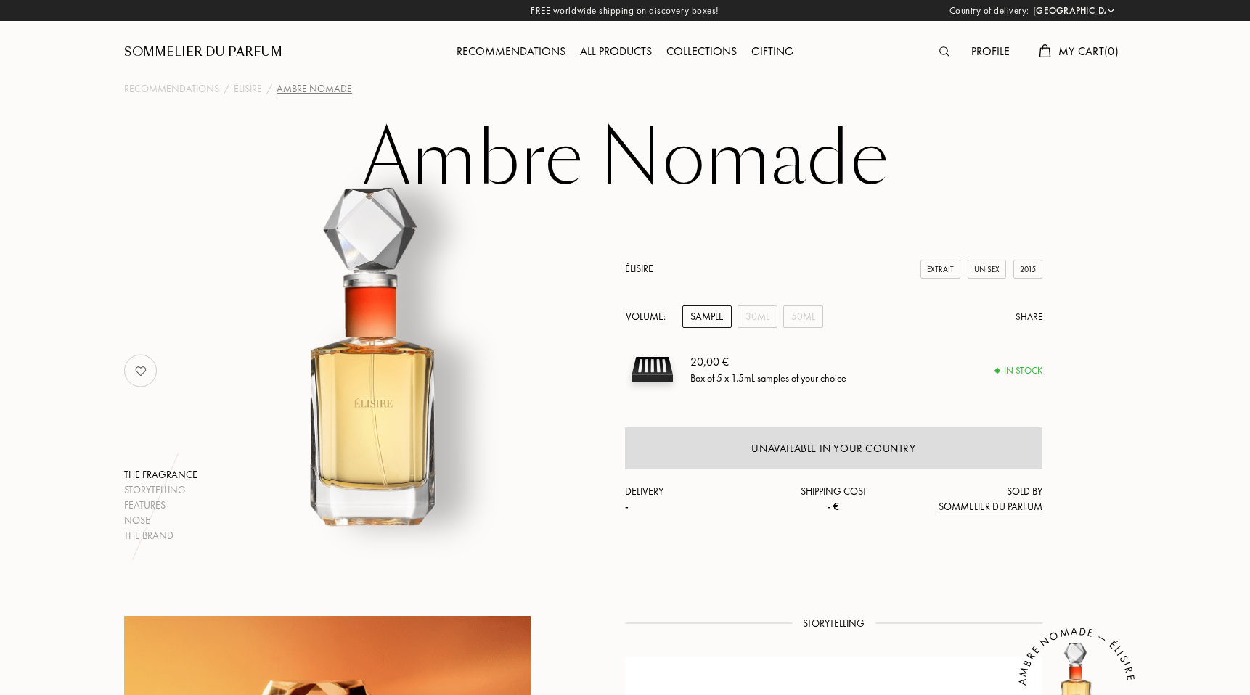
click at [488, 54] on div "Recommendations" at bounding box center [510, 52] width 123 height 19
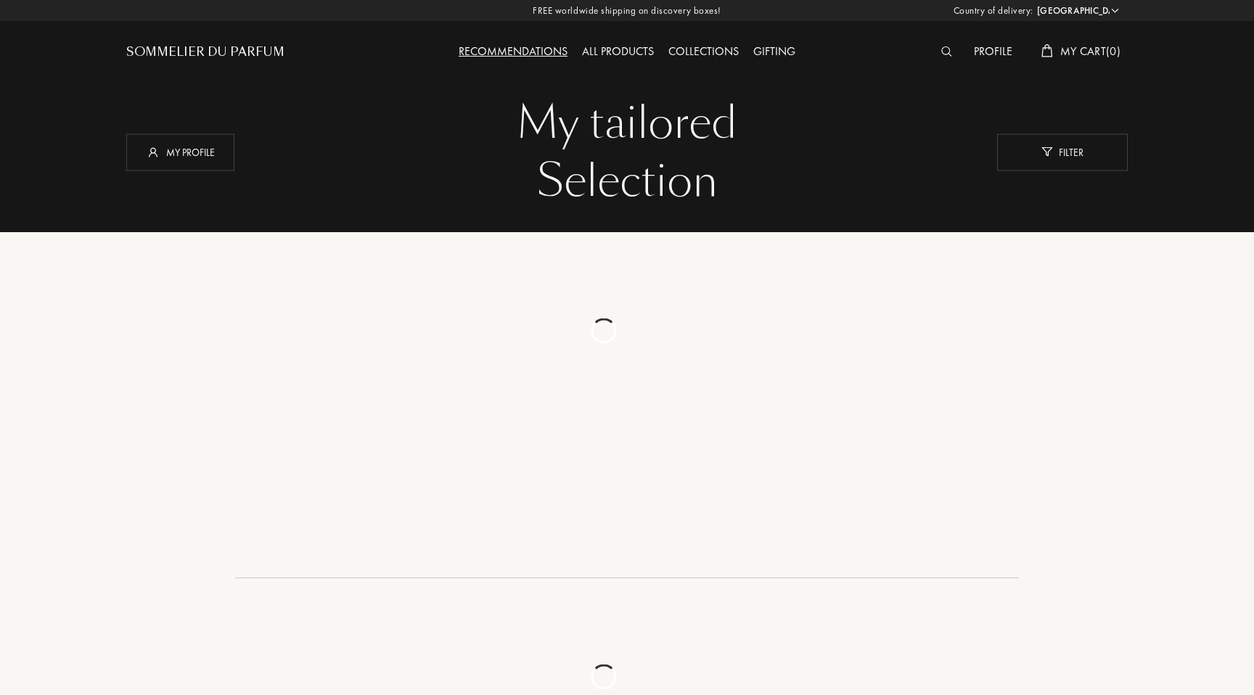
select select "FR"
